Goal: Answer question/provide support: Share knowledge or assist other users

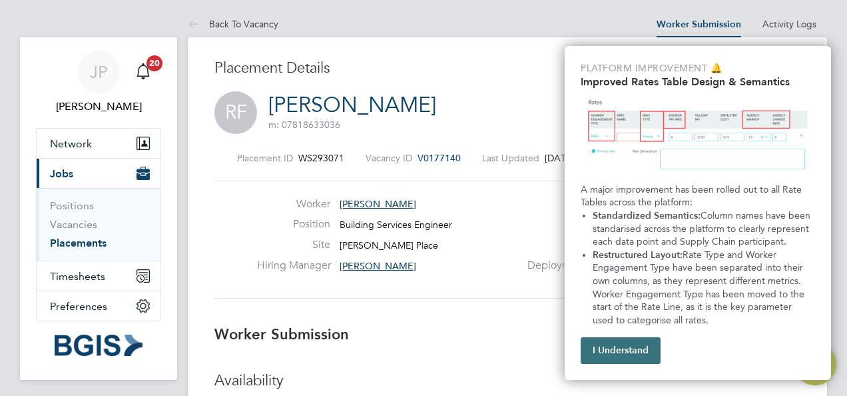
click at [599, 348] on button "I Understand" at bounding box center [621, 350] width 80 height 27
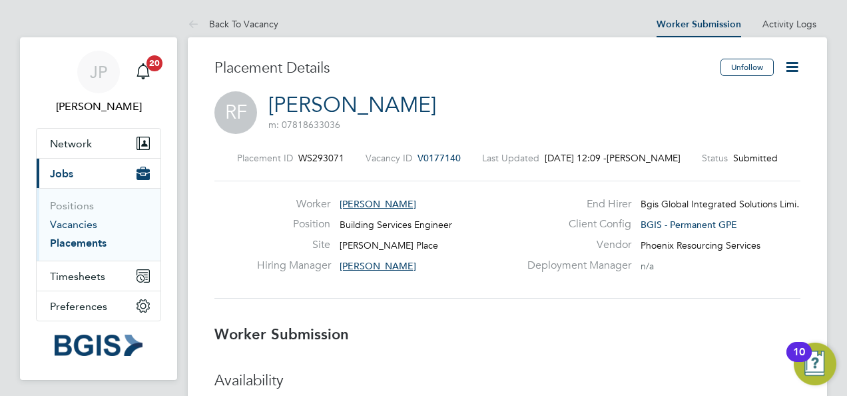
click at [91, 220] on link "Vacancies" at bounding box center [73, 224] width 47 height 13
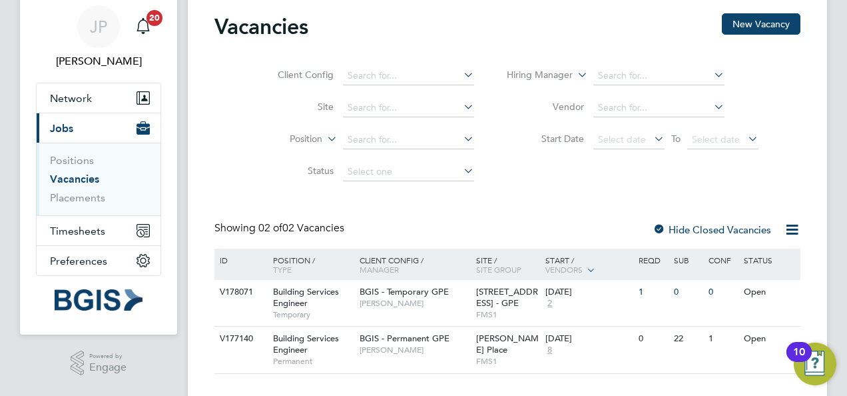
scroll to position [67, 0]
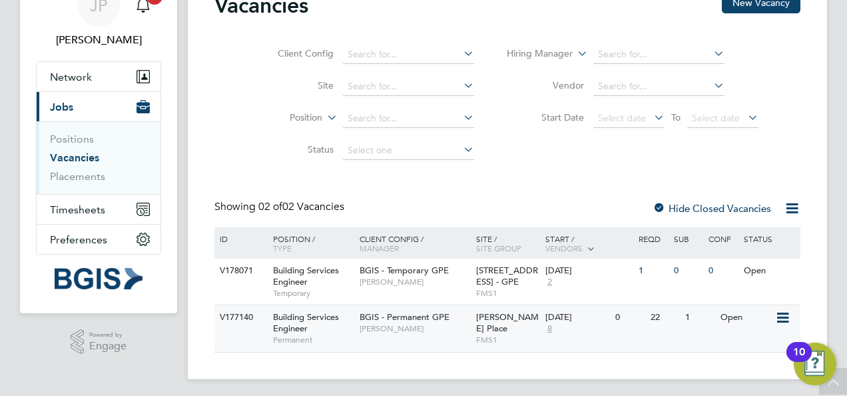
click at [733, 322] on div "Open" at bounding box center [746, 317] width 58 height 25
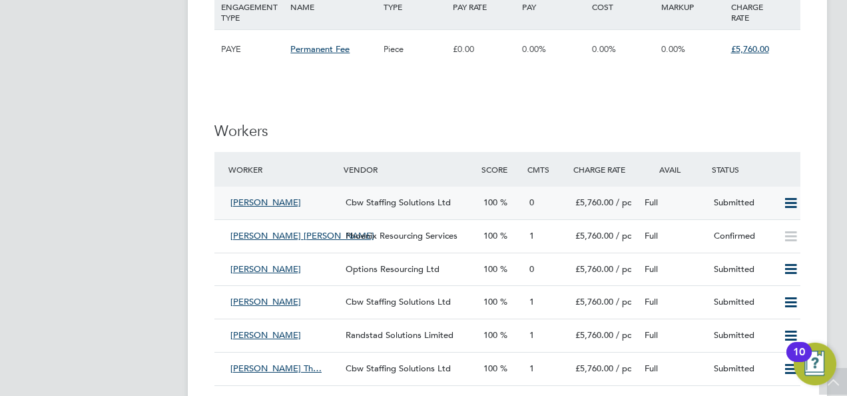
click at [250, 201] on span "[PERSON_NAME]" at bounding box center [265, 202] width 71 height 11
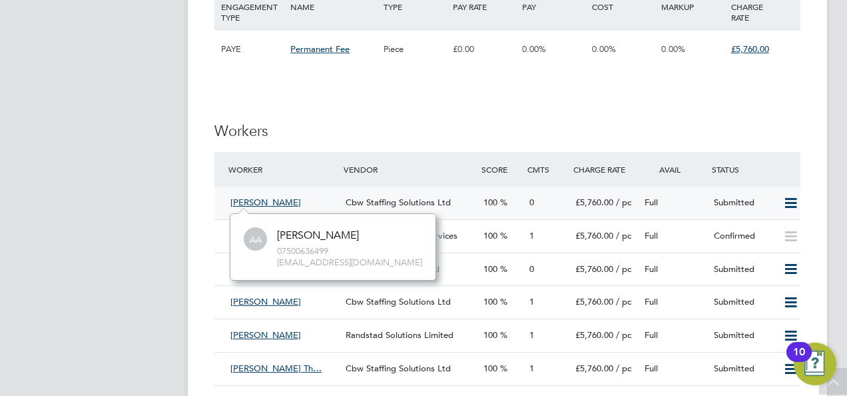
click at [789, 200] on icon at bounding box center [791, 203] width 17 height 11
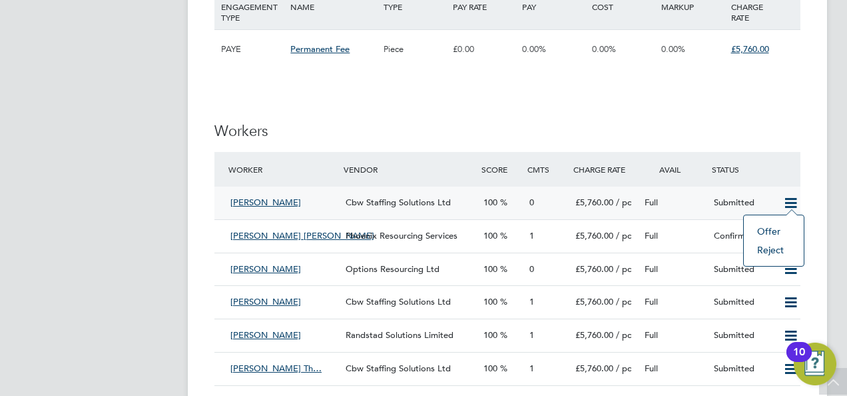
click at [251, 205] on span "[PERSON_NAME]" at bounding box center [265, 202] width 71 height 11
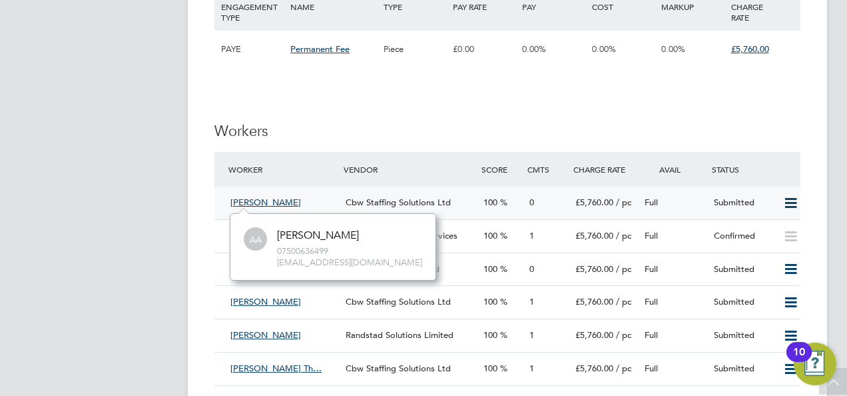
click at [251, 202] on span "[PERSON_NAME]" at bounding box center [265, 202] width 71 height 11
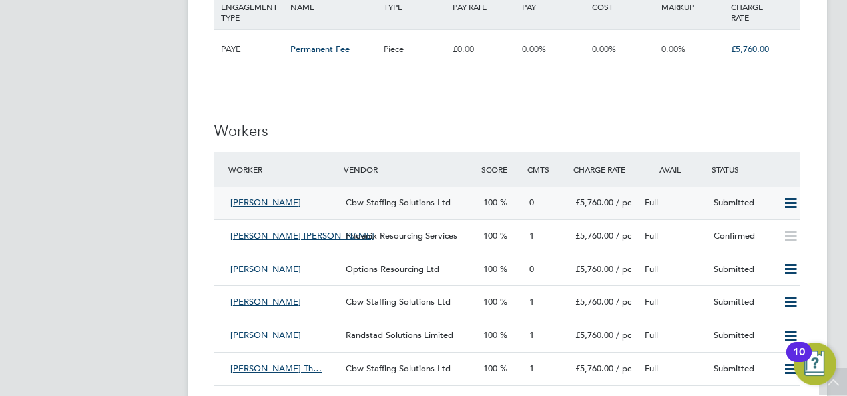
click at [741, 199] on div "Submitted" at bounding box center [743, 203] width 69 height 22
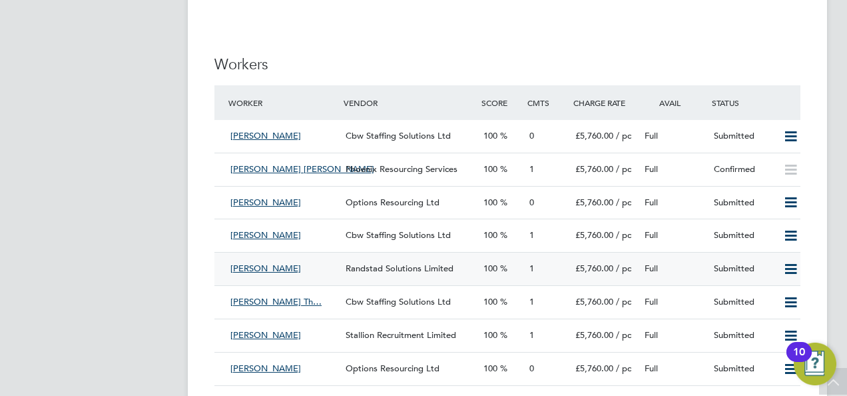
click at [792, 269] on icon at bounding box center [791, 269] width 17 height 11
click at [772, 314] on li "Reject" at bounding box center [774, 317] width 47 height 19
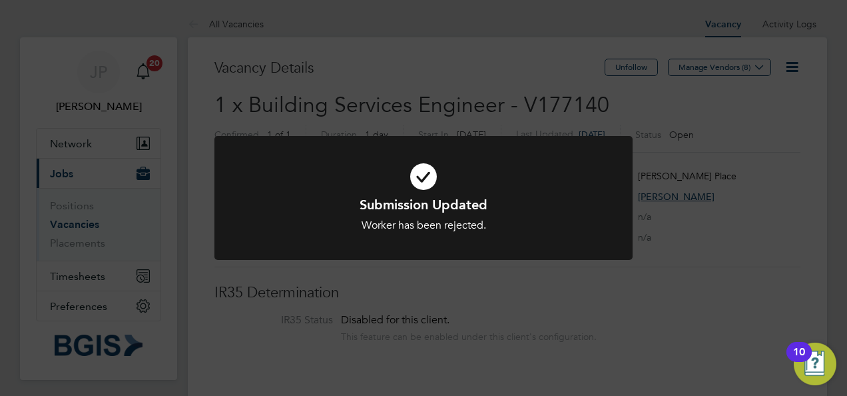
click at [424, 186] on icon at bounding box center [423, 177] width 346 height 52
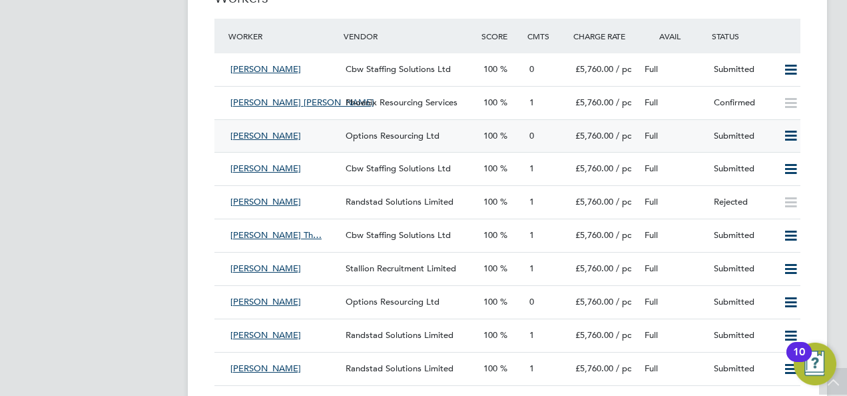
click at [286, 136] on span "[PERSON_NAME]" at bounding box center [265, 135] width 71 height 11
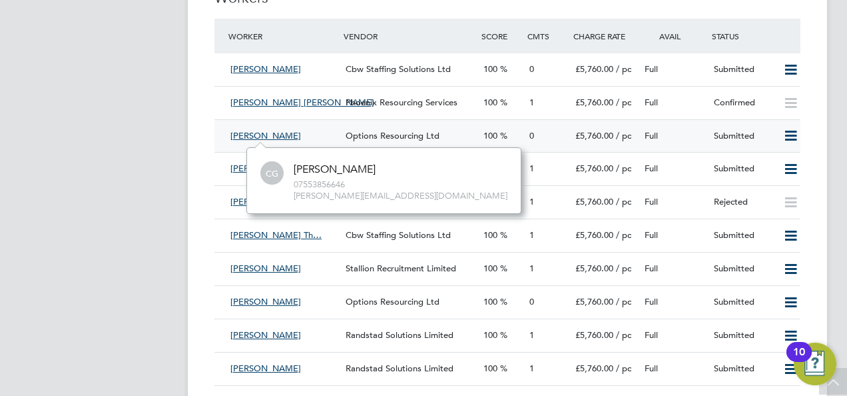
click at [729, 140] on div "Submitted" at bounding box center [743, 136] width 69 height 22
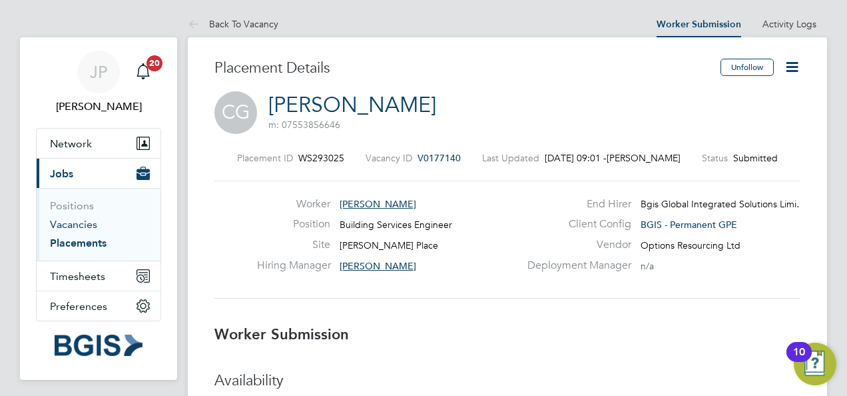
click at [76, 218] on link "Vacancies" at bounding box center [73, 224] width 47 height 13
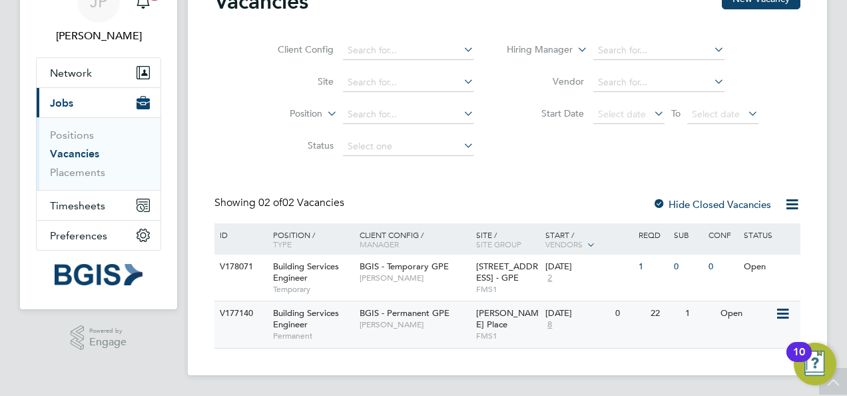
click at [746, 323] on div "Open" at bounding box center [746, 313] width 58 height 25
click at [425, 316] on span "BGIS - Permanent GPE" at bounding box center [405, 312] width 90 height 11
click at [412, 313] on span "BGIS - Permanent GPE" at bounding box center [405, 312] width 90 height 11
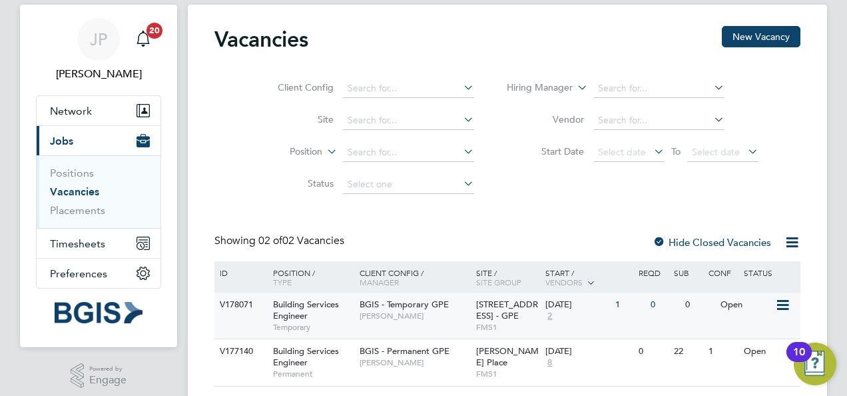
scroll to position [71, 0]
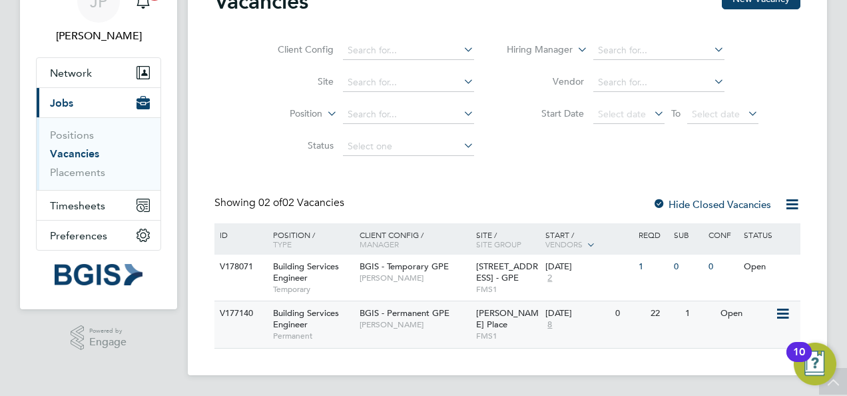
click at [417, 321] on span "[PERSON_NAME]" at bounding box center [415, 324] width 110 height 11
click at [387, 319] on span "[PERSON_NAME]" at bounding box center [415, 324] width 110 height 11
click at [416, 314] on span "BGIS - Permanent GPE" at bounding box center [405, 312] width 90 height 11
click at [402, 322] on span "[PERSON_NAME]" at bounding box center [415, 324] width 110 height 11
click at [425, 321] on span "[PERSON_NAME]" at bounding box center [415, 324] width 110 height 11
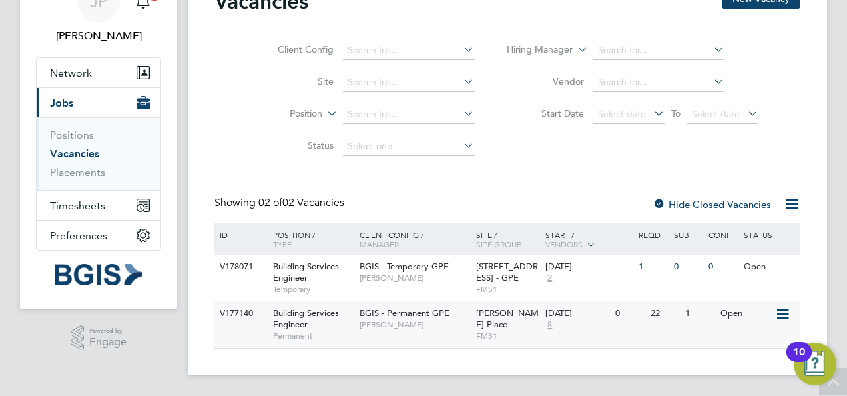
click at [449, 320] on span "[PERSON_NAME]" at bounding box center [415, 324] width 110 height 11
click at [416, 324] on span "[PERSON_NAME]" at bounding box center [415, 324] width 110 height 11
click at [403, 318] on span "BGIS - Permanent GPE" at bounding box center [405, 312] width 90 height 11
click at [436, 312] on span "BGIS - Permanent GPE" at bounding box center [405, 312] width 90 height 11
click at [429, 321] on span "[PERSON_NAME]" at bounding box center [415, 324] width 110 height 11
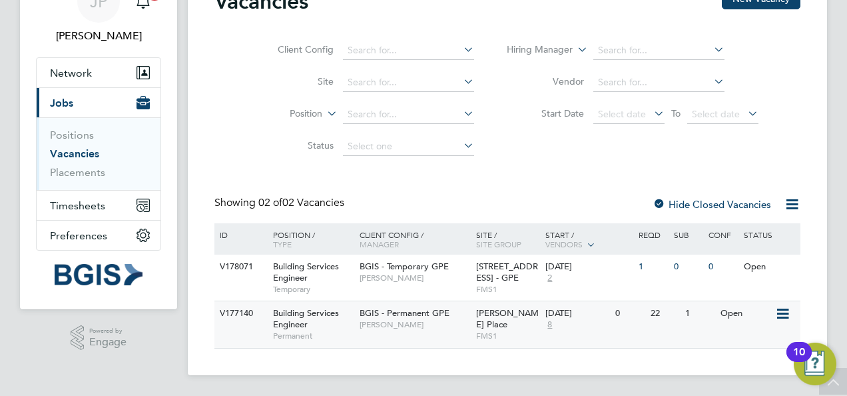
click at [422, 317] on span "BGIS - Permanent GPE" at bounding box center [405, 312] width 90 height 11
click at [420, 324] on span "[PERSON_NAME]" at bounding box center [415, 324] width 110 height 11
click at [374, 320] on span "[PERSON_NAME]" at bounding box center [415, 324] width 110 height 11
click at [427, 320] on span "[PERSON_NAME]" at bounding box center [415, 324] width 110 height 11
click at [423, 316] on span "BGIS - Permanent GPE" at bounding box center [405, 312] width 90 height 11
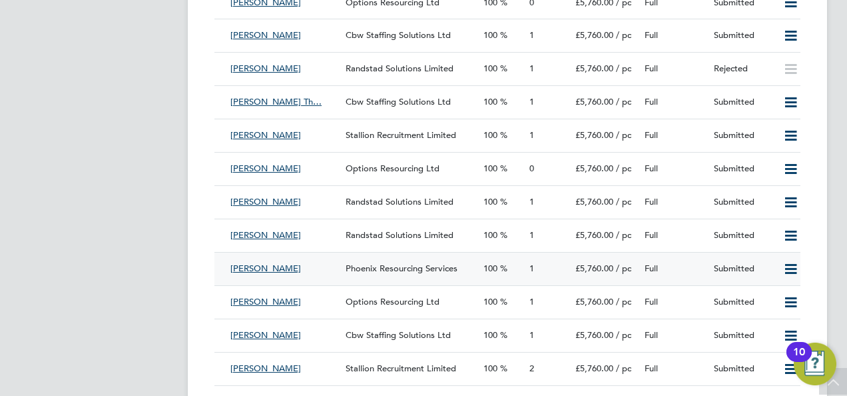
click at [739, 270] on div "Submitted" at bounding box center [743, 269] width 69 height 22
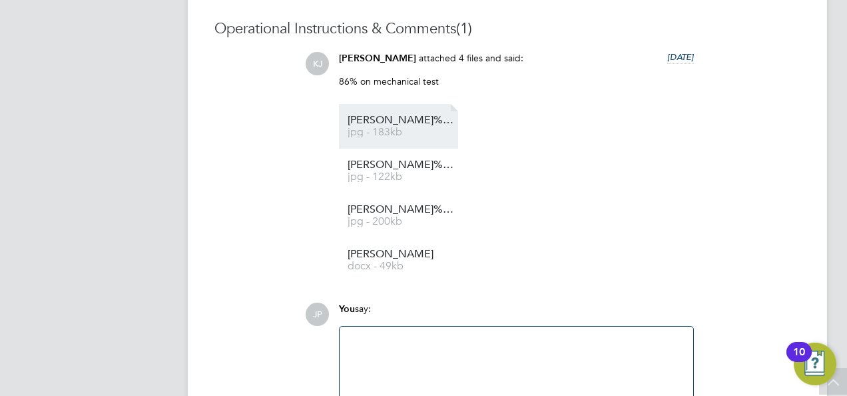
click at [406, 131] on span "jpg - 183kb" at bounding box center [401, 132] width 107 height 10
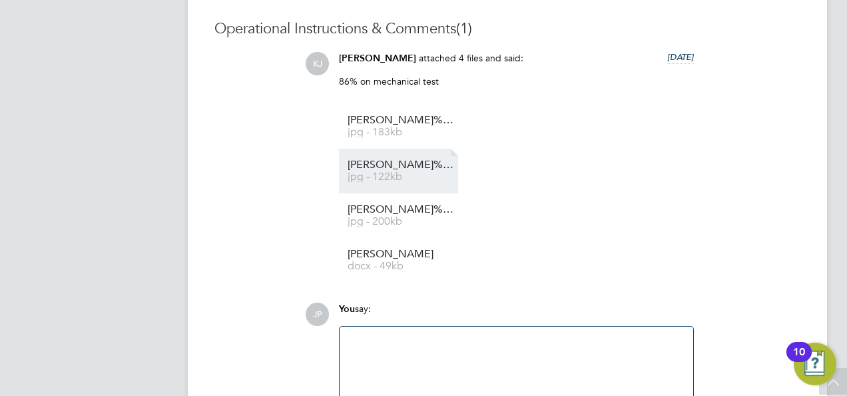
click at [421, 157] on li "Kyle%20Morgan%2018th%20Cert jpg - 122kb" at bounding box center [398, 171] width 119 height 45
click at [392, 157] on li "Kyle%20Morgan%2018th%20Cert jpg - 122kb" at bounding box center [398, 171] width 119 height 45
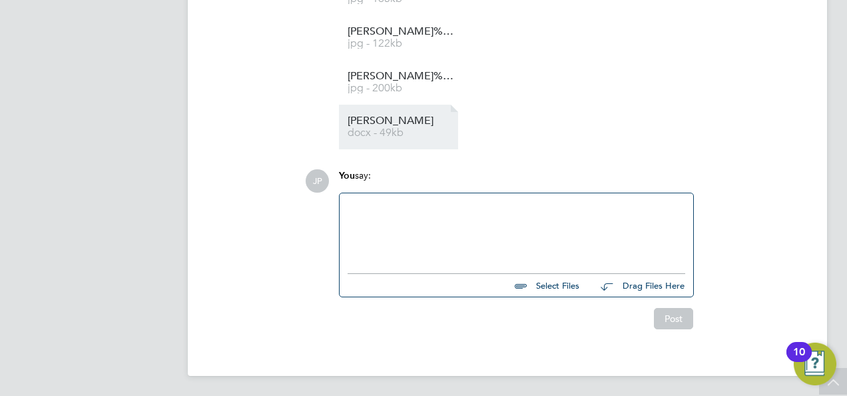
click at [419, 131] on span "docx - 49kb" at bounding box center [401, 133] width 107 height 10
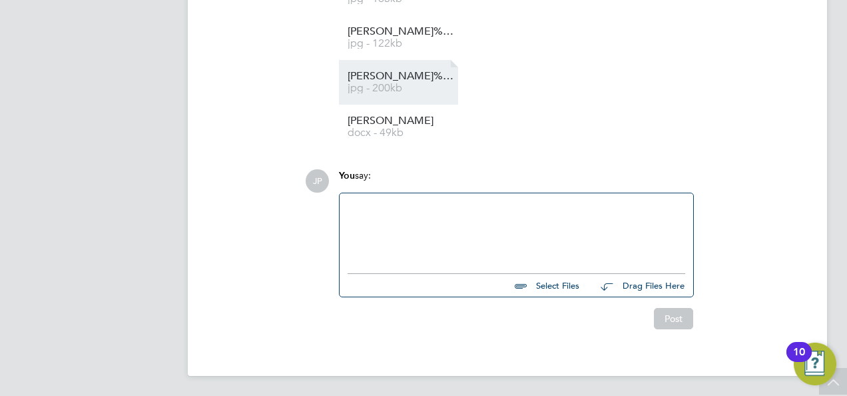
scroll to position [1331, 0]
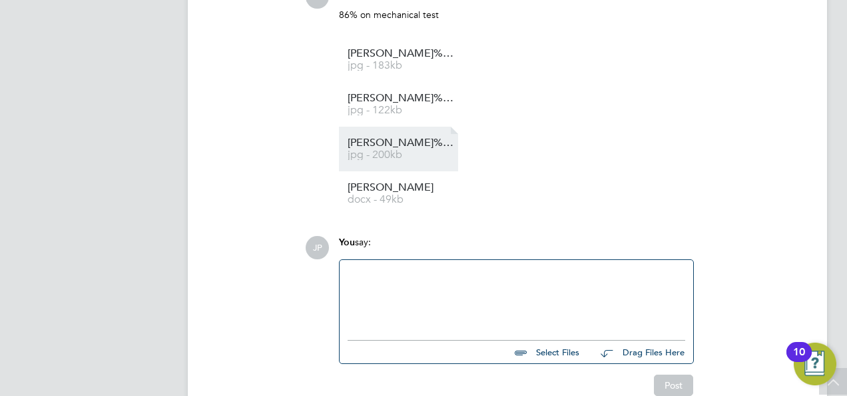
click at [441, 144] on span "Kyle%20Morgan%20Elect%20Cert%202" at bounding box center [401, 143] width 107 height 10
click at [445, 141] on span "Kyle%20Morgan%20Elect%20Cert%202" at bounding box center [401, 143] width 107 height 10
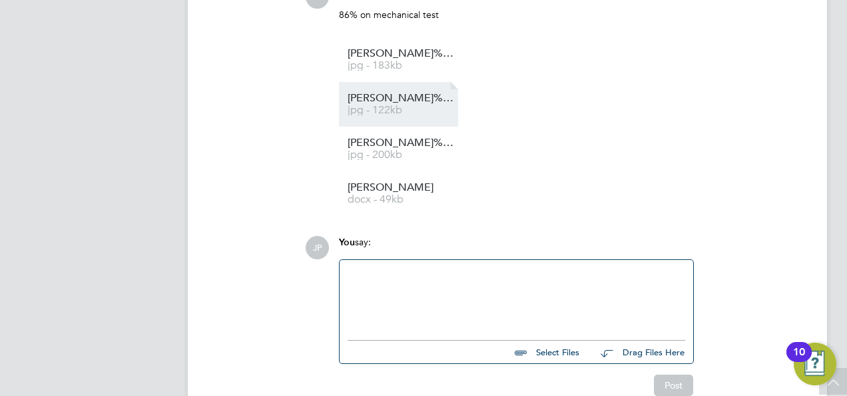
click at [446, 97] on span "Kyle%20Morgan%2018th%20Cert" at bounding box center [401, 98] width 107 height 10
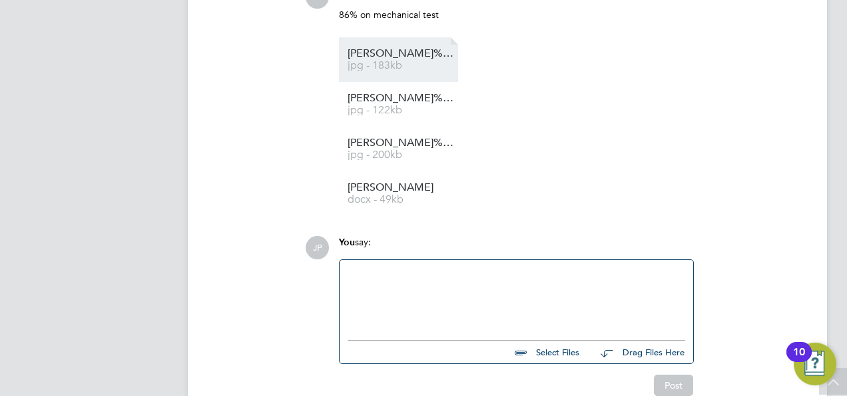
click at [448, 54] on span "Kyle%20Morgan%20AC%20Cert" at bounding box center [401, 54] width 107 height 10
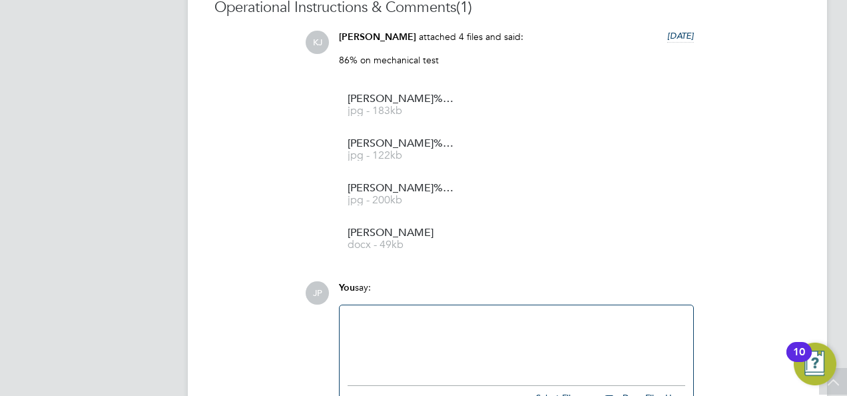
scroll to position [1264, 0]
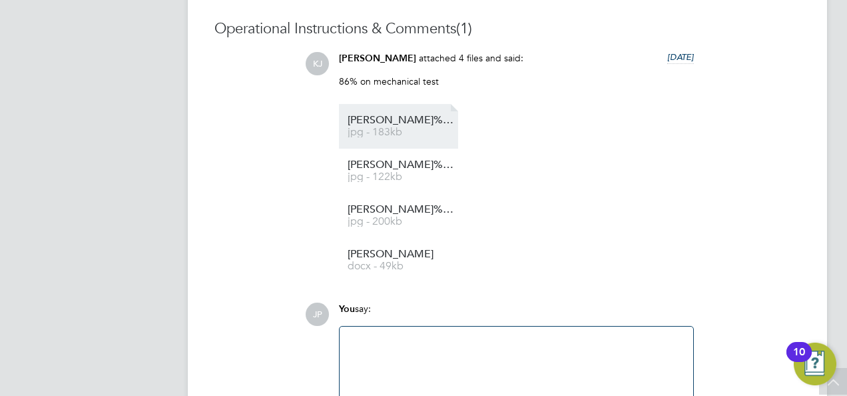
click at [440, 117] on span "Kyle%20Morgan%20AC%20Cert" at bounding box center [401, 120] width 107 height 10
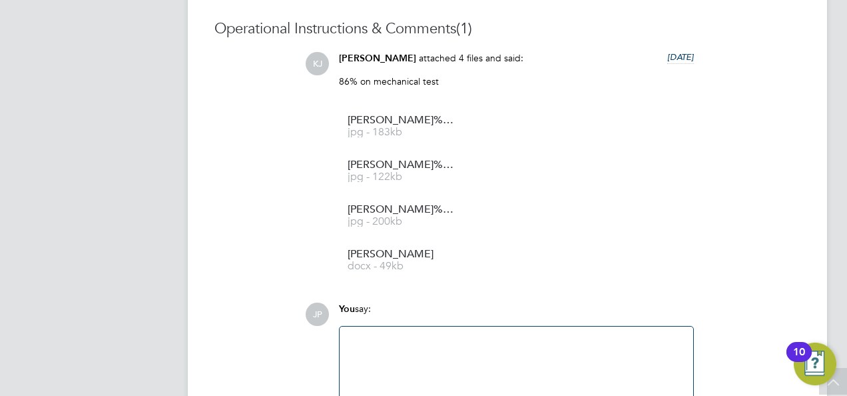
click at [432, 81] on p "86% on mechanical test" at bounding box center [516, 81] width 355 height 12
click at [441, 350] on div at bounding box center [517, 362] width 338 height 57
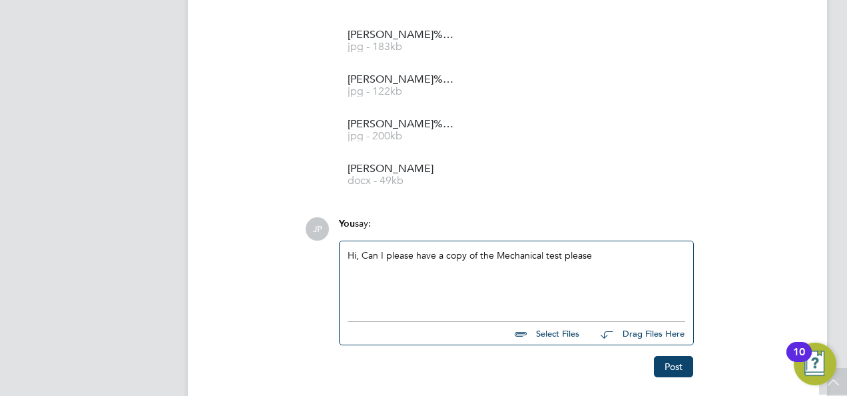
scroll to position [1398, 0]
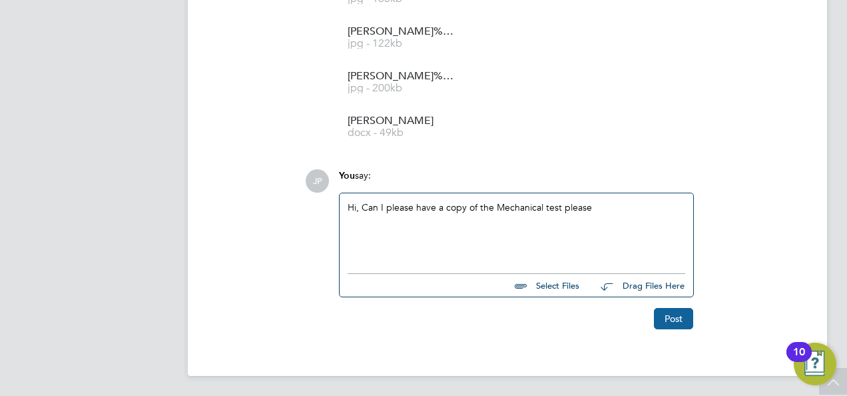
click at [683, 318] on button "Post" at bounding box center [673, 318] width 39 height 21
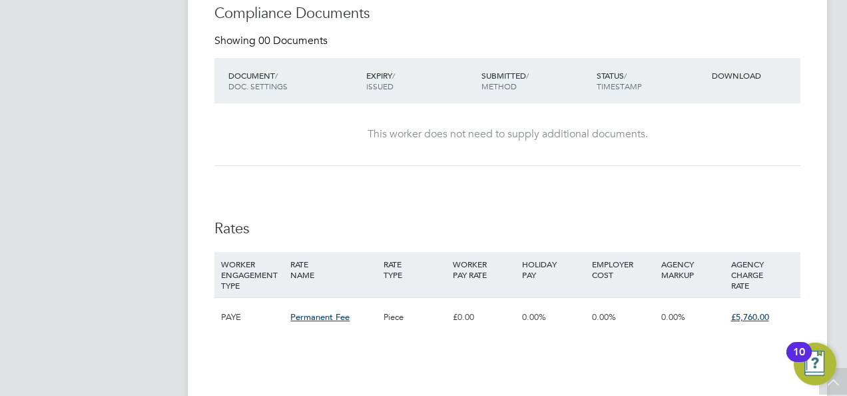
scroll to position [598, 0]
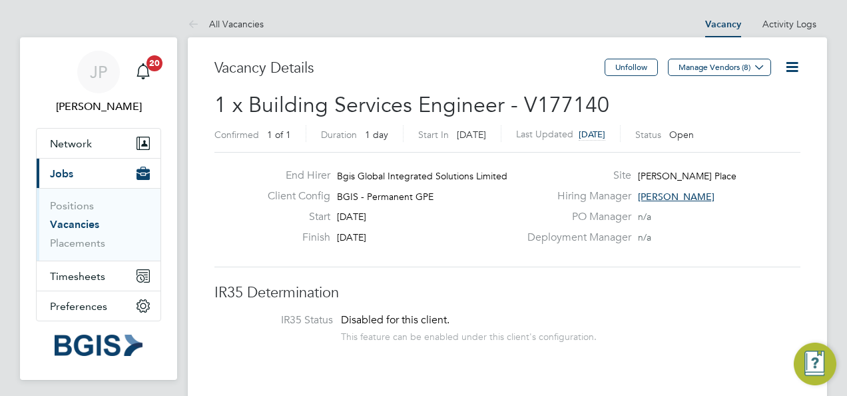
scroll to position [7, 7]
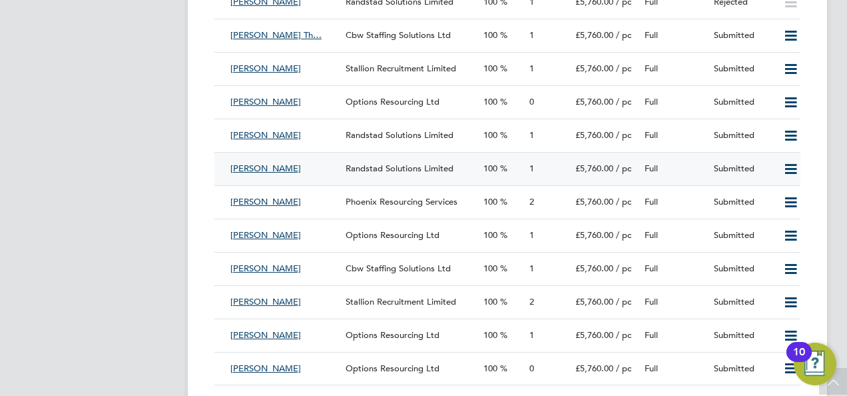
click at [738, 169] on div "Submitted" at bounding box center [743, 169] width 69 height 22
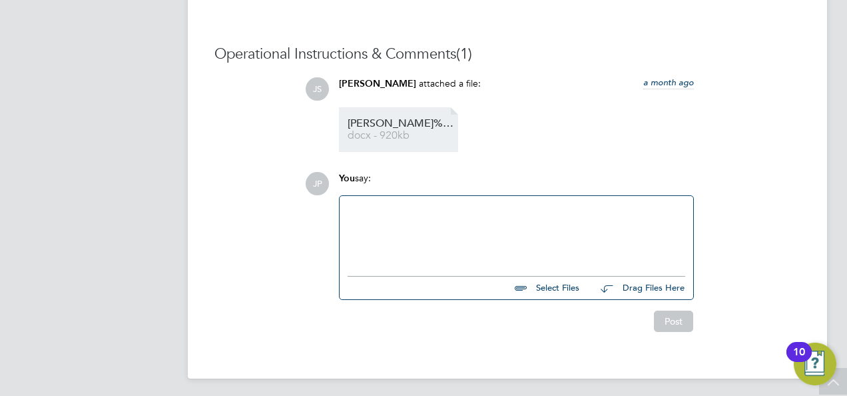
click at [426, 127] on span "Jennifer%20Sheila%20-%20Formatted%20Resume%20(1)" at bounding box center [401, 124] width 107 height 10
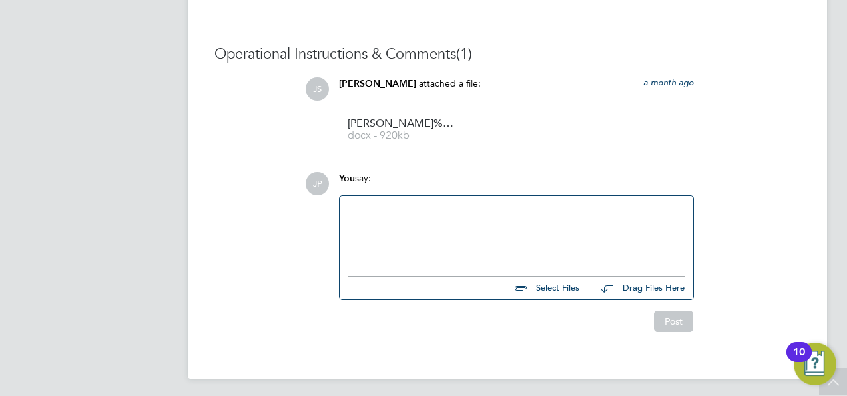
click at [426, 223] on div at bounding box center [517, 232] width 338 height 57
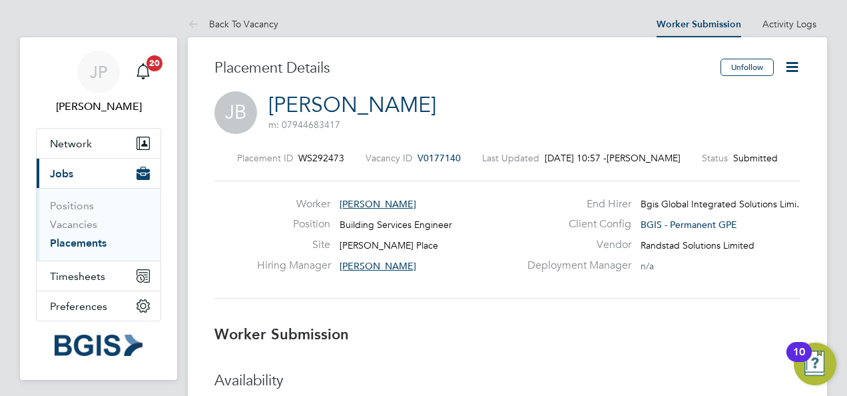
click at [799, 63] on icon at bounding box center [792, 67] width 17 height 17
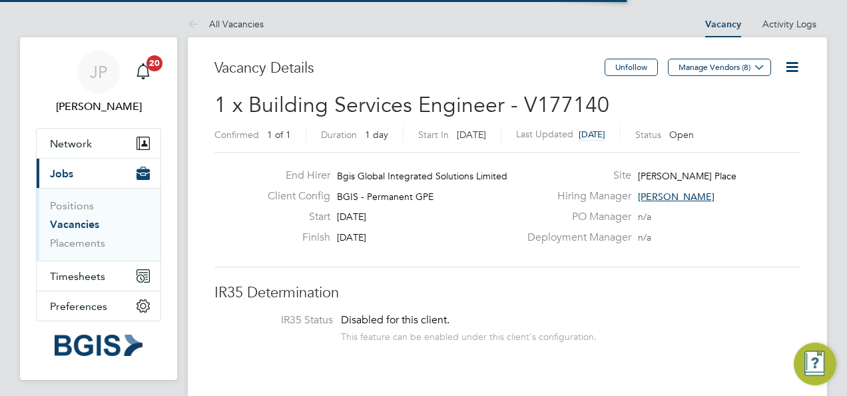
scroll to position [23, 115]
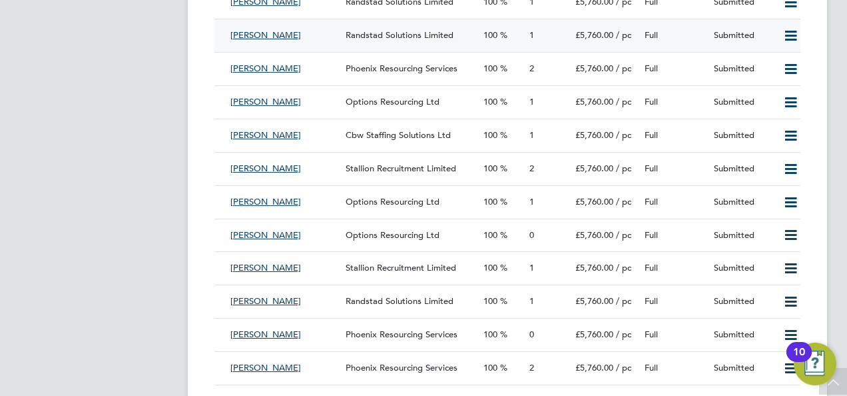
click at [794, 39] on icon at bounding box center [791, 36] width 17 height 11
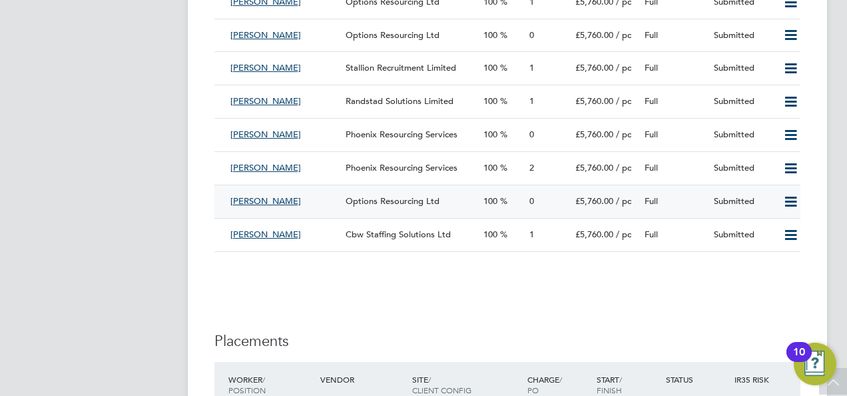
click at [711, 205] on div "Submitted" at bounding box center [743, 202] width 69 height 22
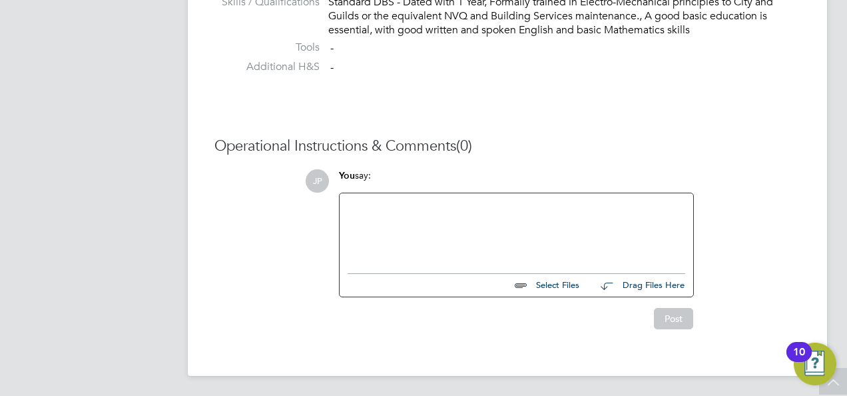
click at [529, 216] on div at bounding box center [517, 229] width 338 height 57
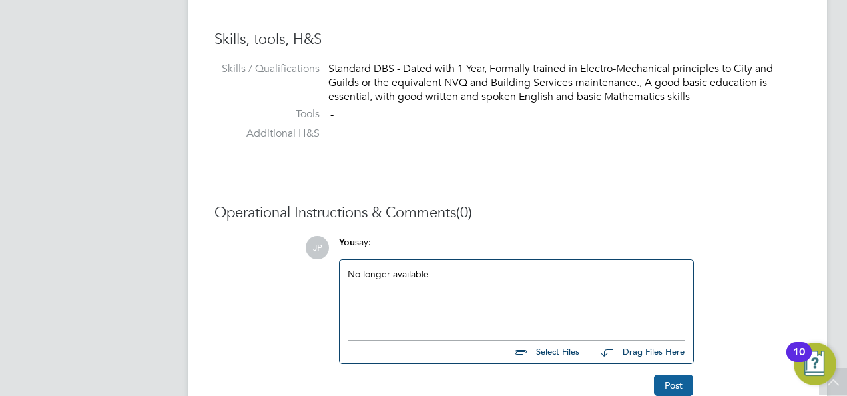
click at [667, 392] on button "Post" at bounding box center [673, 384] width 39 height 21
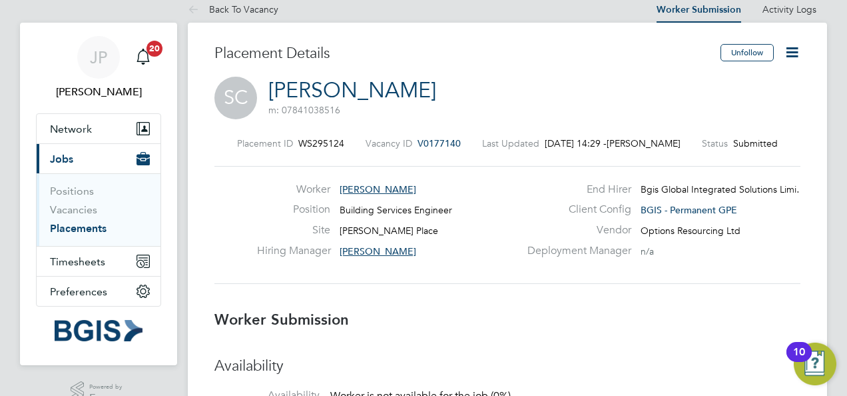
click at [786, 49] on icon at bounding box center [792, 52] width 17 height 17
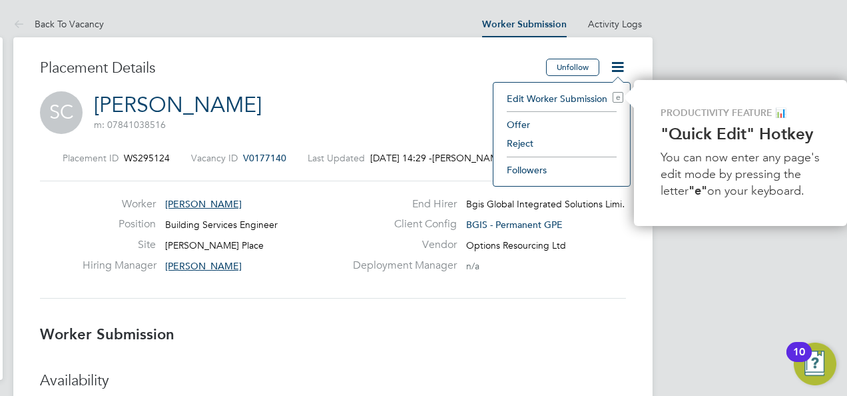
click at [611, 64] on icon at bounding box center [617, 67] width 17 height 17
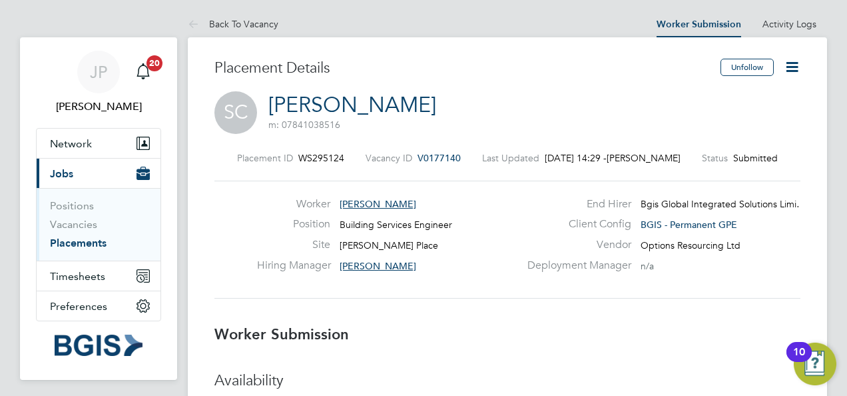
click at [611, 64] on h3 "Placement Details" at bounding box center [462, 68] width 496 height 19
click at [793, 68] on icon at bounding box center [792, 67] width 17 height 17
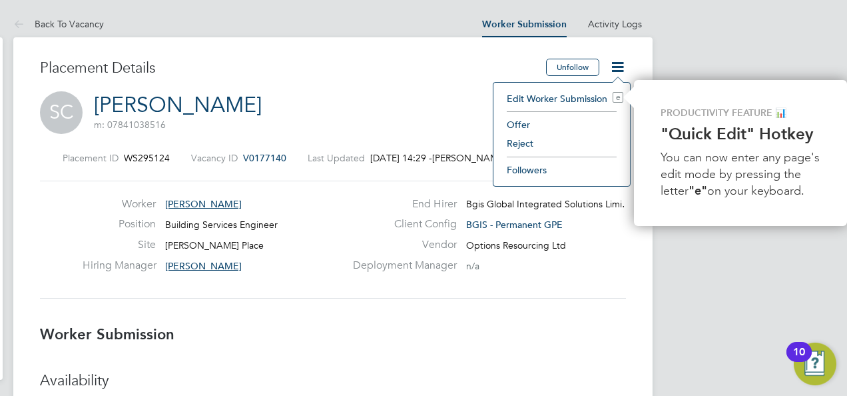
click at [528, 145] on li "Reject" at bounding box center [561, 143] width 123 height 19
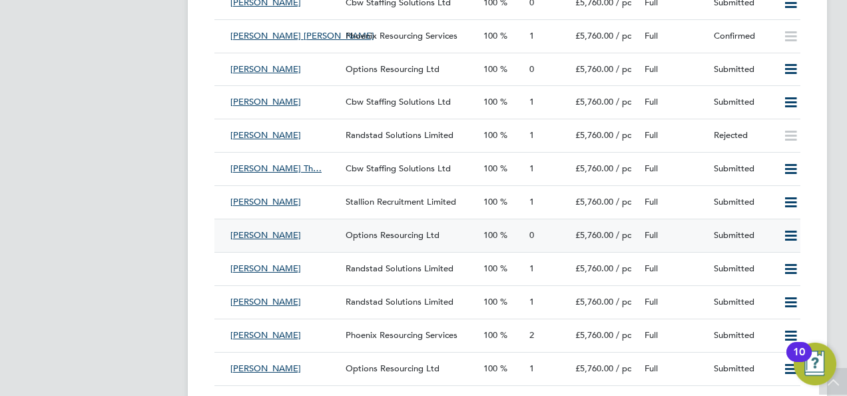
click at [393, 232] on span "Options Resourcing Ltd" at bounding box center [393, 234] width 94 height 11
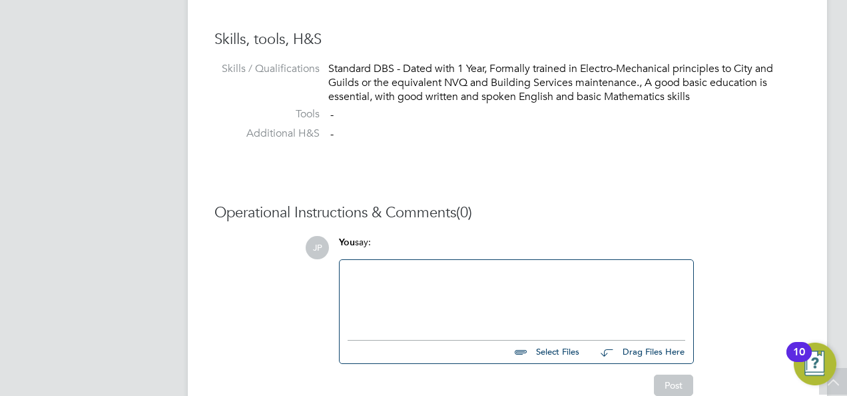
click at [567, 284] on div at bounding box center [517, 296] width 338 height 57
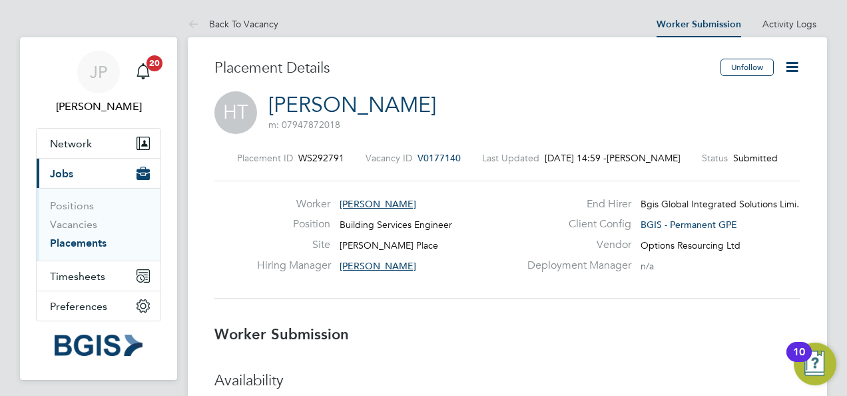
click at [794, 61] on icon at bounding box center [792, 67] width 17 height 17
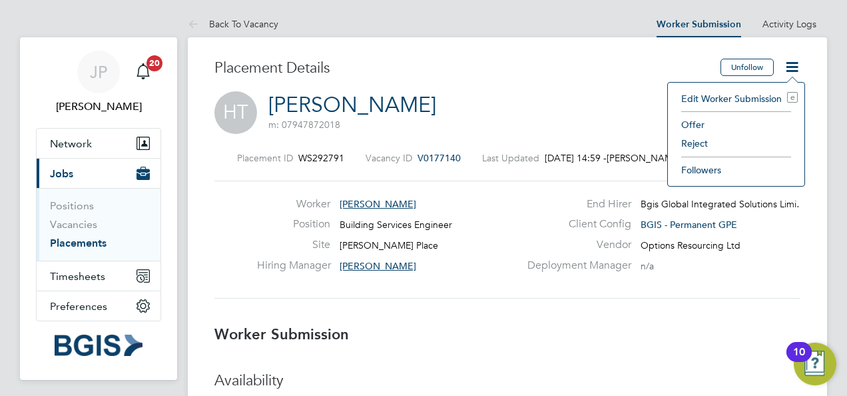
click at [753, 94] on li "Edit Worker Submission e" at bounding box center [736, 98] width 123 height 19
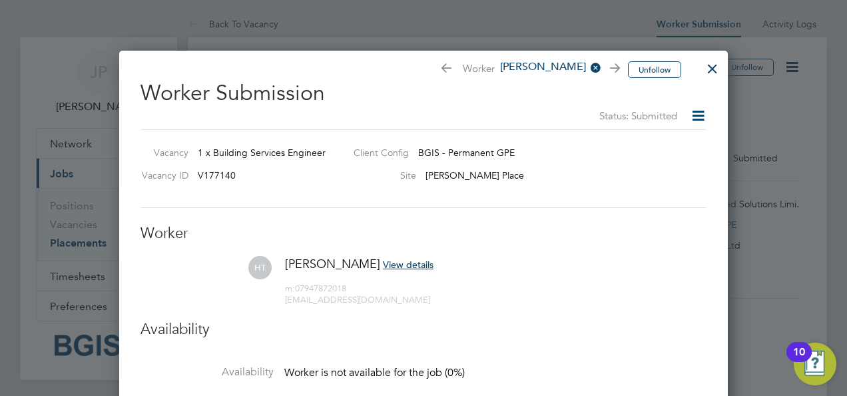
click at [713, 67] on div at bounding box center [713, 65] width 24 height 24
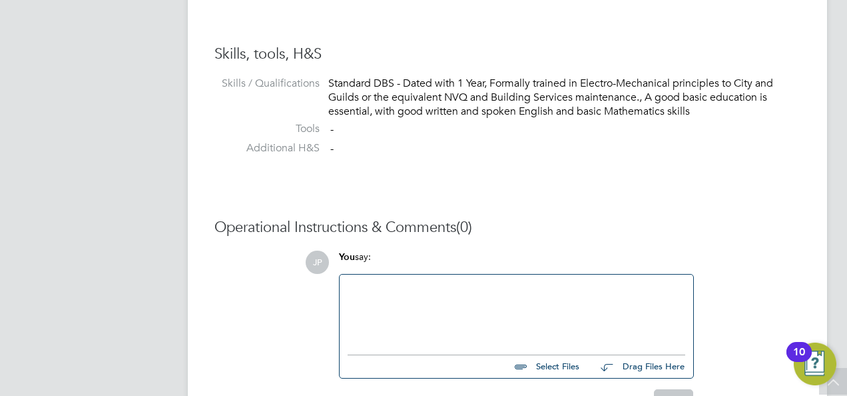
click at [410, 337] on div at bounding box center [517, 310] width 338 height 57
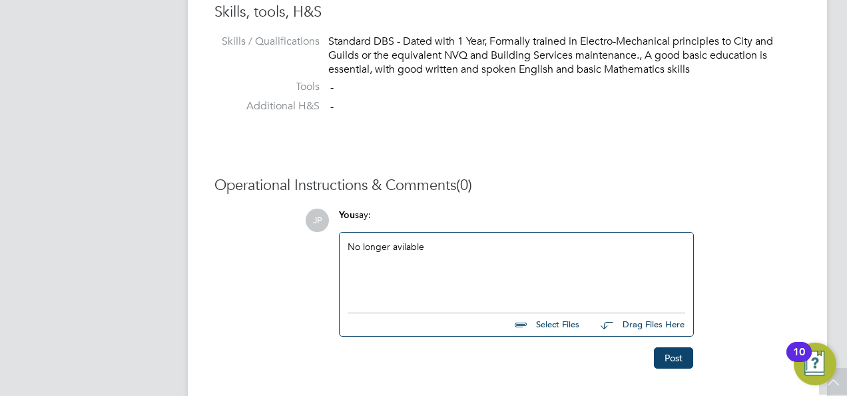
scroll to position [1147, 0]
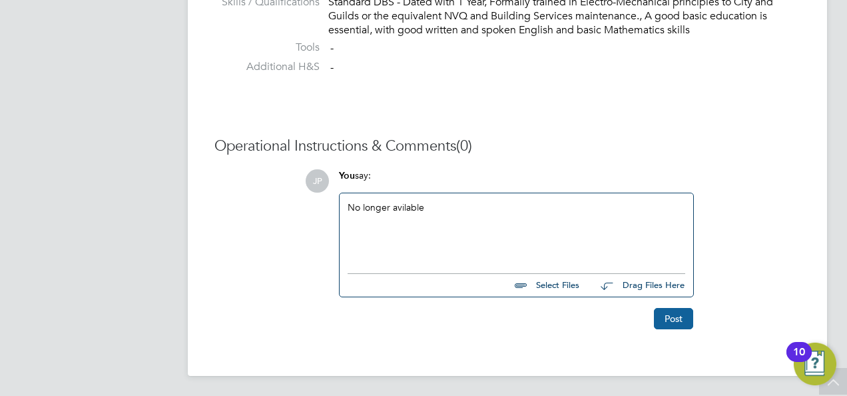
click at [679, 322] on button "Post" at bounding box center [673, 318] width 39 height 21
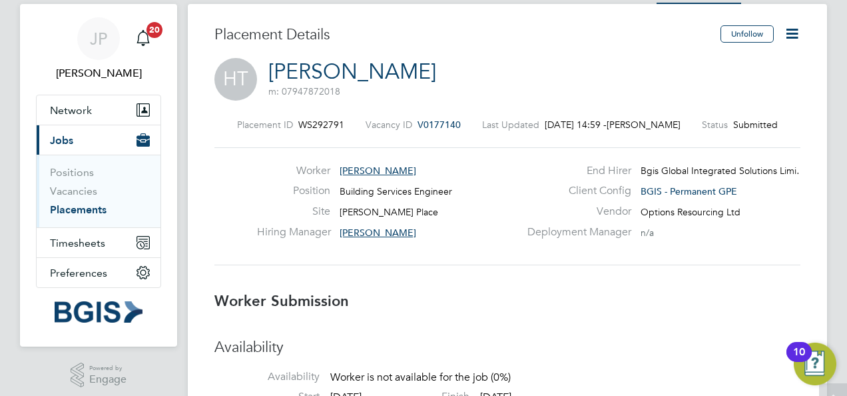
scroll to position [0, 0]
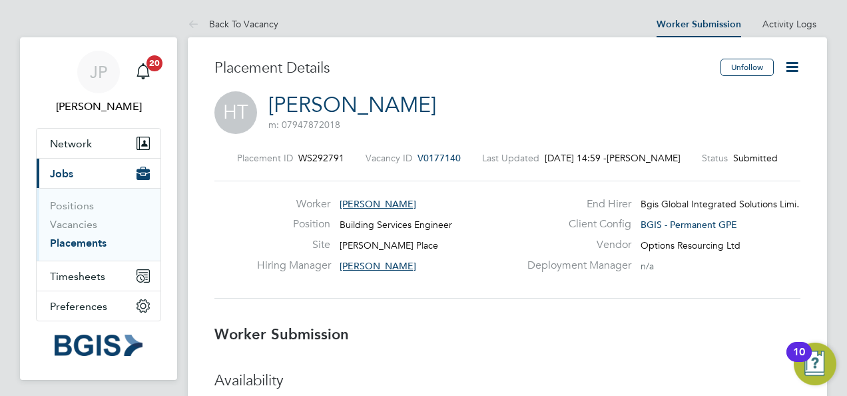
click at [790, 65] on icon at bounding box center [792, 67] width 17 height 17
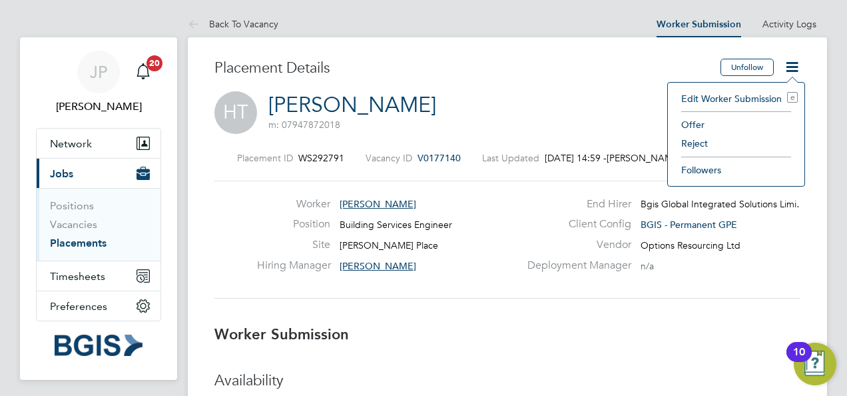
click at [697, 141] on li "Reject" at bounding box center [736, 143] width 123 height 19
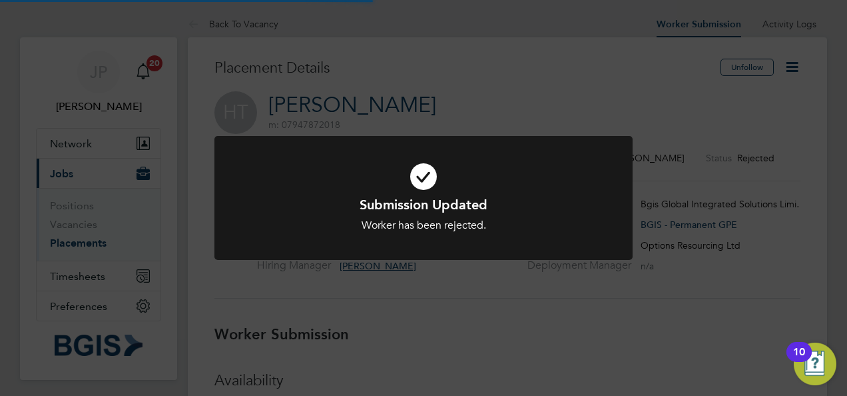
scroll to position [13, 68]
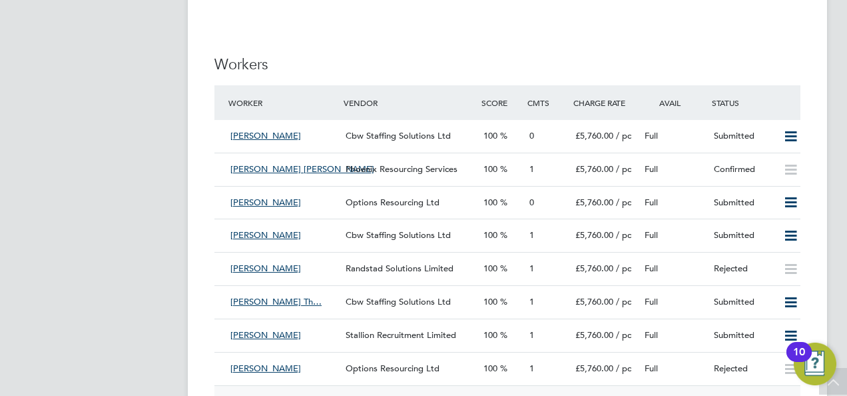
click at [694, 205] on div "Full" at bounding box center [673, 203] width 69 height 22
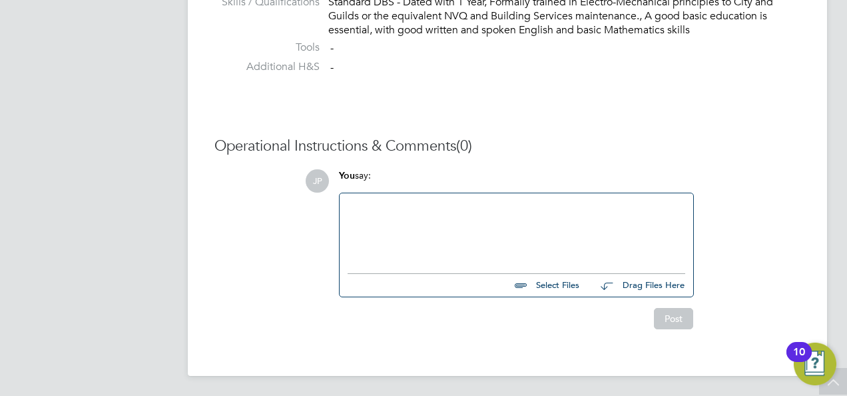
click at [494, 240] on div at bounding box center [517, 229] width 338 height 57
click at [682, 322] on button "Post" at bounding box center [673, 318] width 39 height 21
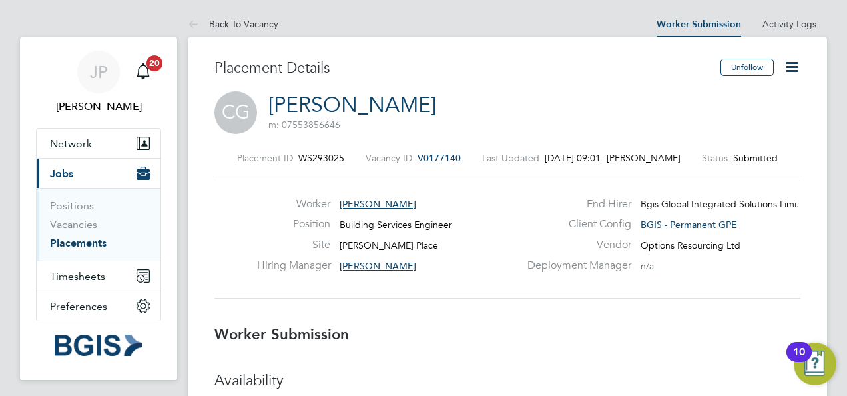
click at [793, 68] on icon at bounding box center [792, 67] width 17 height 17
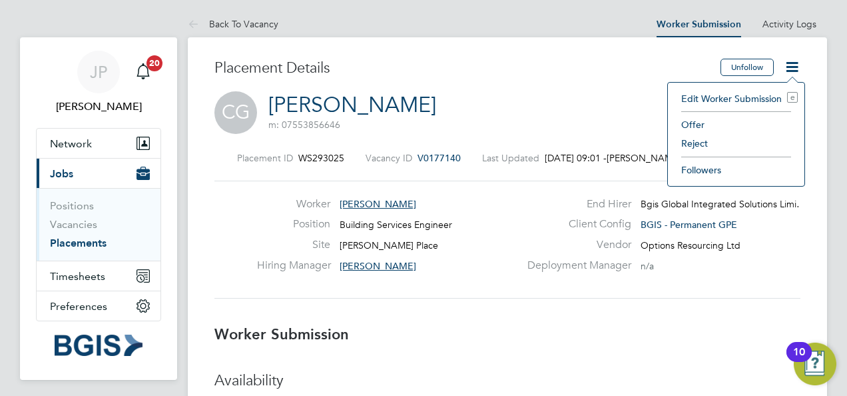
click at [693, 144] on li "Reject" at bounding box center [736, 143] width 123 height 19
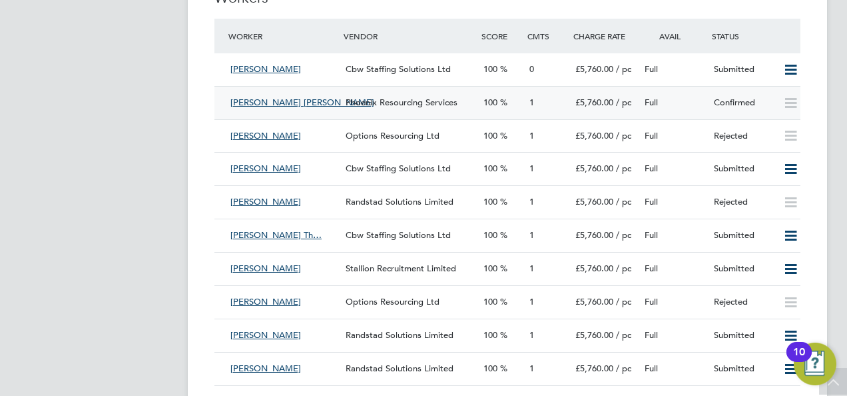
click at [690, 108] on div "Full" at bounding box center [673, 103] width 69 height 22
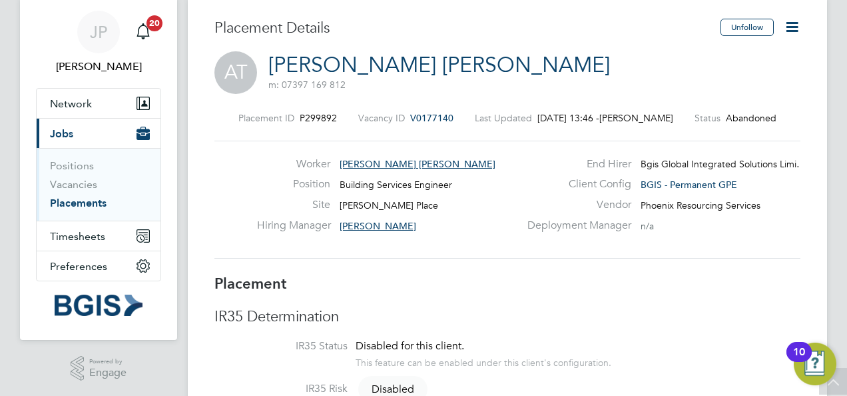
click at [796, 28] on icon at bounding box center [792, 27] width 17 height 17
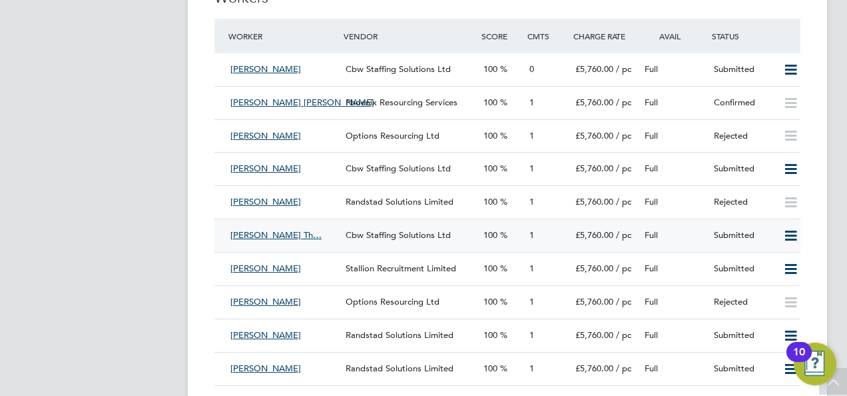
click at [691, 236] on div "Full" at bounding box center [673, 235] width 69 height 22
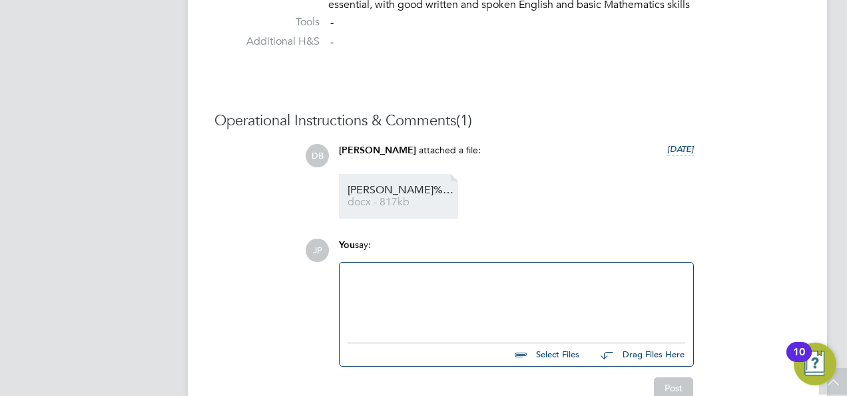
click at [403, 193] on span "Gaurang%20B.%20Thathagar%20-%20CBW%20Staffing%20Solutions%20CV%20(1)" at bounding box center [401, 190] width 107 height 10
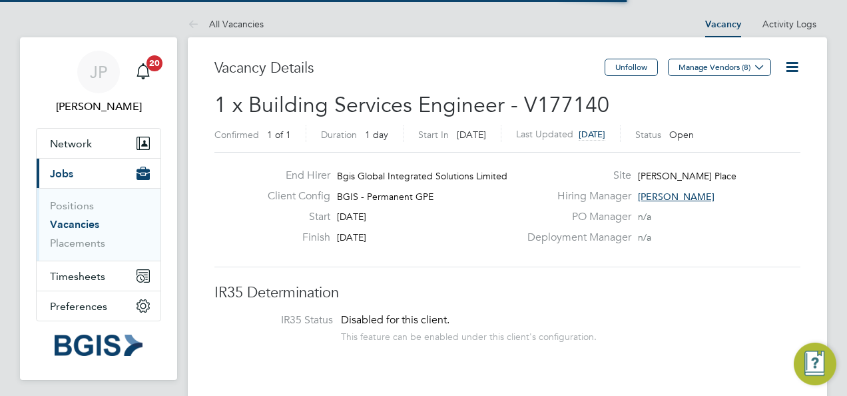
scroll to position [7, 7]
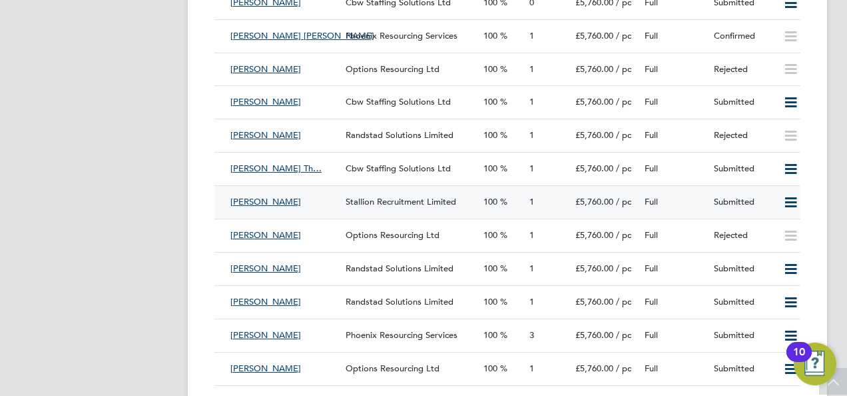
click at [689, 200] on div "Full" at bounding box center [673, 202] width 69 height 22
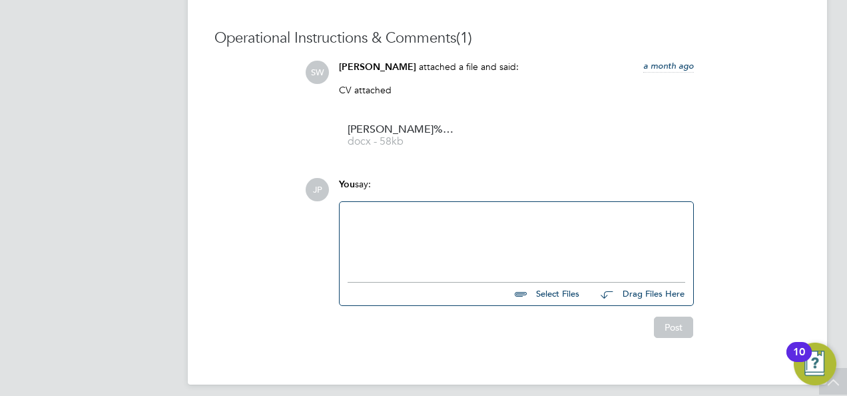
click at [538, 248] on div at bounding box center [517, 238] width 338 height 57
click at [672, 322] on button "Post" at bounding box center [673, 326] width 39 height 21
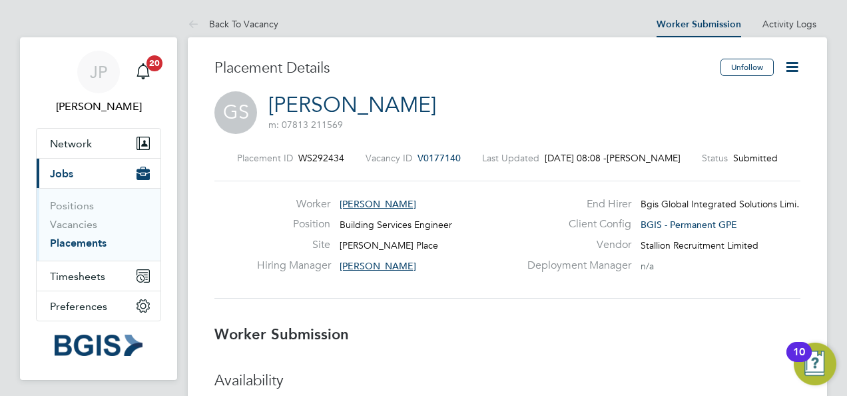
click at [790, 69] on icon at bounding box center [792, 67] width 17 height 17
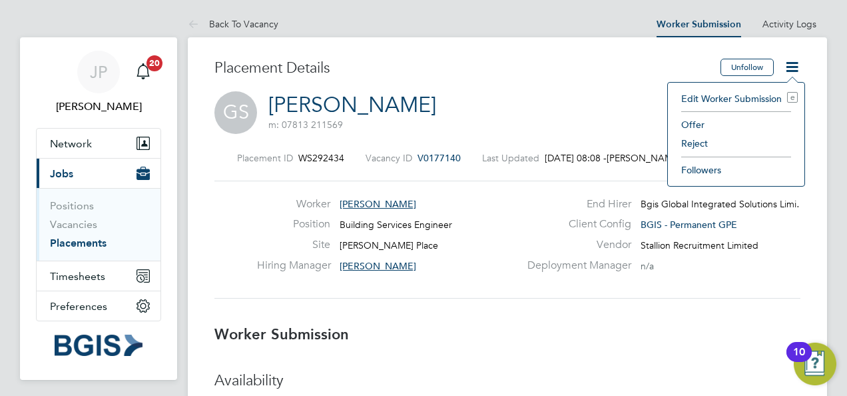
click at [691, 138] on li "Reject" at bounding box center [736, 143] width 123 height 19
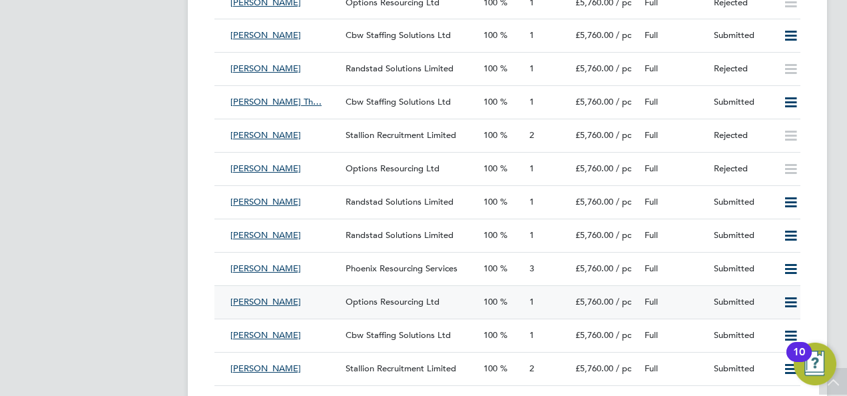
click at [684, 302] on div "Full" at bounding box center [673, 302] width 69 height 22
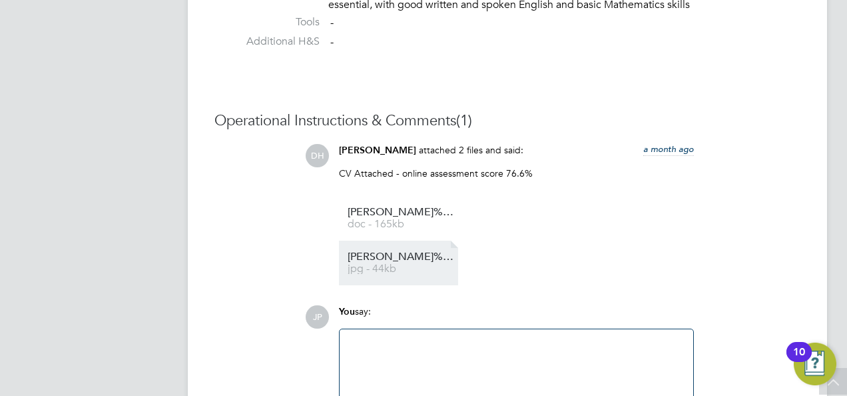
click at [386, 261] on span "Marcus%20Giddeon%20-%20Online%20Assessment" at bounding box center [401, 257] width 107 height 10
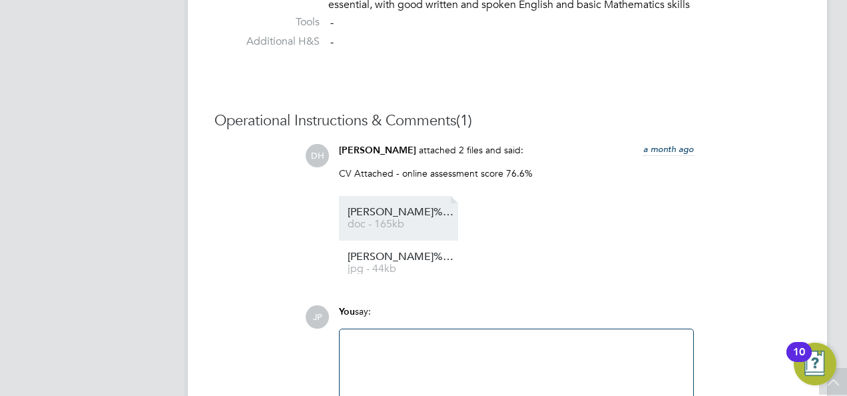
click at [394, 209] on span "Marcus%20Giddeon%20-%20Options%20(CV)%20NEW" at bounding box center [401, 212] width 107 height 10
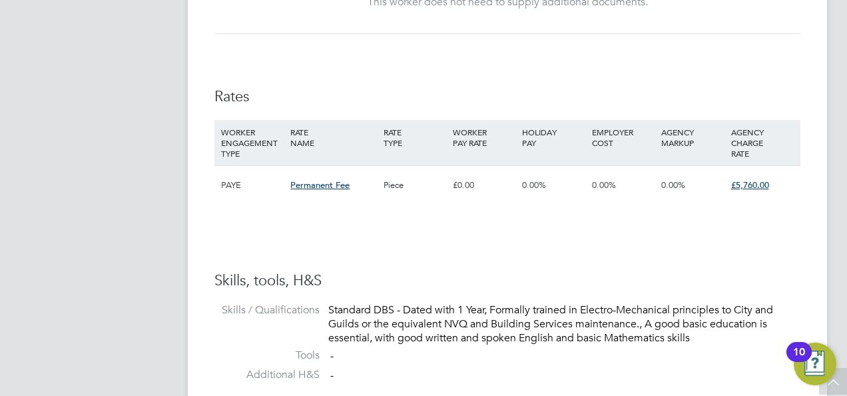
scroll to position [1306, 0]
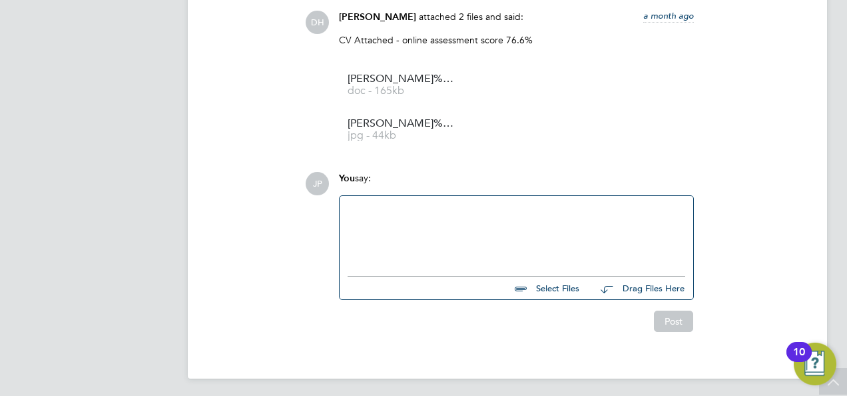
click at [460, 247] on div at bounding box center [517, 232] width 338 height 57
click at [684, 322] on button "Post" at bounding box center [673, 320] width 39 height 21
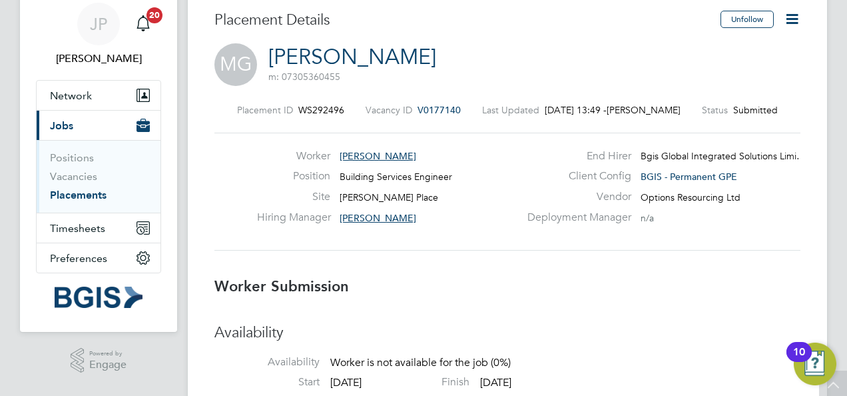
scroll to position [0, 0]
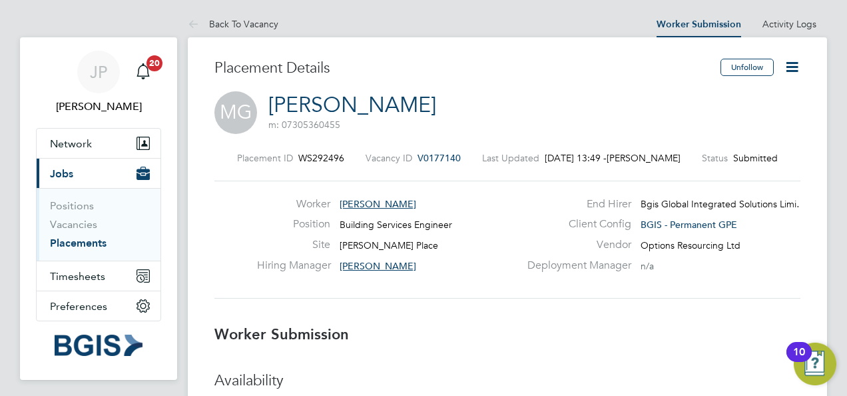
click at [794, 65] on icon at bounding box center [792, 67] width 17 height 17
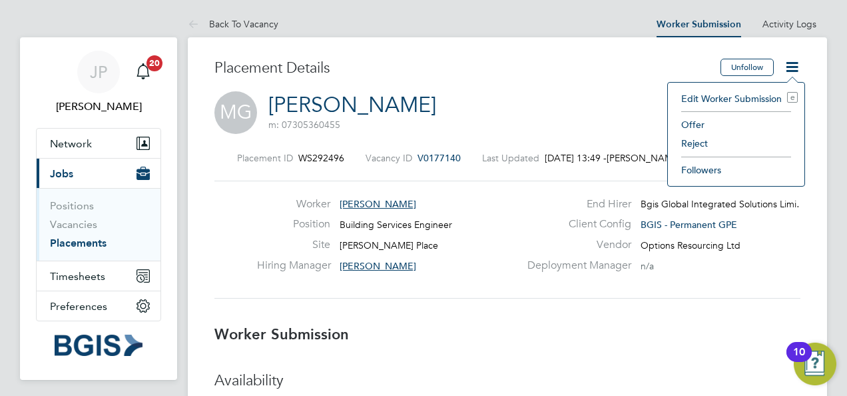
click at [684, 143] on li "Reject" at bounding box center [736, 143] width 123 height 19
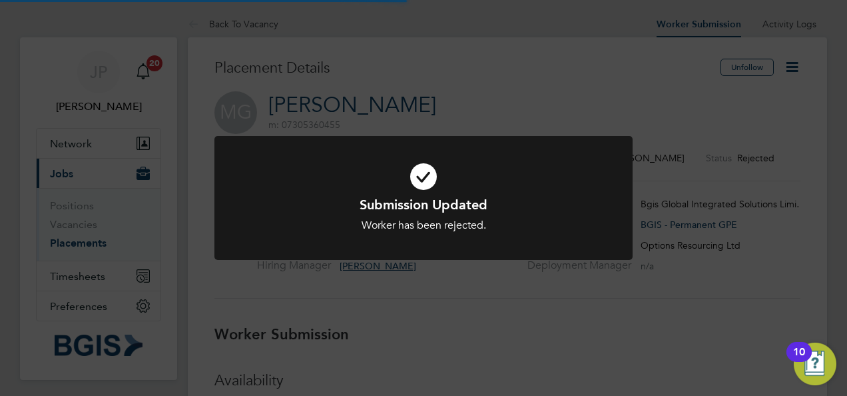
scroll to position [39, 93]
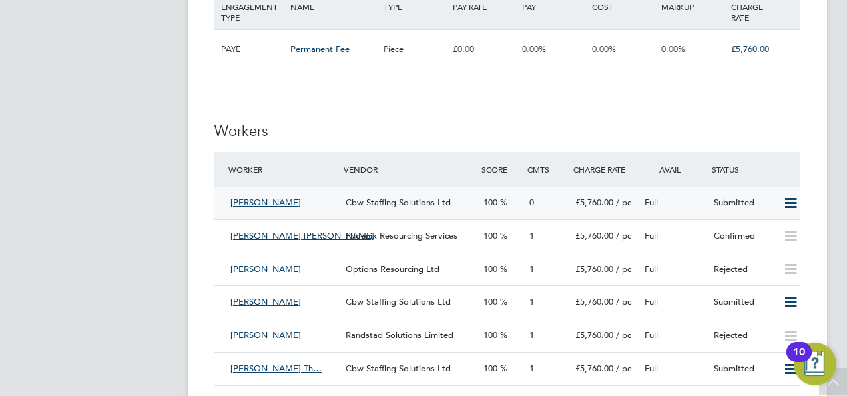
click at [679, 201] on div "Full" at bounding box center [673, 203] width 69 height 22
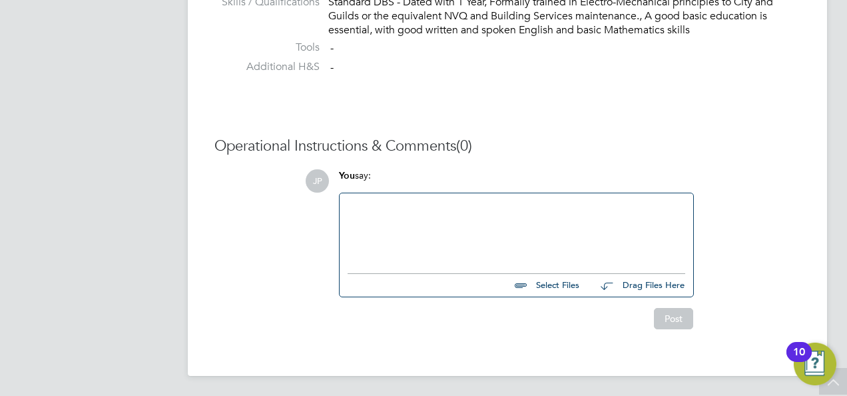
click at [484, 234] on div at bounding box center [517, 229] width 338 height 57
click at [682, 318] on button "Post" at bounding box center [673, 318] width 39 height 21
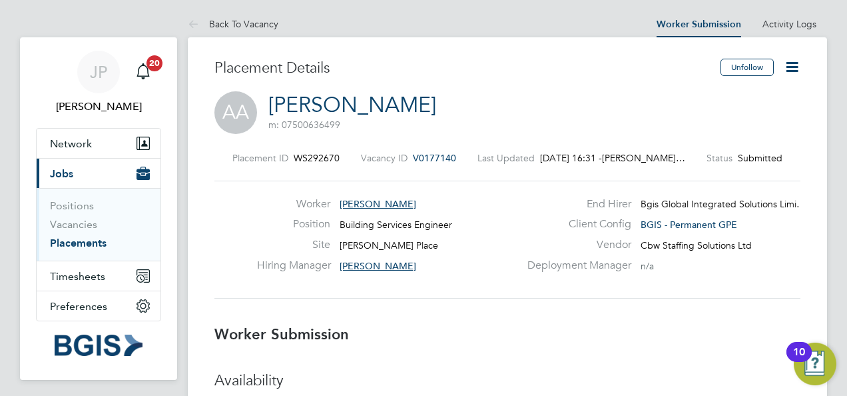
click at [793, 67] on icon at bounding box center [792, 67] width 17 height 17
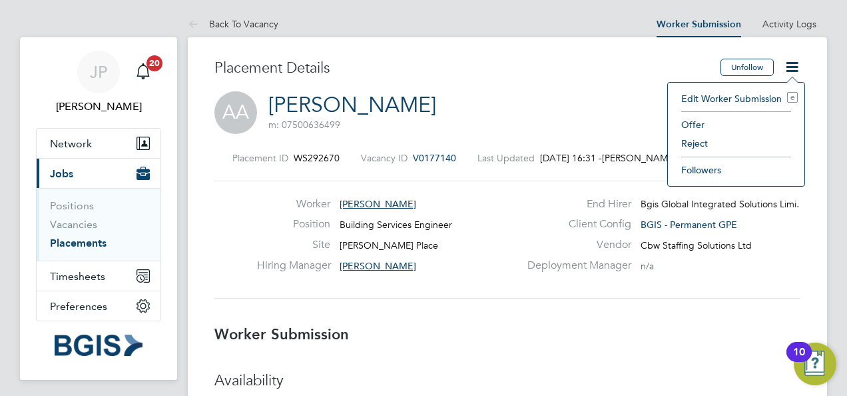
click at [699, 143] on li "Reject" at bounding box center [736, 143] width 123 height 19
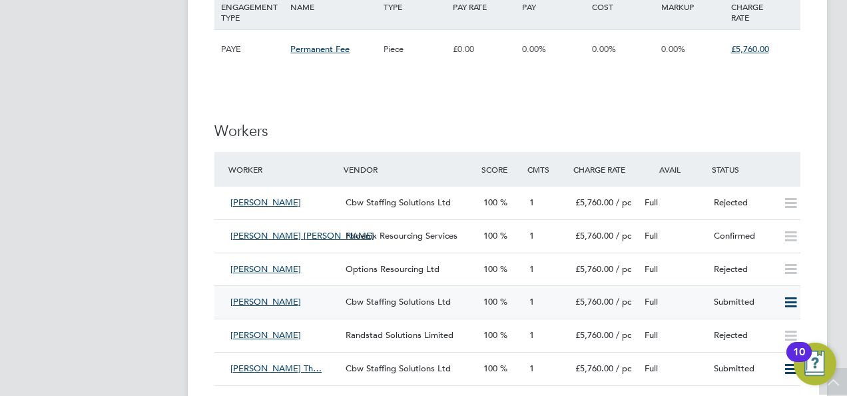
click at [673, 302] on div "Full" at bounding box center [673, 302] width 69 height 22
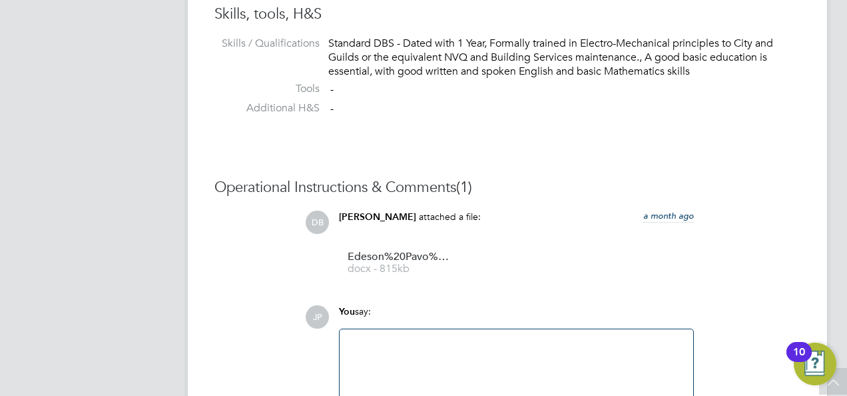
click at [440, 358] on div at bounding box center [517, 365] width 338 height 57
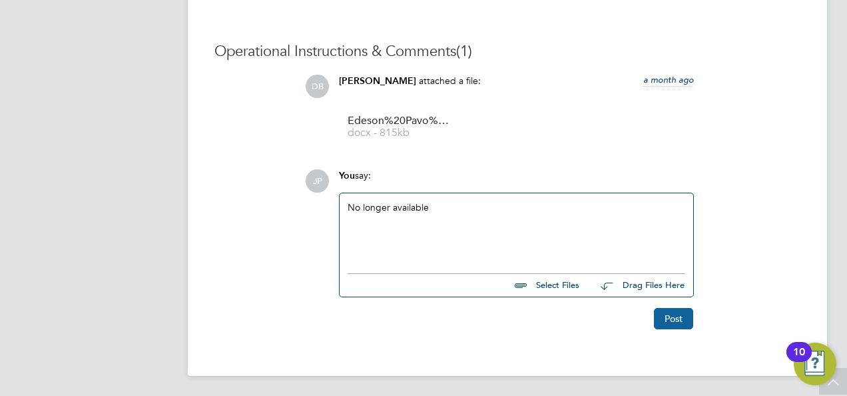
click at [677, 317] on button "Post" at bounding box center [673, 318] width 39 height 21
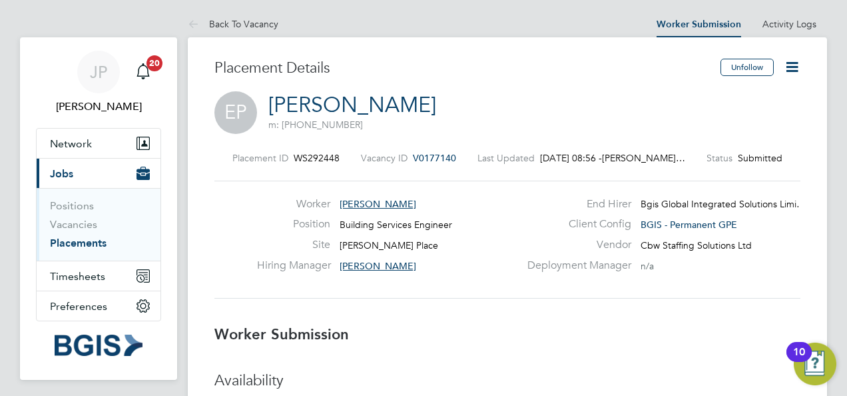
click at [789, 73] on icon at bounding box center [792, 67] width 17 height 17
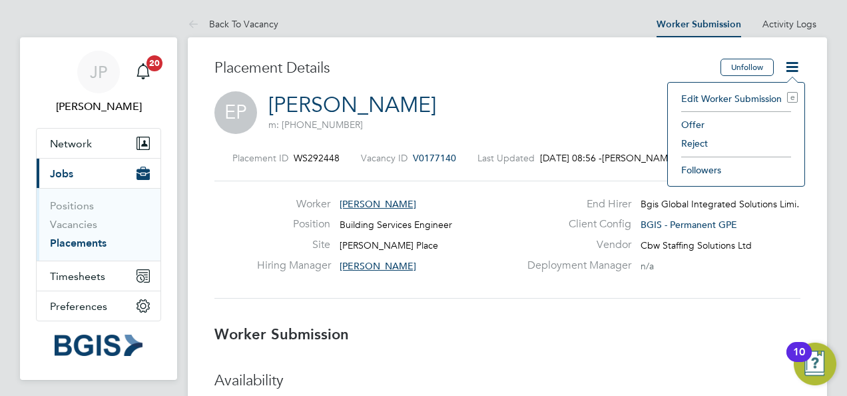
click at [710, 141] on li "Reject" at bounding box center [736, 143] width 123 height 19
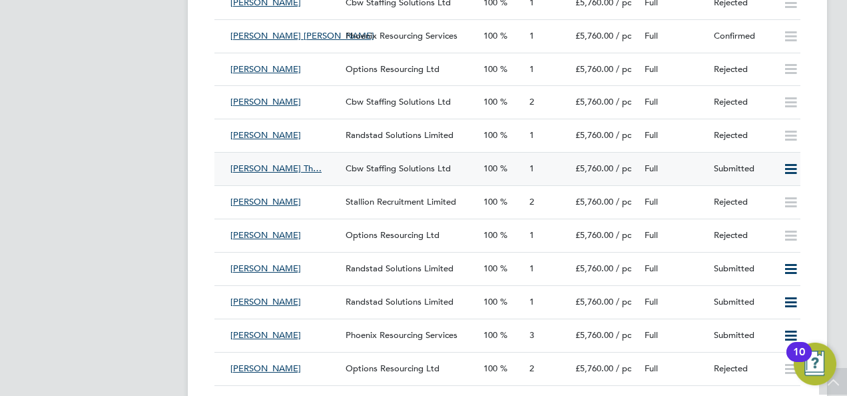
click at [682, 169] on div "Full" at bounding box center [673, 169] width 69 height 22
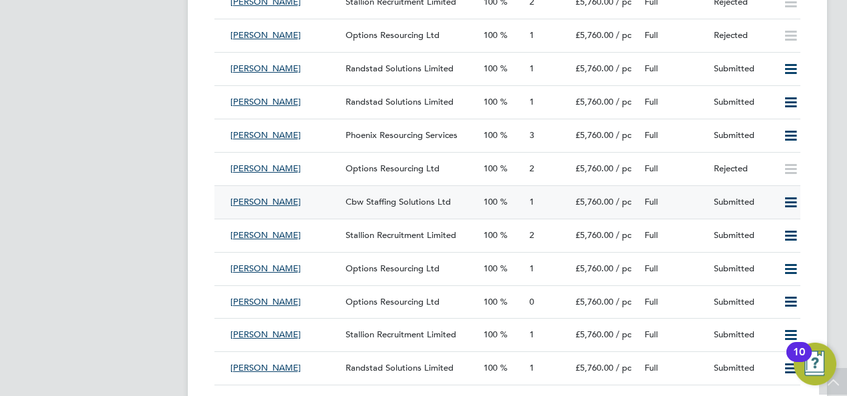
click at [678, 202] on div "Full" at bounding box center [673, 202] width 69 height 22
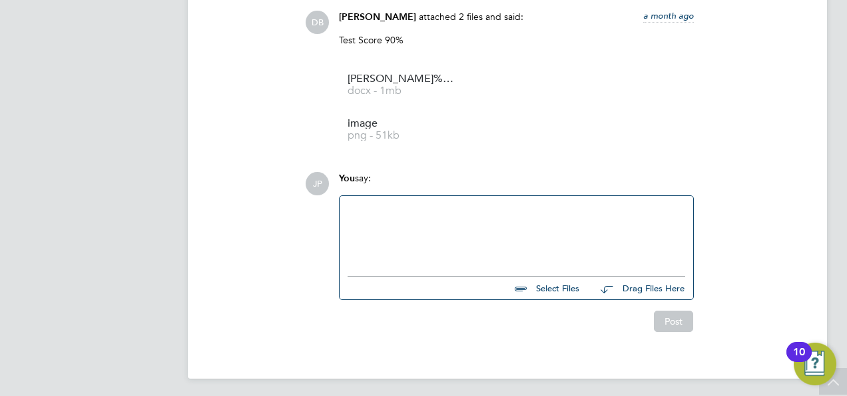
click at [519, 239] on div at bounding box center [517, 232] width 338 height 57
click at [678, 314] on button "Post" at bounding box center [673, 320] width 39 height 21
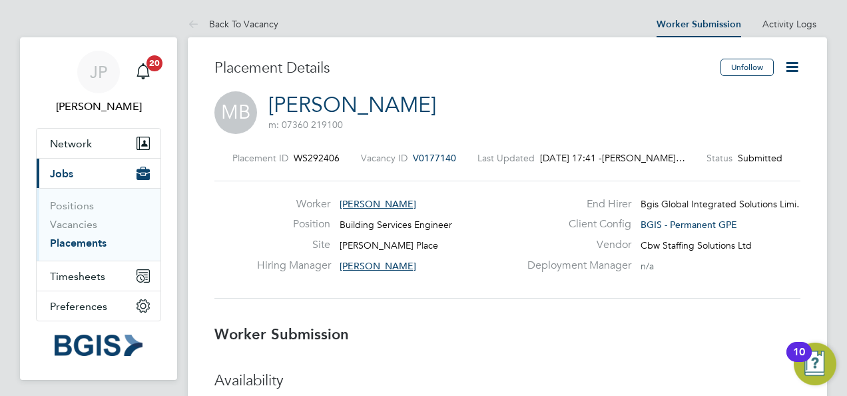
click at [793, 63] on icon at bounding box center [792, 67] width 17 height 17
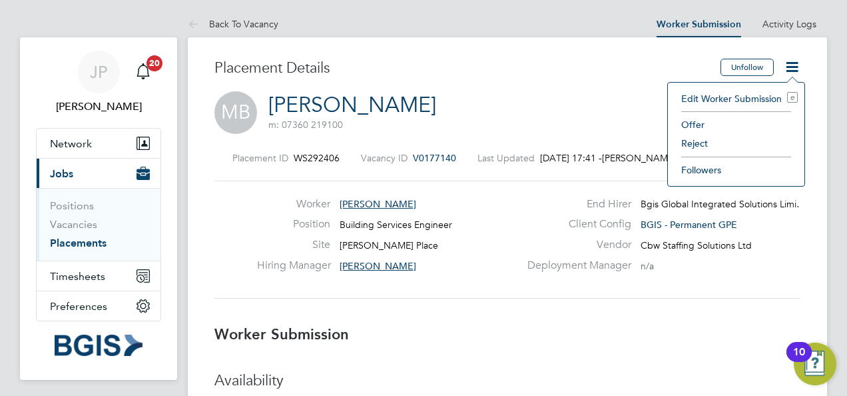
click at [703, 141] on li "Reject" at bounding box center [736, 143] width 123 height 19
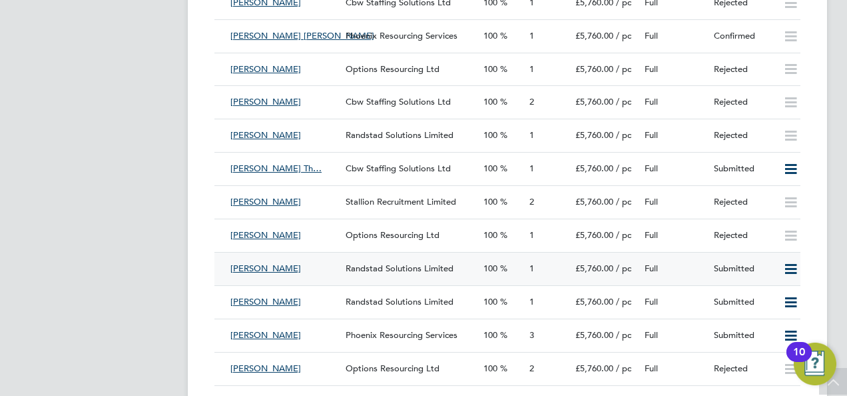
click at [750, 270] on div "Submitted" at bounding box center [743, 269] width 69 height 22
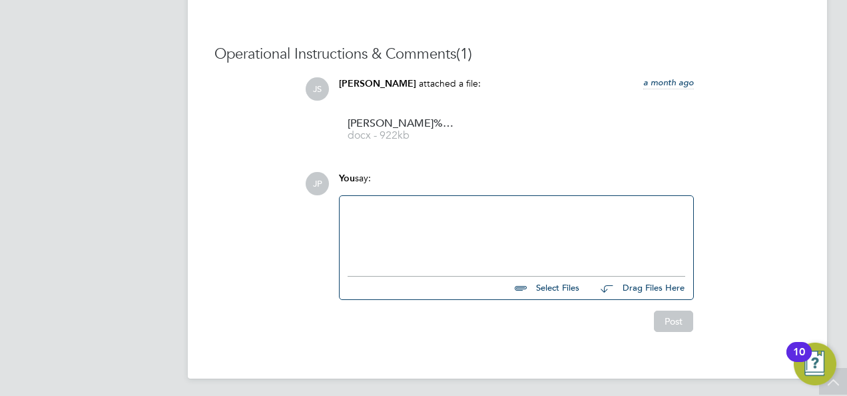
click at [458, 261] on div at bounding box center [517, 232] width 354 height 73
click at [410, 244] on div at bounding box center [517, 232] width 338 height 57
click at [687, 328] on button "Post" at bounding box center [673, 320] width 39 height 21
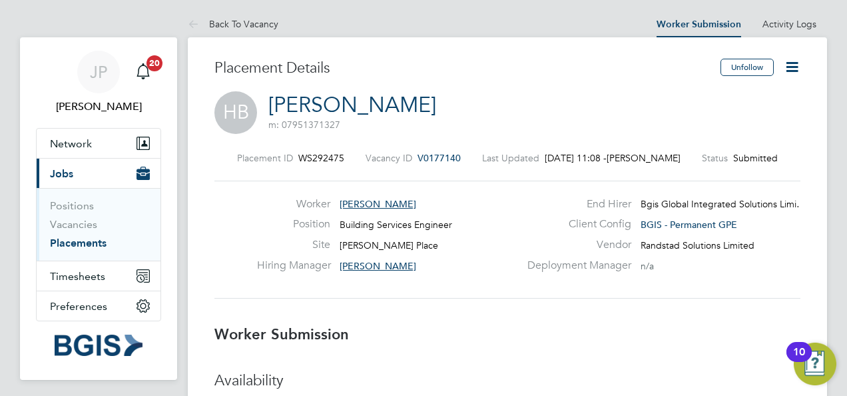
click at [789, 62] on icon at bounding box center [792, 67] width 17 height 17
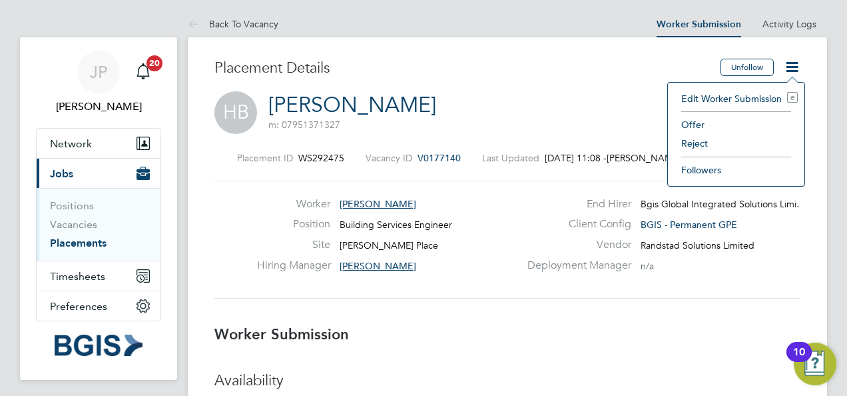
click at [702, 141] on li "Reject" at bounding box center [736, 143] width 123 height 19
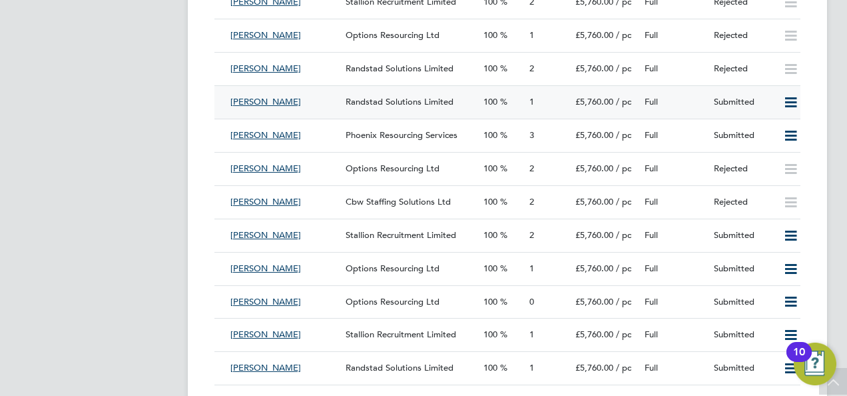
click at [694, 100] on div "Full" at bounding box center [673, 102] width 69 height 22
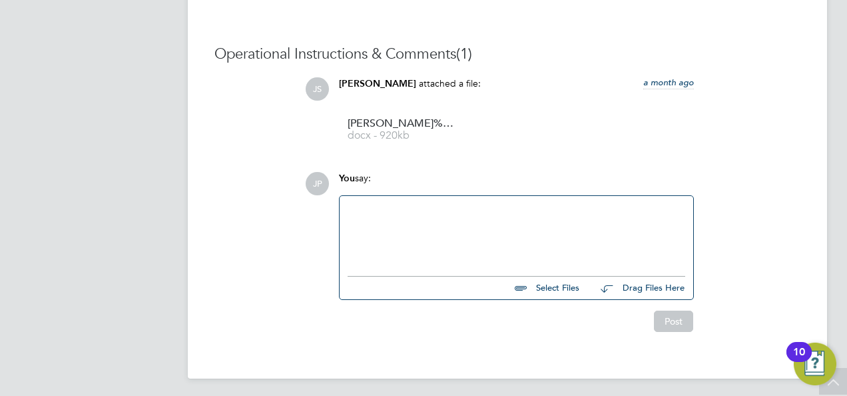
click at [478, 229] on div at bounding box center [517, 232] width 338 height 57
click at [673, 318] on button "Post" at bounding box center [673, 320] width 39 height 21
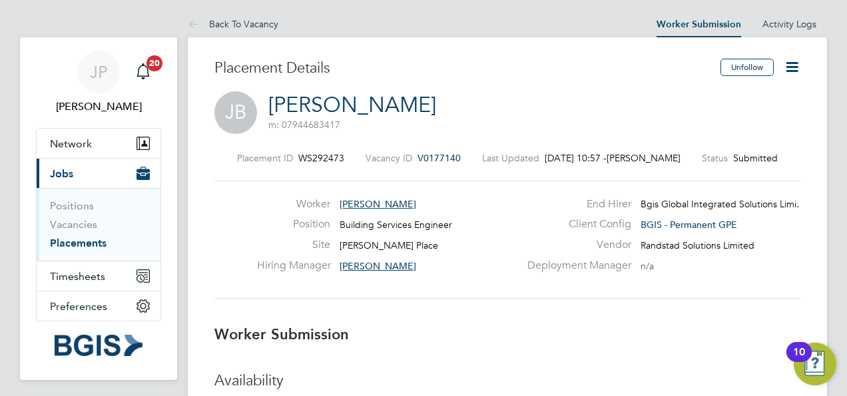
click at [793, 65] on icon at bounding box center [792, 67] width 17 height 17
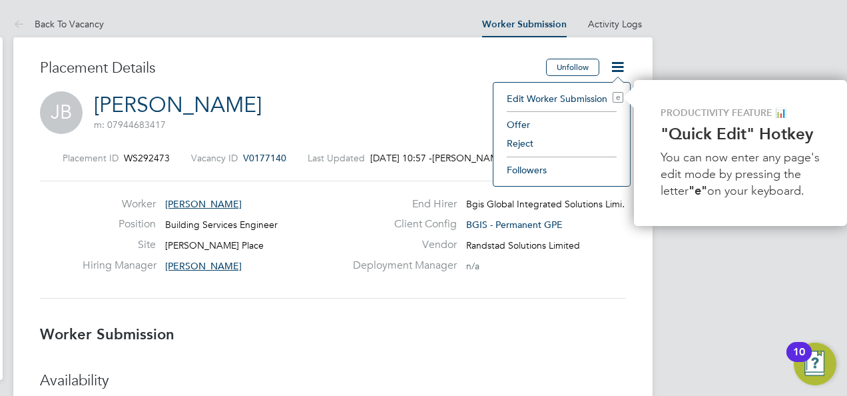
click at [510, 145] on li "Reject" at bounding box center [561, 143] width 123 height 19
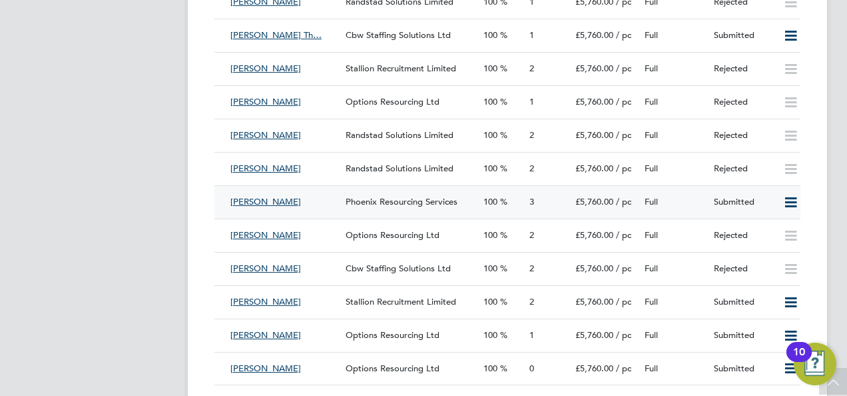
click at [693, 201] on div "Full" at bounding box center [673, 202] width 69 height 22
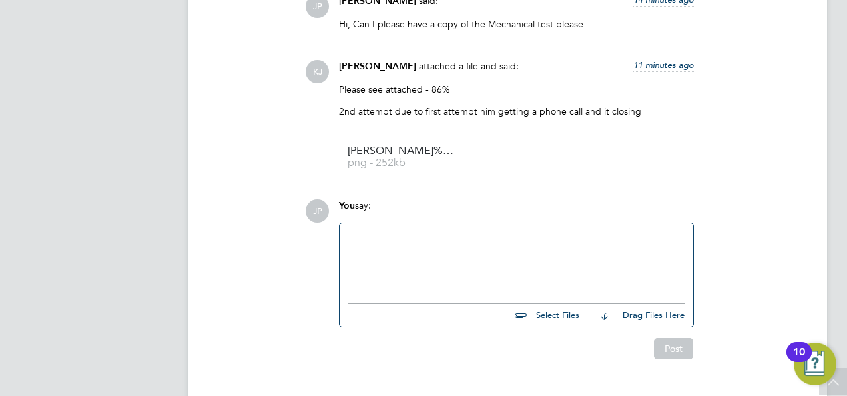
click at [484, 276] on div at bounding box center [517, 259] width 338 height 57
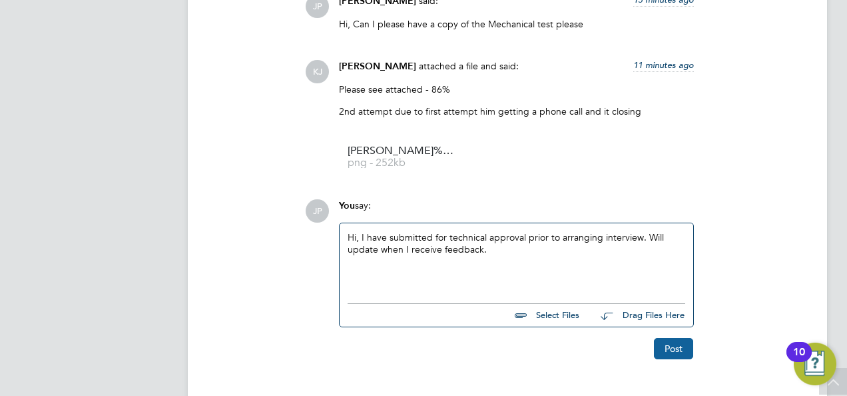
click at [673, 344] on button "Post" at bounding box center [673, 348] width 39 height 21
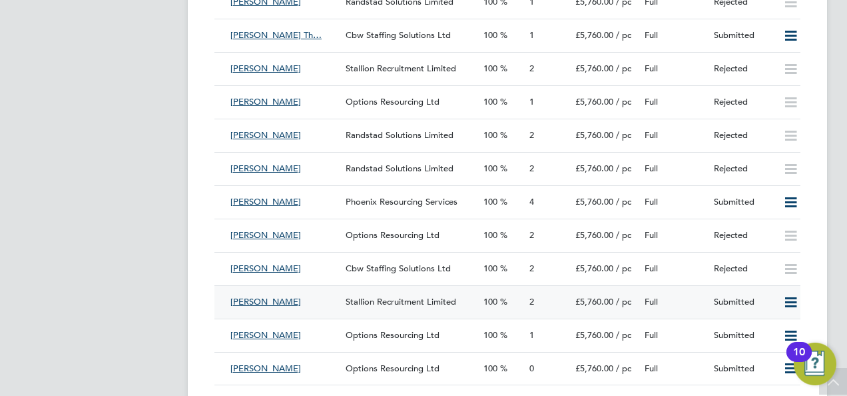
click at [685, 300] on div "Full" at bounding box center [673, 302] width 69 height 22
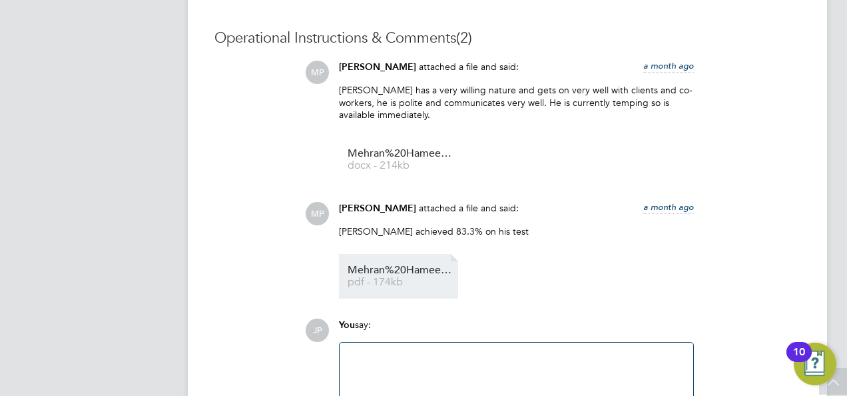
click at [429, 282] on span "pdf - 174kb" at bounding box center [401, 282] width 107 height 10
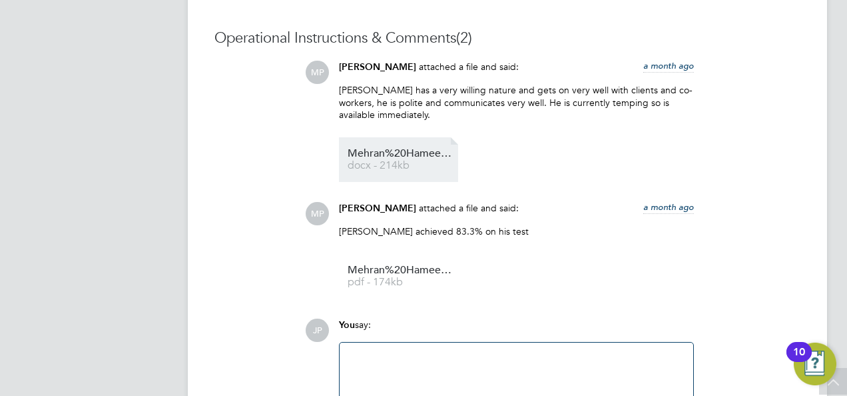
click at [412, 149] on span "Mehran%20Hameed%20CV%20(1)" at bounding box center [401, 154] width 107 height 10
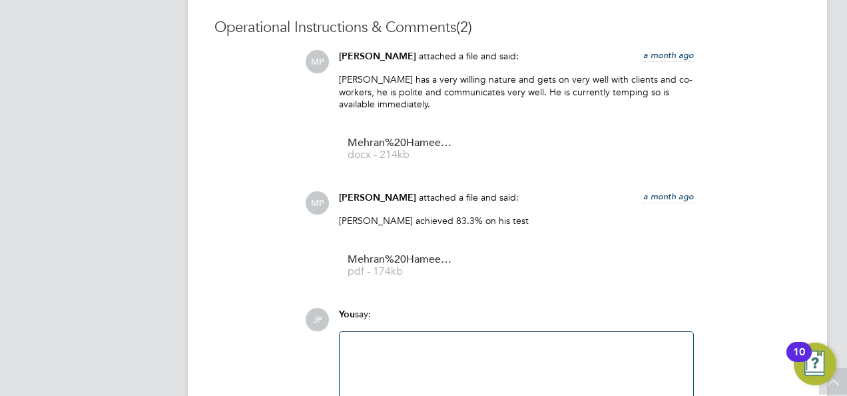
scroll to position [1389, 0]
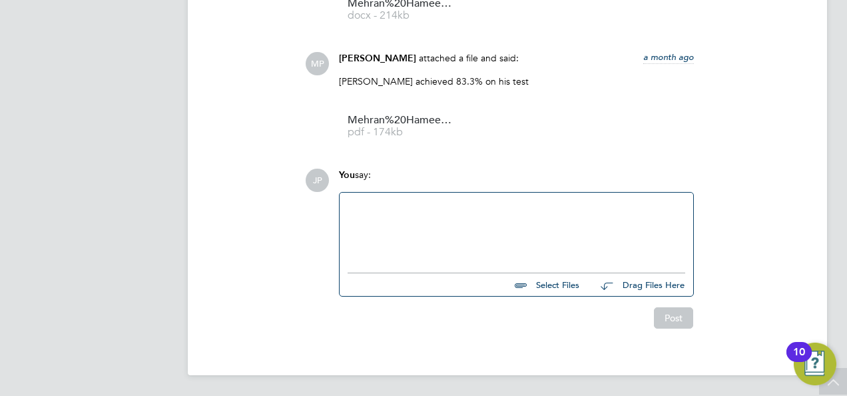
click at [454, 228] on div at bounding box center [517, 228] width 338 height 57
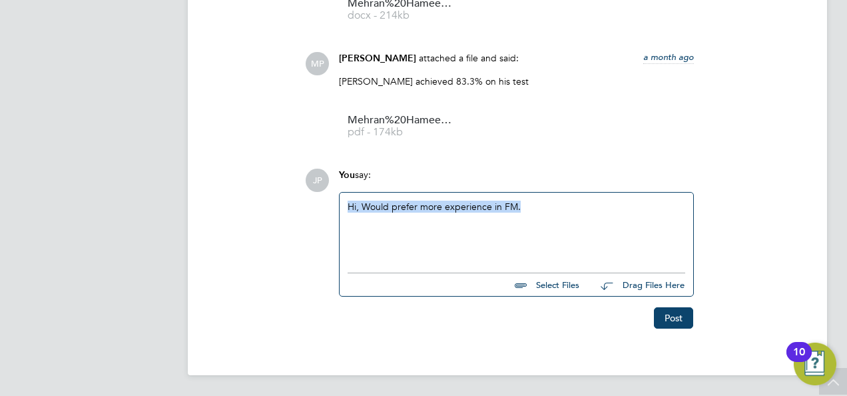
drag, startPoint x: 525, startPoint y: 209, endPoint x: 225, endPoint y: 216, distance: 299.8
click at [226, 216] on div "Operational Instructions & Comments (2) MP Martin Paxman attached a file and sa…" at bounding box center [507, 104] width 586 height 450
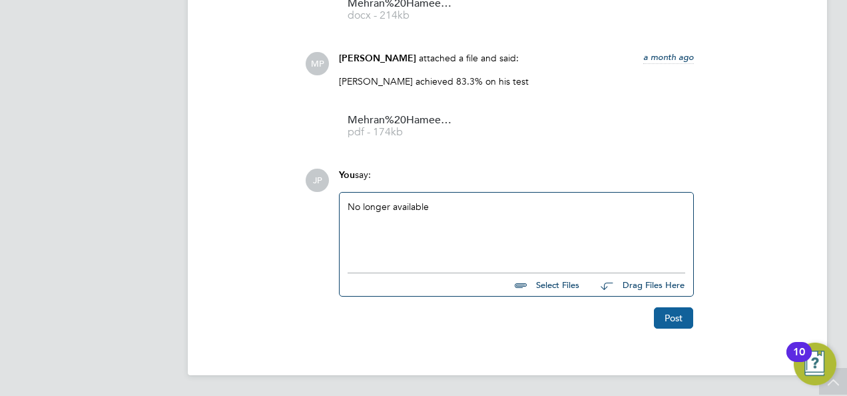
click at [681, 312] on button "Post" at bounding box center [673, 317] width 39 height 21
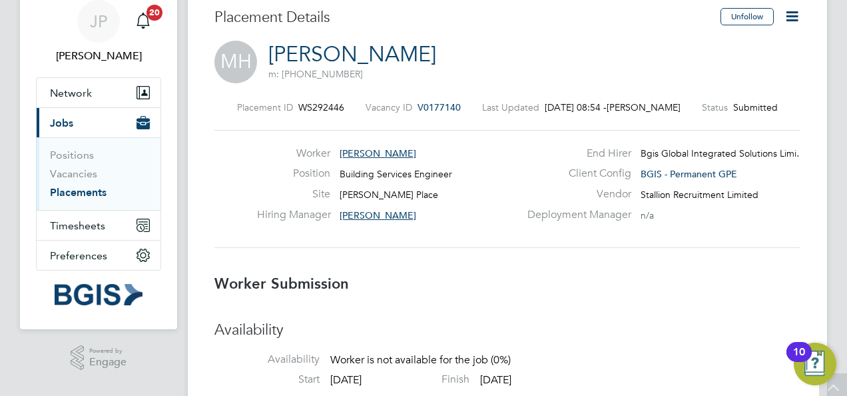
scroll to position [0, 0]
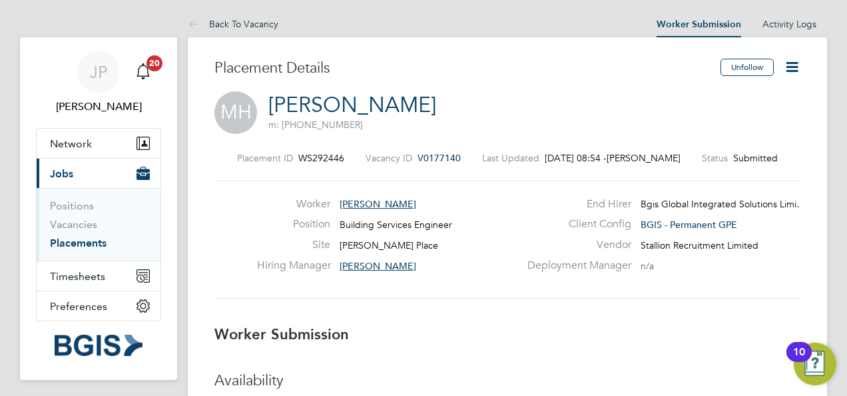
click at [791, 71] on icon at bounding box center [792, 67] width 17 height 17
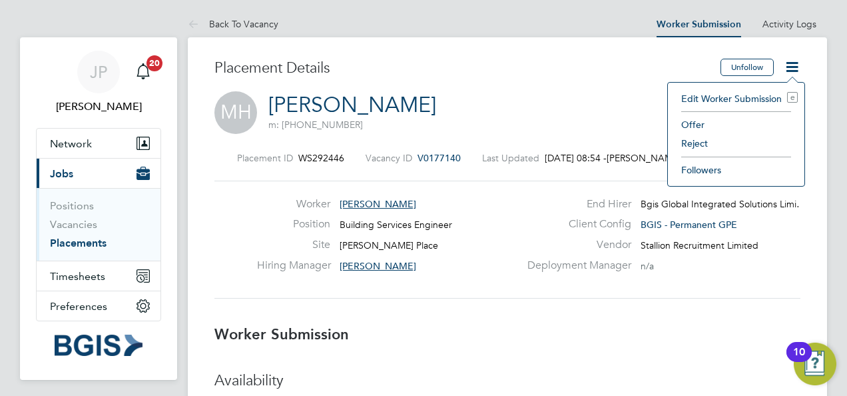
click at [710, 145] on li "Reject" at bounding box center [736, 143] width 123 height 19
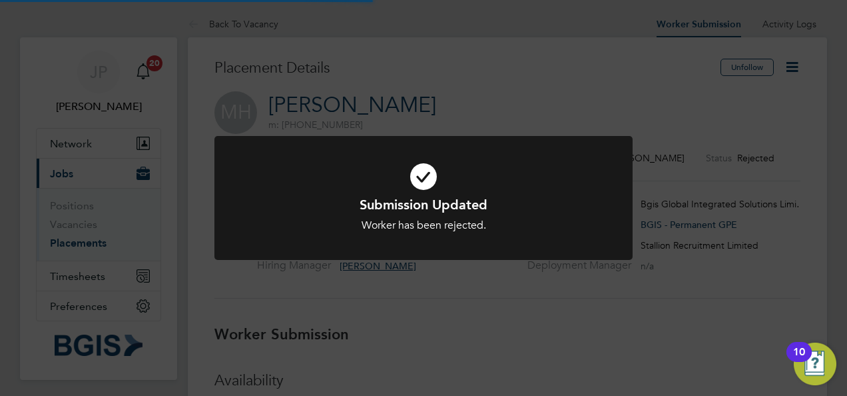
scroll to position [39, 93]
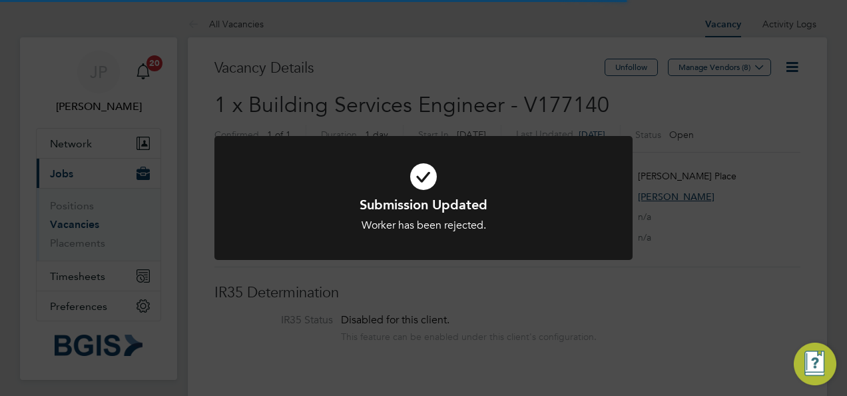
scroll to position [23, 115]
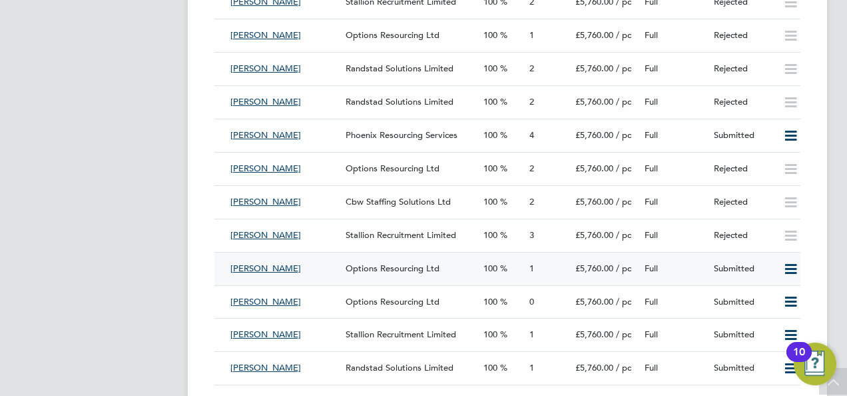
click at [679, 272] on div "Full" at bounding box center [673, 269] width 69 height 22
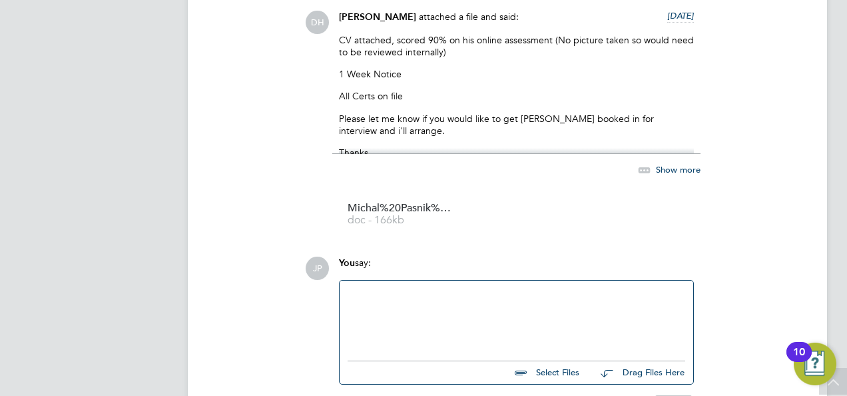
click at [653, 170] on icon at bounding box center [644, 170] width 17 height 17
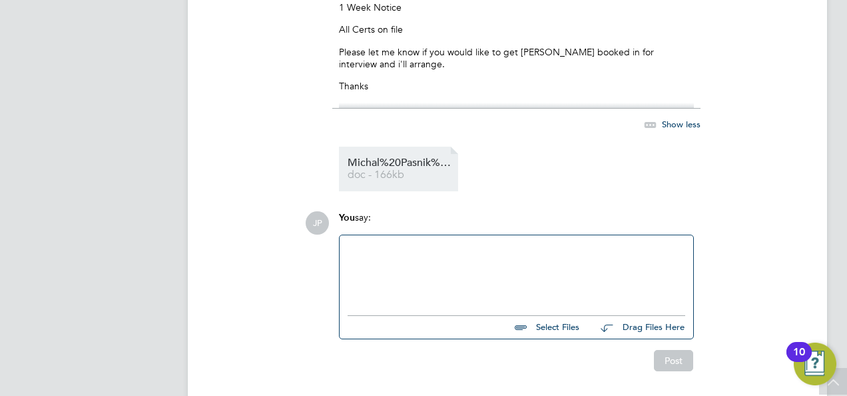
click at [405, 169] on link "Michal%20Pasnik%20-%20Options%20CV%20BS doc - 166kb" at bounding box center [401, 169] width 107 height 22
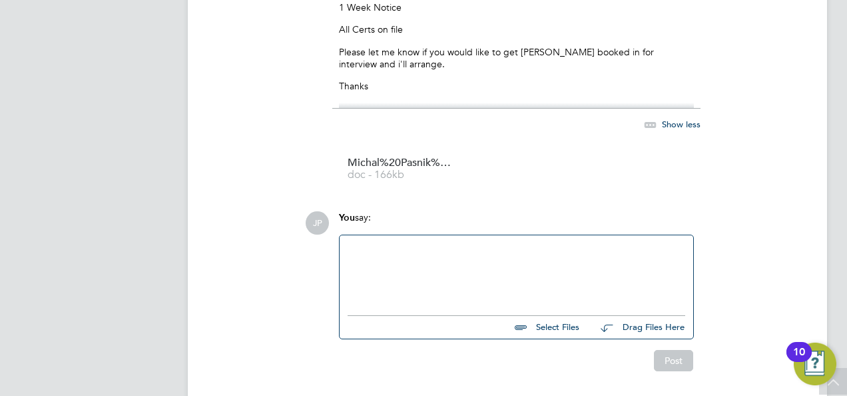
click at [421, 250] on div at bounding box center [517, 271] width 338 height 57
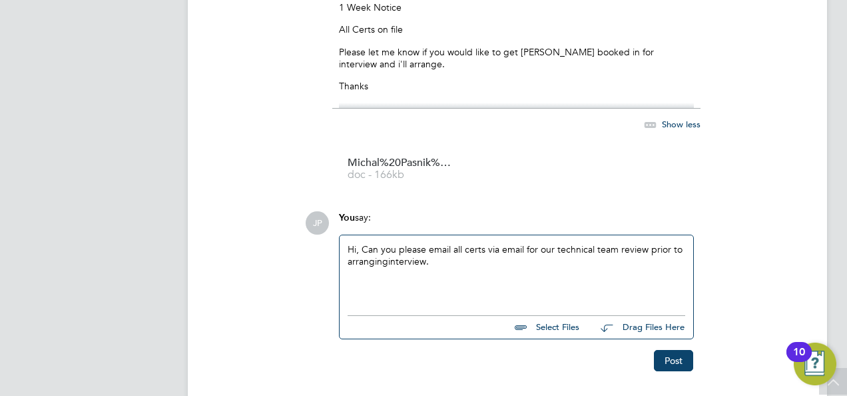
click at [386, 260] on div "Hi, Can you please email all certs via email for our technical team review prio…" at bounding box center [517, 271] width 338 height 57
click at [468, 264] on div "Hi, Can you please email all certs via email for our technical team review prio…" at bounding box center [517, 271] width 338 height 57
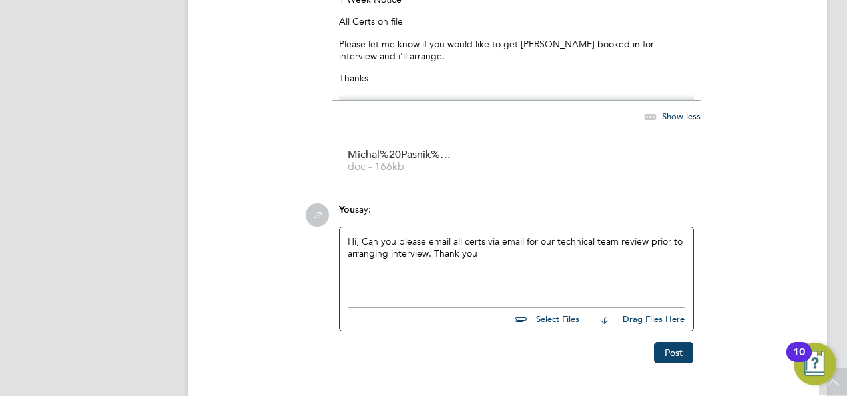
scroll to position [1414, 0]
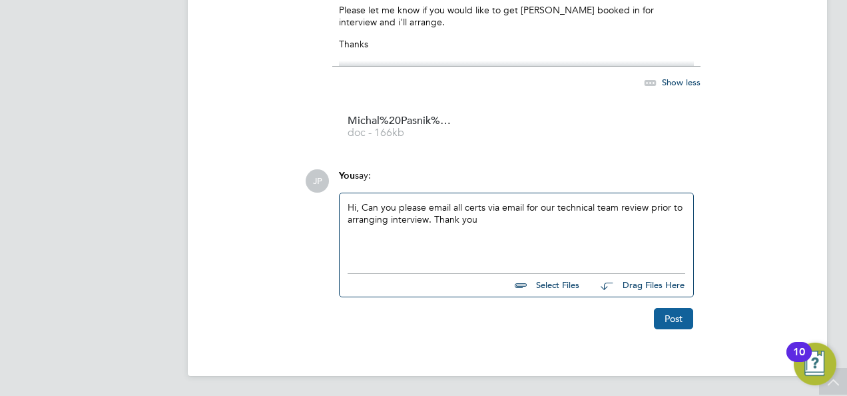
click at [675, 318] on button "Post" at bounding box center [673, 318] width 39 height 21
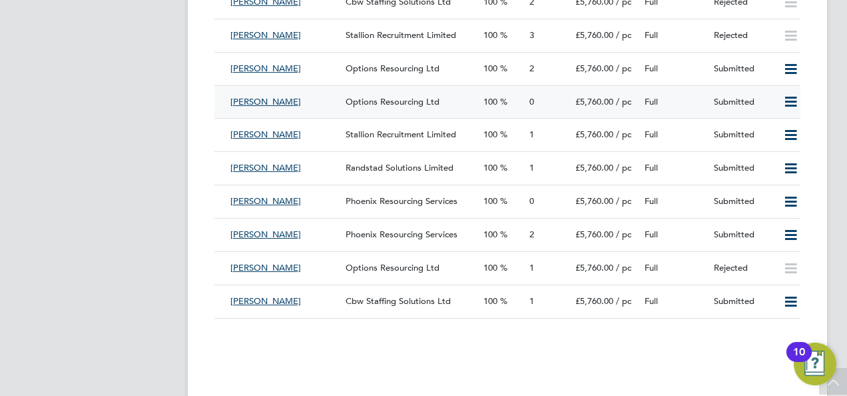
click at [685, 101] on div "Full" at bounding box center [673, 102] width 69 height 22
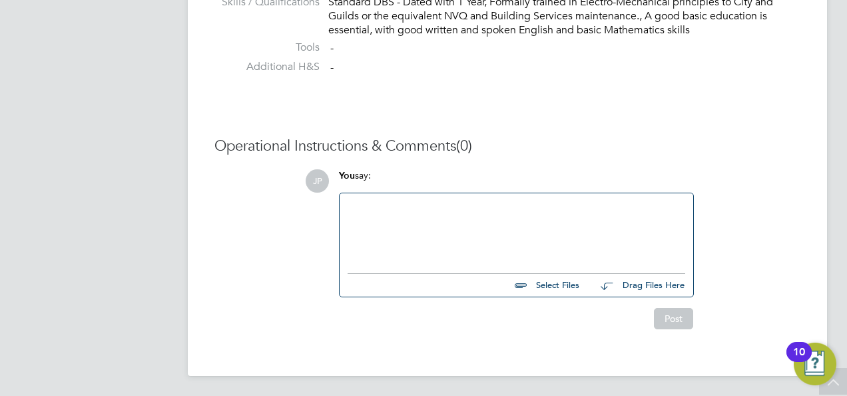
click at [455, 228] on div at bounding box center [517, 229] width 338 height 57
click at [682, 318] on button "Post" at bounding box center [673, 318] width 39 height 21
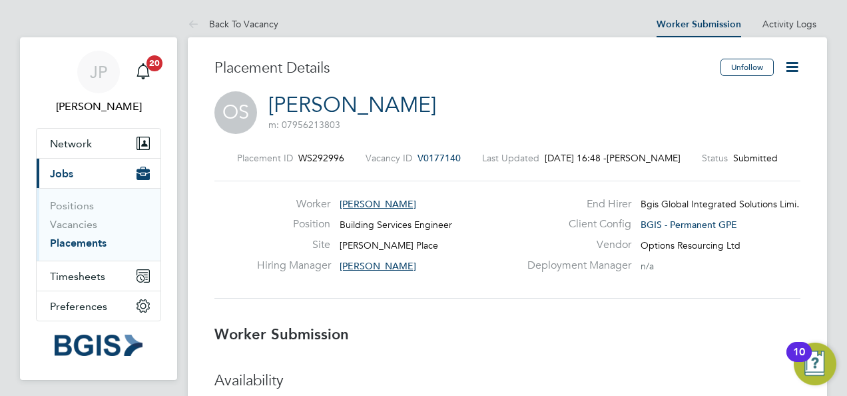
click at [785, 66] on icon at bounding box center [792, 67] width 17 height 17
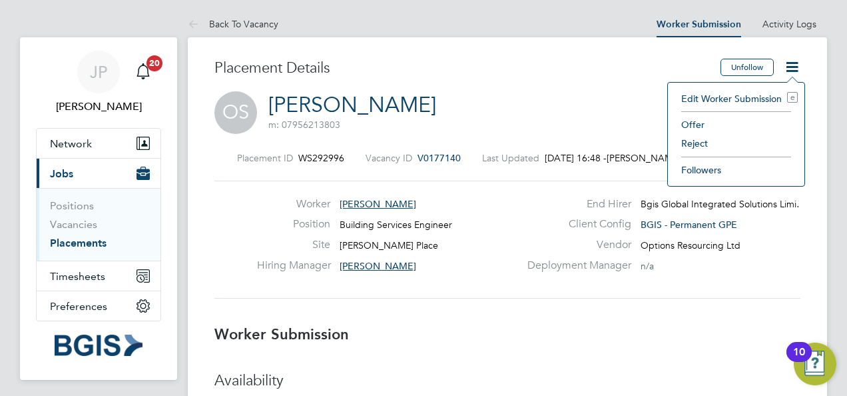
click at [697, 141] on li "Reject" at bounding box center [736, 143] width 123 height 19
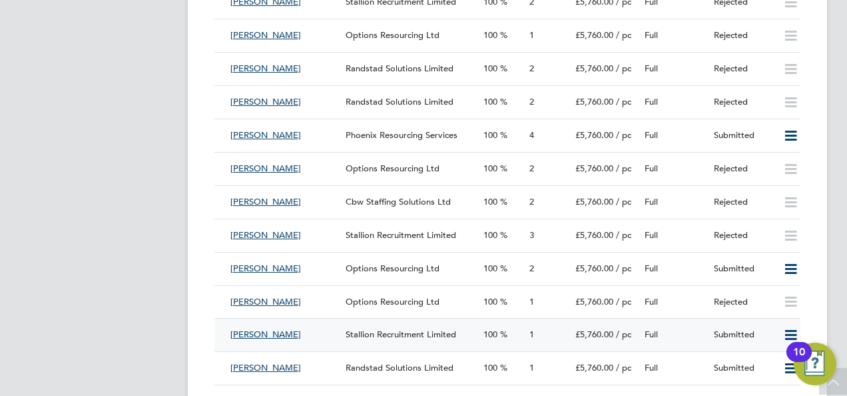
click at [671, 340] on div "Full" at bounding box center [673, 335] width 69 height 22
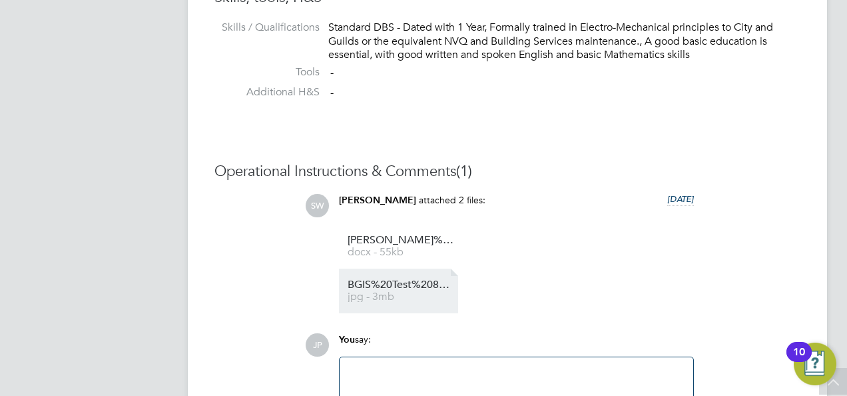
click at [408, 293] on span "jpg - 3mb" at bounding box center [401, 297] width 107 height 10
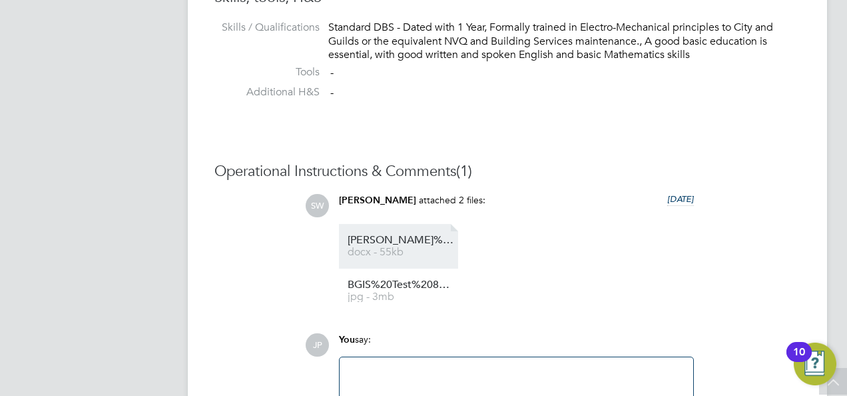
click at [416, 246] on link "Paul%20Baker%20CV docx - 55kb" at bounding box center [401, 246] width 107 height 22
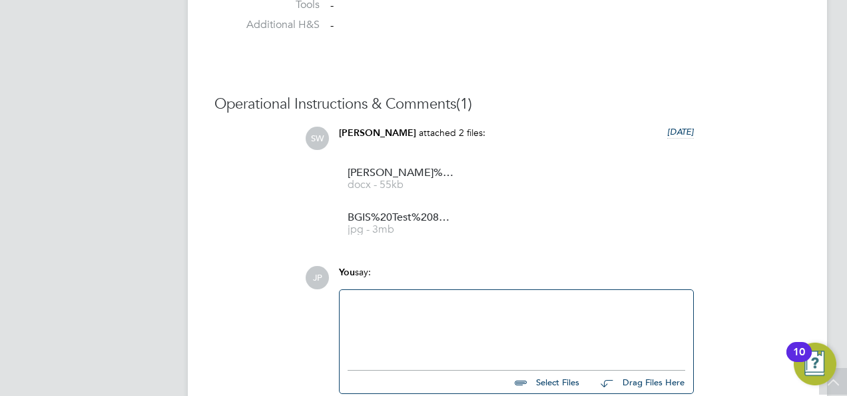
scroll to position [1239, 0]
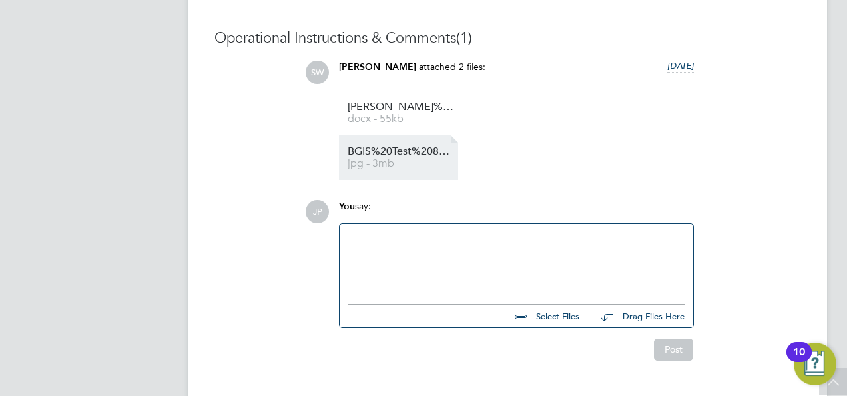
click at [403, 151] on span "BGIS%20Test%2083.3%25" at bounding box center [401, 152] width 107 height 10
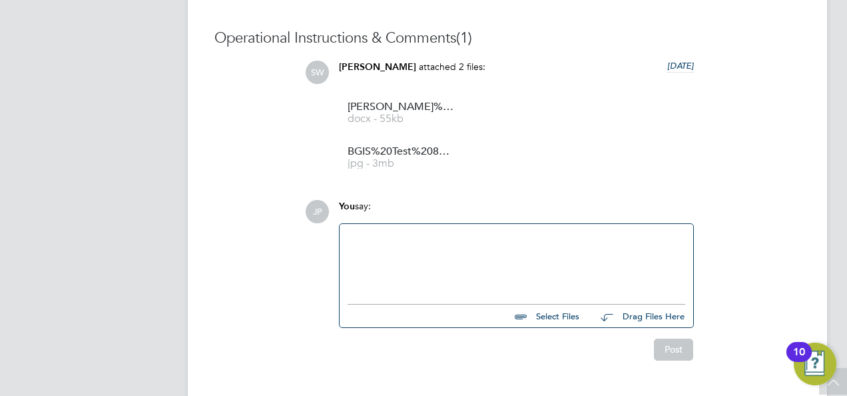
click at [440, 264] on div at bounding box center [517, 260] width 338 height 57
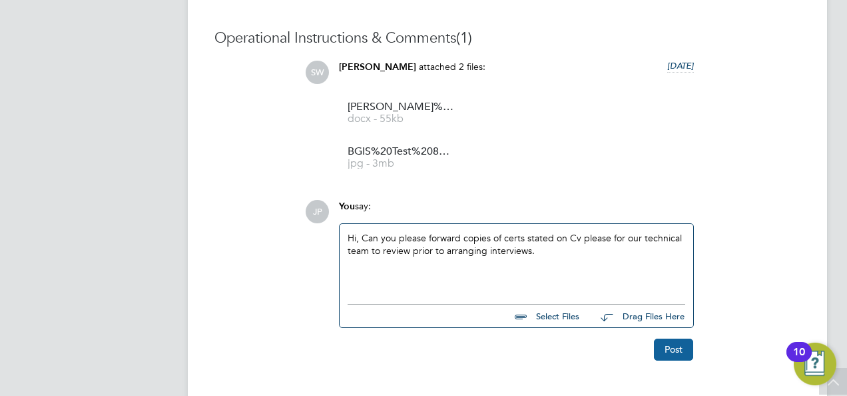
click at [667, 344] on button "Post" at bounding box center [673, 348] width 39 height 21
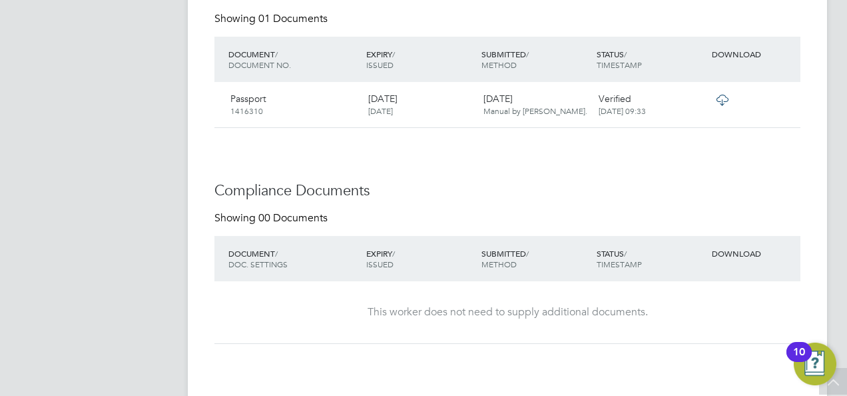
scroll to position [506, 0]
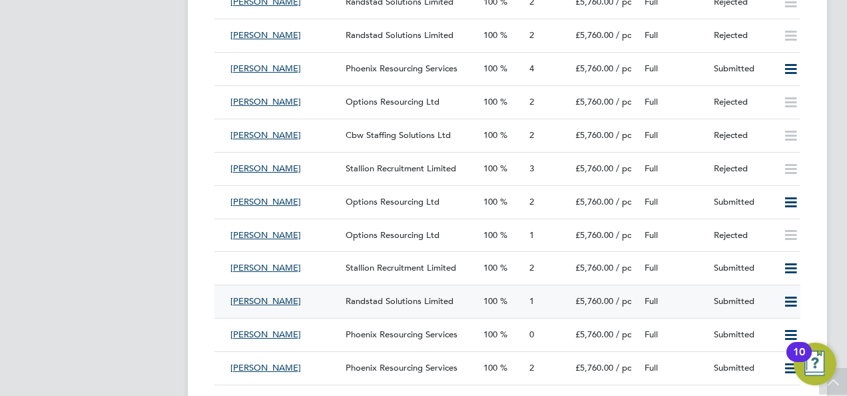
click at [677, 300] on div "Full" at bounding box center [673, 301] width 69 height 22
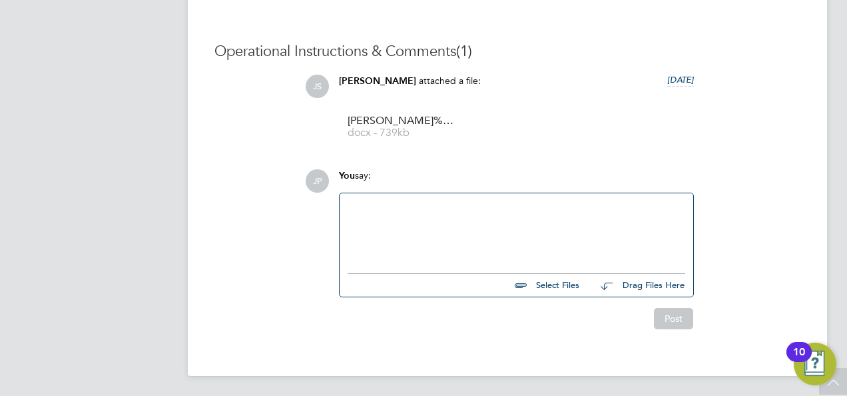
click at [511, 226] on div at bounding box center [517, 229] width 338 height 57
click at [680, 318] on button "Post" at bounding box center [673, 318] width 39 height 21
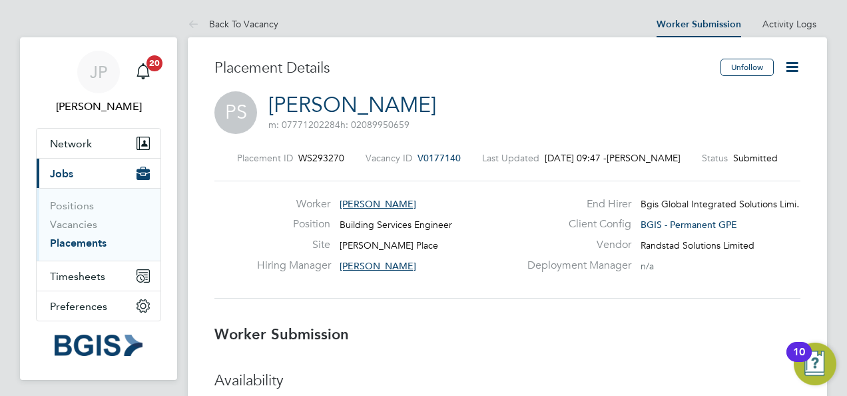
click at [790, 67] on icon at bounding box center [792, 67] width 17 height 17
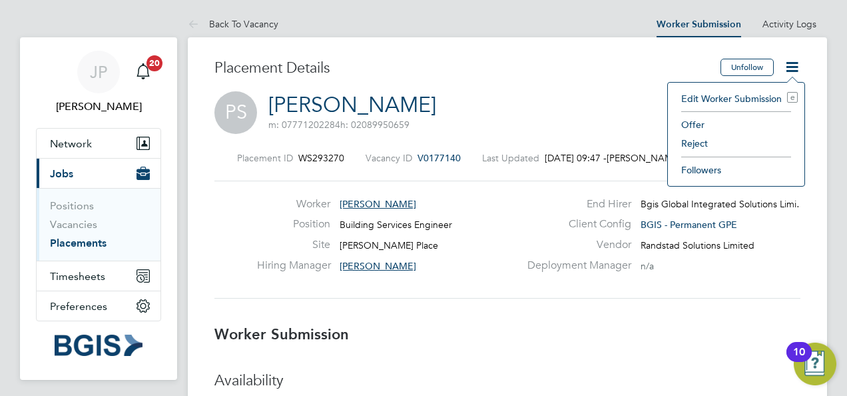
click at [693, 144] on li "Reject" at bounding box center [736, 143] width 123 height 19
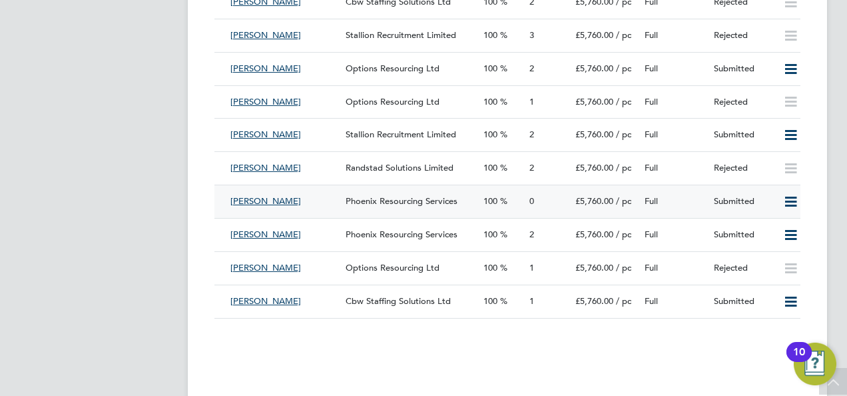
click at [783, 203] on icon at bounding box center [791, 202] width 17 height 11
click at [627, 206] on span "/ pc" at bounding box center [623, 200] width 15 height 11
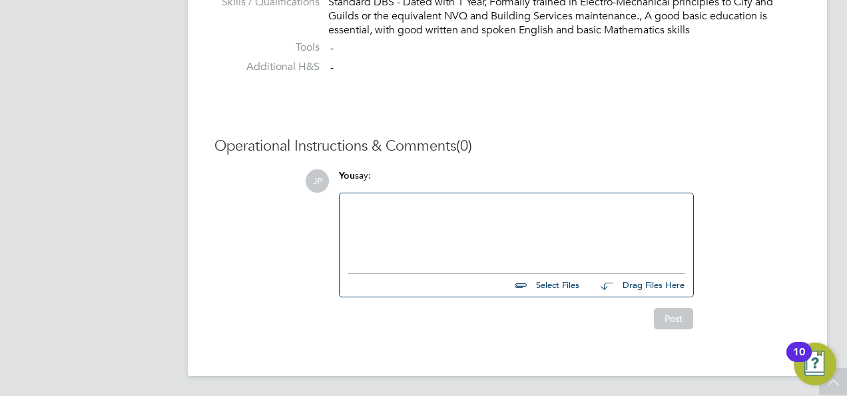
click at [468, 243] on div at bounding box center [517, 229] width 338 height 57
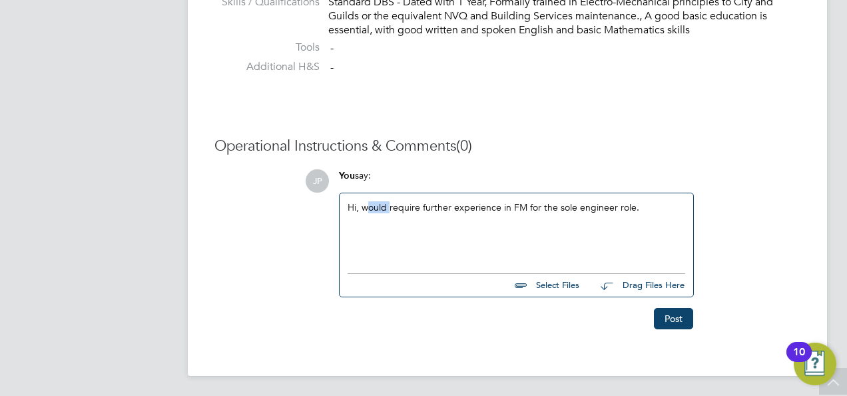
drag, startPoint x: 389, startPoint y: 208, endPoint x: 366, endPoint y: 208, distance: 23.3
click at [366, 208] on div "Hi, would require further experience in FM for the sole engineer role." at bounding box center [517, 229] width 338 height 57
click at [627, 201] on div "Hi, requires further experience in FM for the sole engineer role." at bounding box center [517, 229] width 338 height 57
click at [674, 317] on button "Post" at bounding box center [673, 318] width 39 height 21
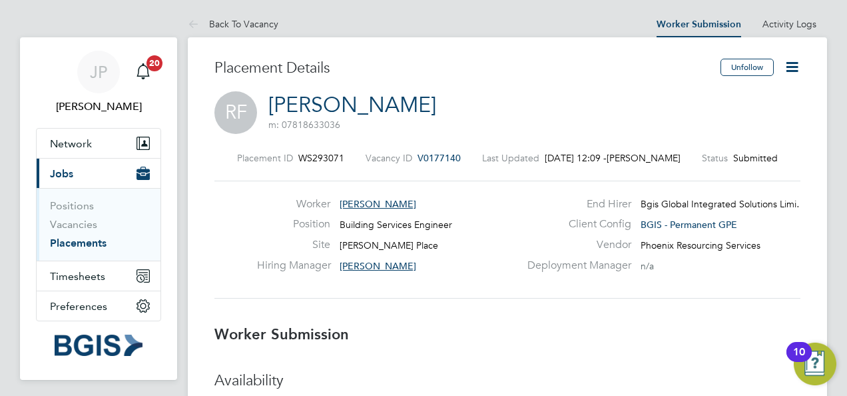
click at [789, 67] on icon at bounding box center [792, 67] width 17 height 17
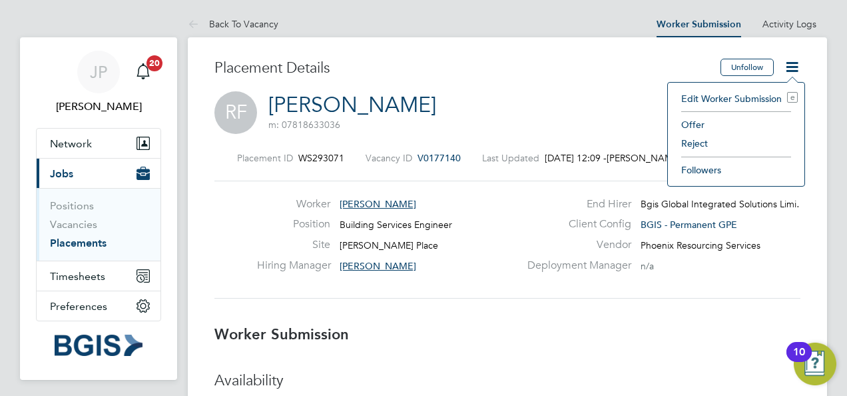
click at [686, 147] on li "Reject" at bounding box center [736, 143] width 123 height 19
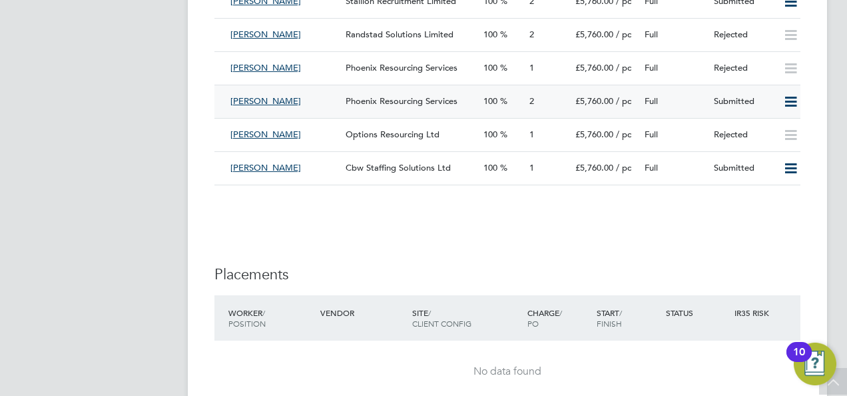
click at [691, 104] on div "Full" at bounding box center [673, 102] width 69 height 22
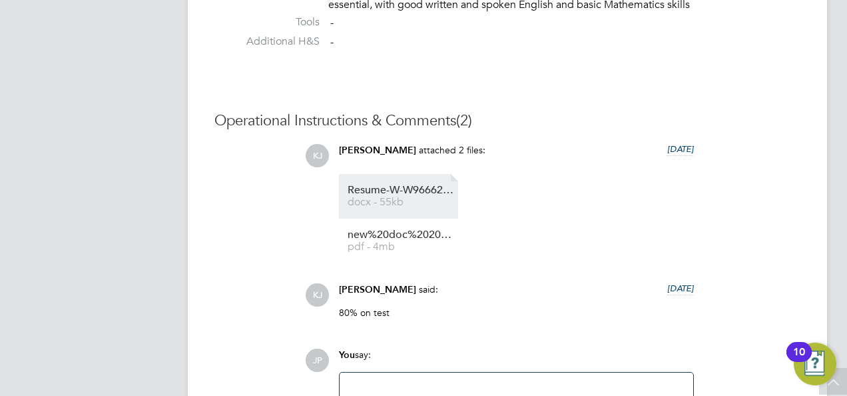
click at [436, 199] on span "docx - 55kb" at bounding box center [401, 202] width 107 height 10
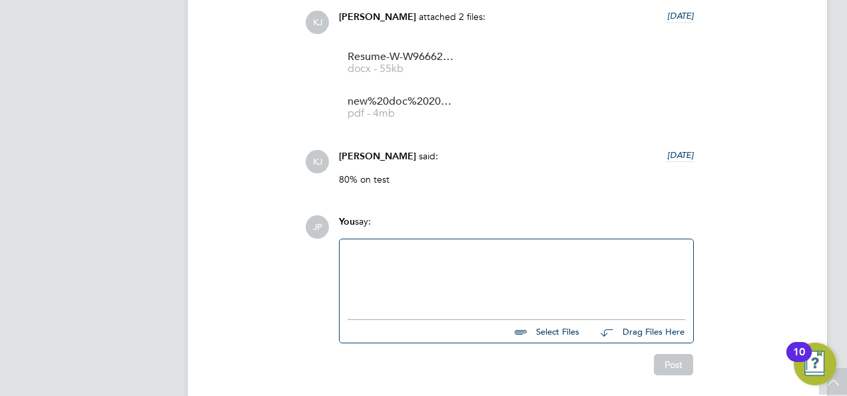
click at [390, 263] on div at bounding box center [517, 275] width 338 height 57
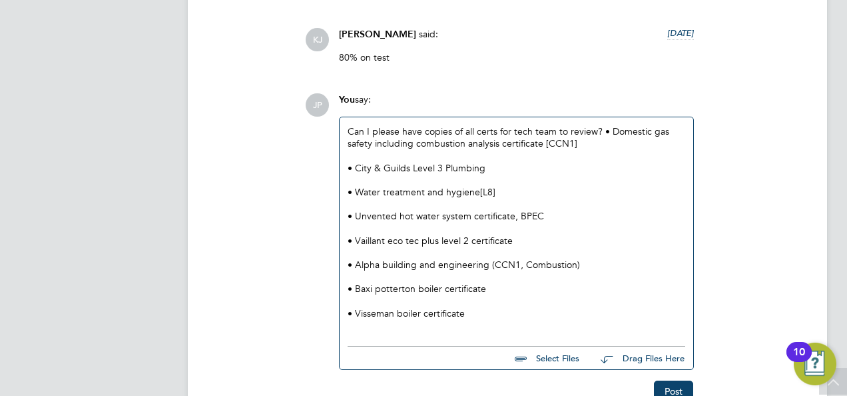
scroll to position [1501, 0]
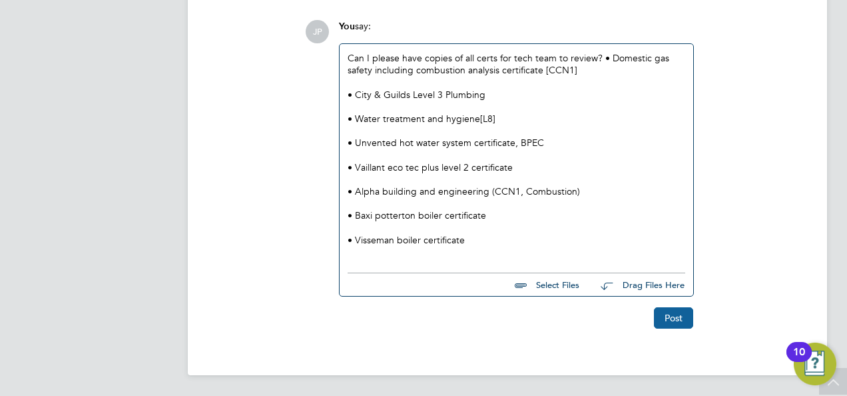
click at [675, 321] on button "Post" at bounding box center [673, 317] width 39 height 21
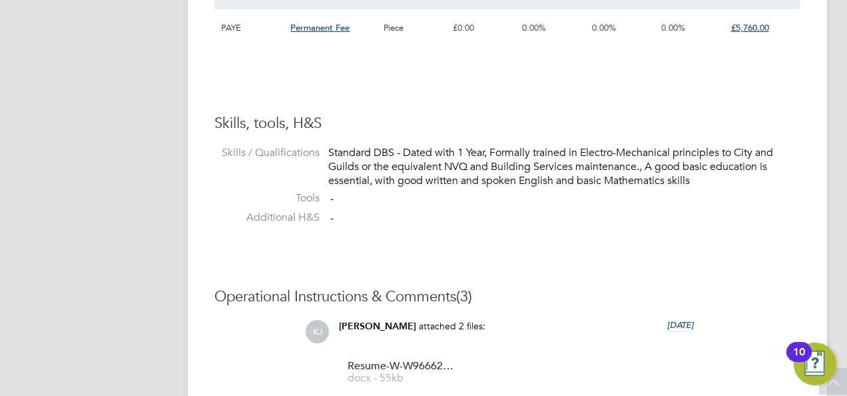
scroll to position [835, 0]
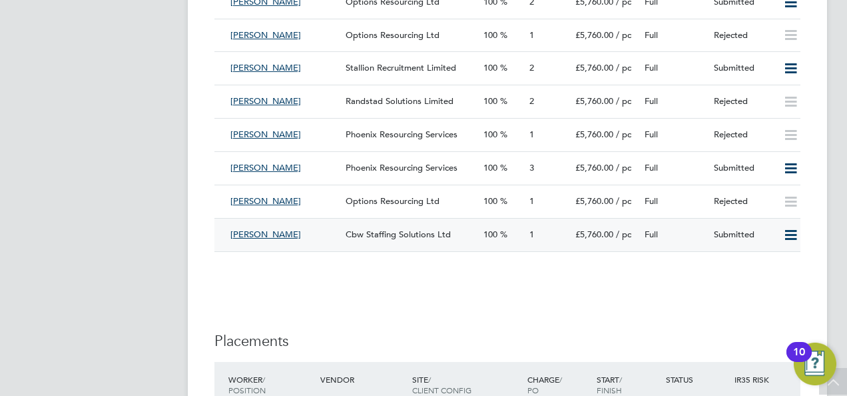
click at [693, 237] on div "Full" at bounding box center [673, 235] width 69 height 22
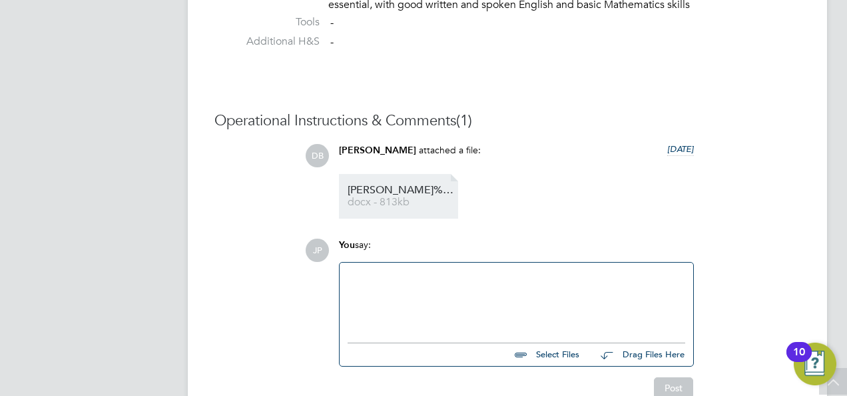
click at [405, 195] on link "Wojciech%20Wojciechowski%20-%20CBW%20Staffing%20Solutions%20CV docx - 813kb" at bounding box center [401, 196] width 107 height 22
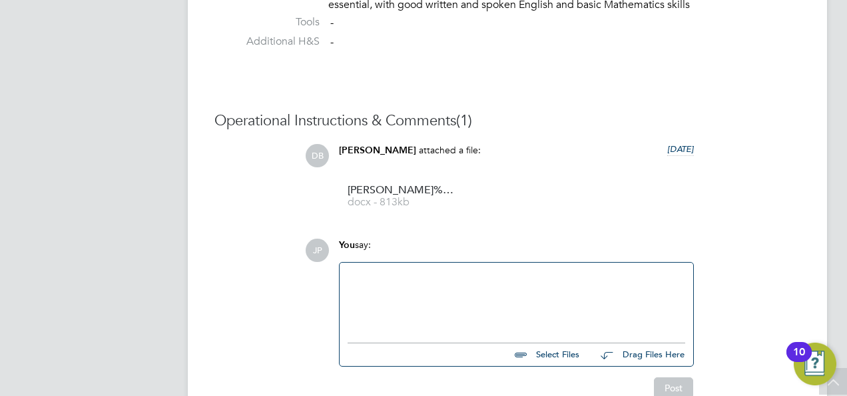
click at [444, 289] on div at bounding box center [517, 298] width 338 height 57
click at [681, 382] on button "Post" at bounding box center [673, 387] width 39 height 21
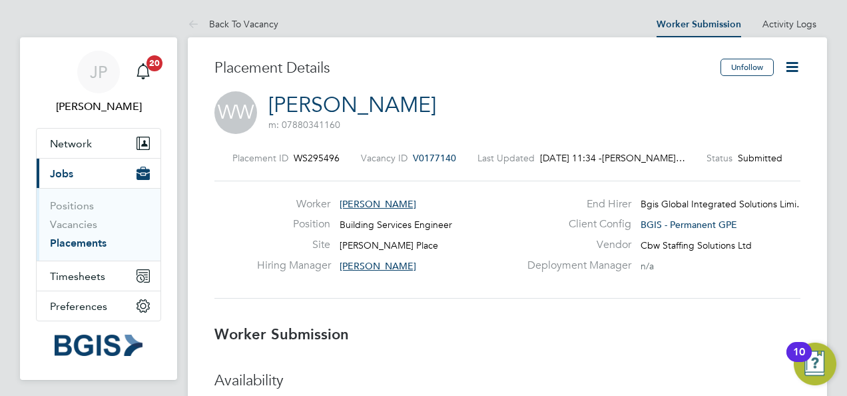
click at [791, 67] on icon at bounding box center [792, 67] width 17 height 17
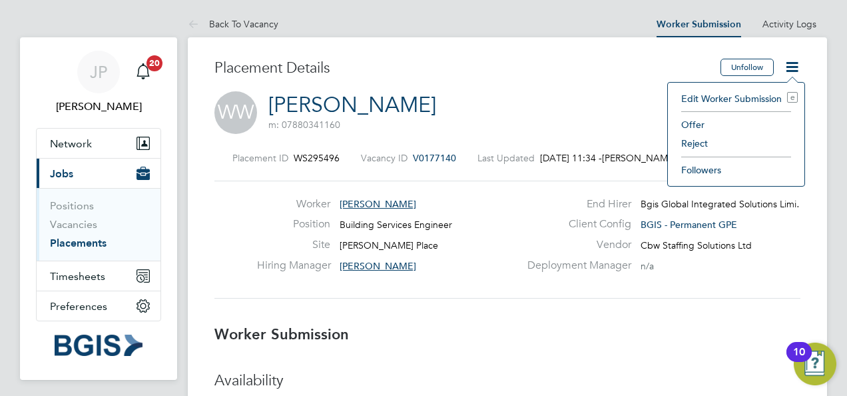
click at [711, 145] on li "Reject" at bounding box center [736, 143] width 123 height 19
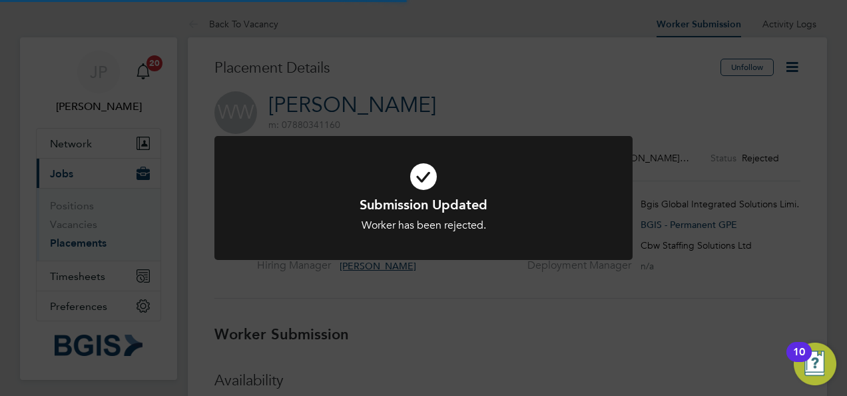
scroll to position [39, 93]
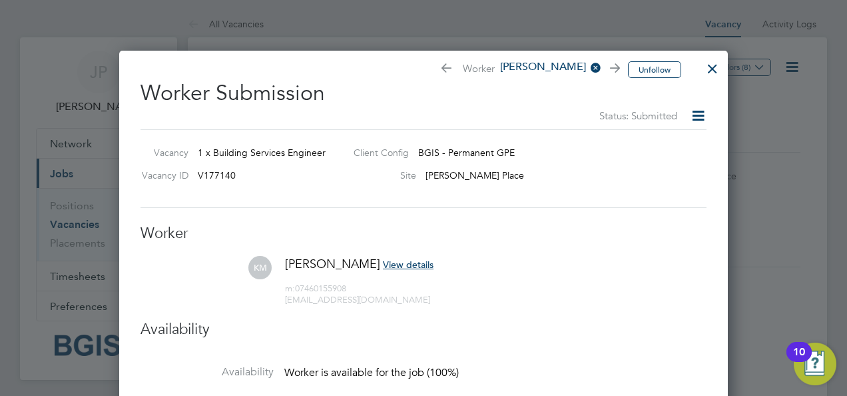
click at [717, 68] on div at bounding box center [713, 65] width 24 height 24
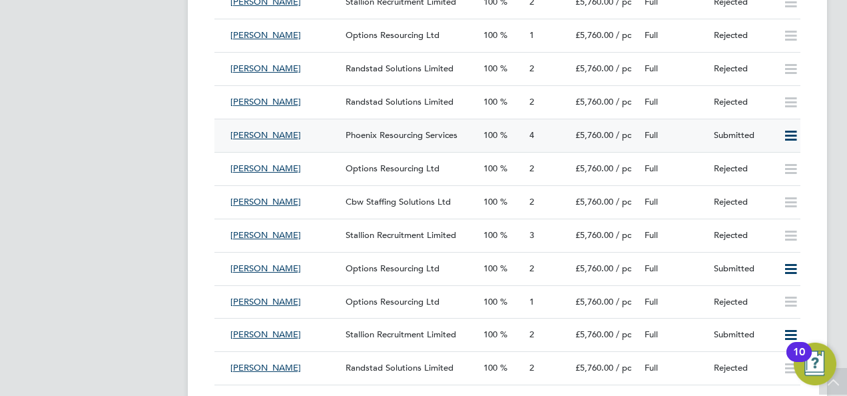
click at [695, 137] on div "Full" at bounding box center [673, 136] width 69 height 22
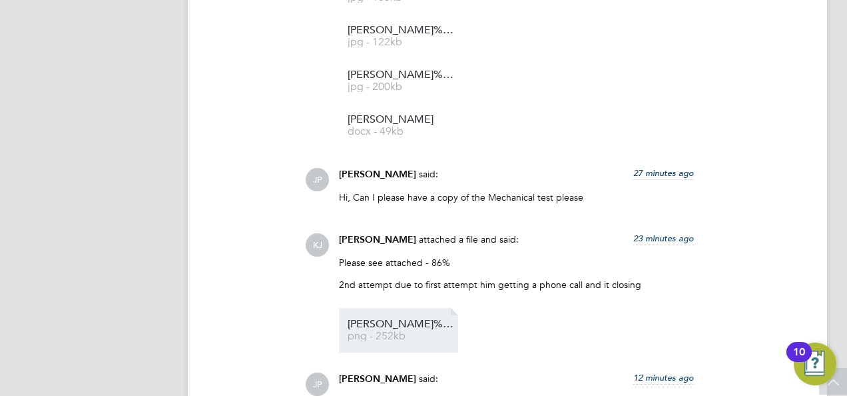
click at [376, 322] on span "Kyle%20Morgan%20-%20BGIS%20TEST" at bounding box center [401, 324] width 107 height 10
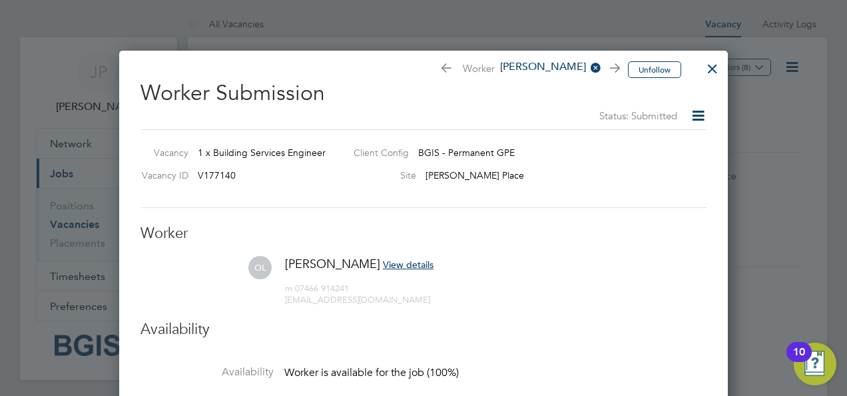
click at [711, 64] on div at bounding box center [713, 65] width 24 height 24
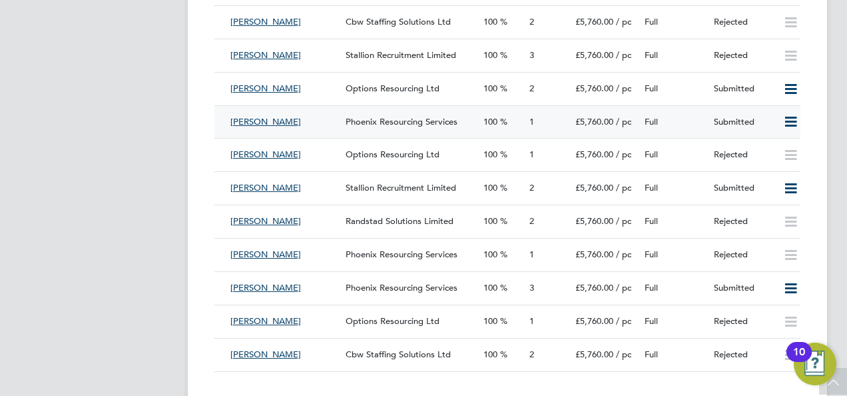
click at [684, 123] on div "Full" at bounding box center [673, 122] width 69 height 22
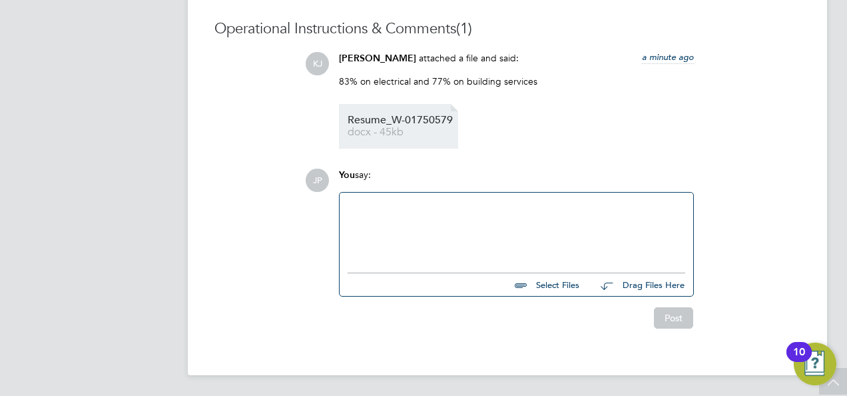
click at [389, 131] on span "docx - 45kb" at bounding box center [401, 132] width 107 height 10
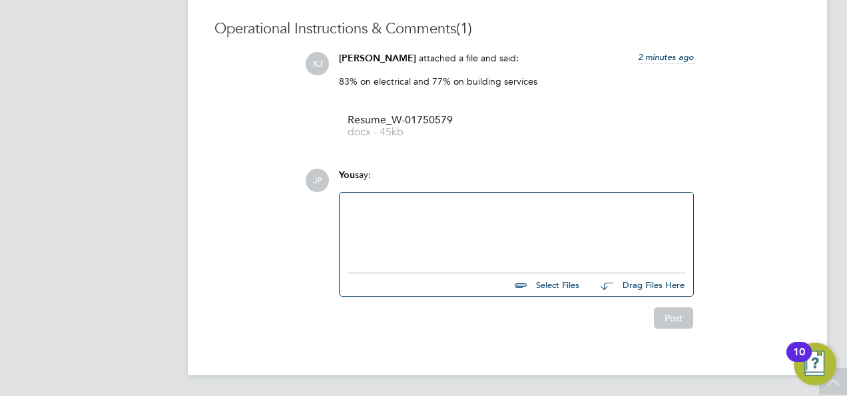
click at [444, 220] on div at bounding box center [517, 228] width 338 height 57
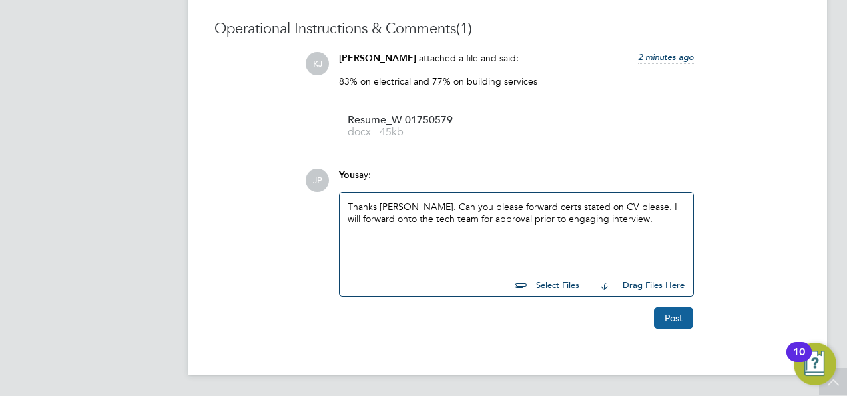
click at [665, 316] on button "Post" at bounding box center [673, 317] width 39 height 21
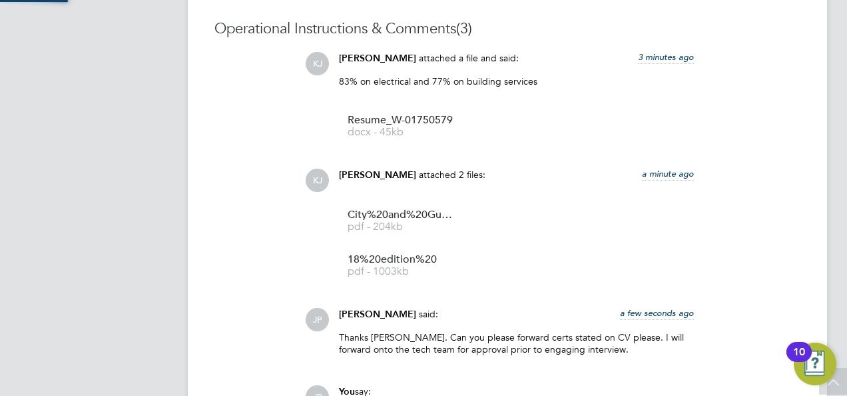
scroll to position [1064, 0]
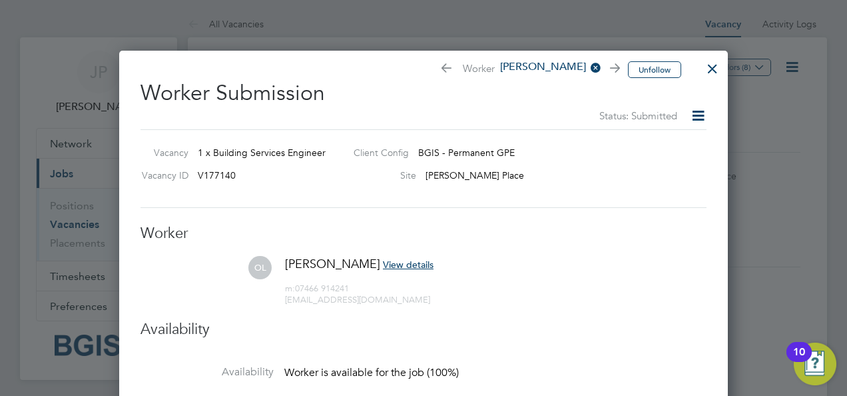
click at [710, 67] on div at bounding box center [713, 65] width 24 height 24
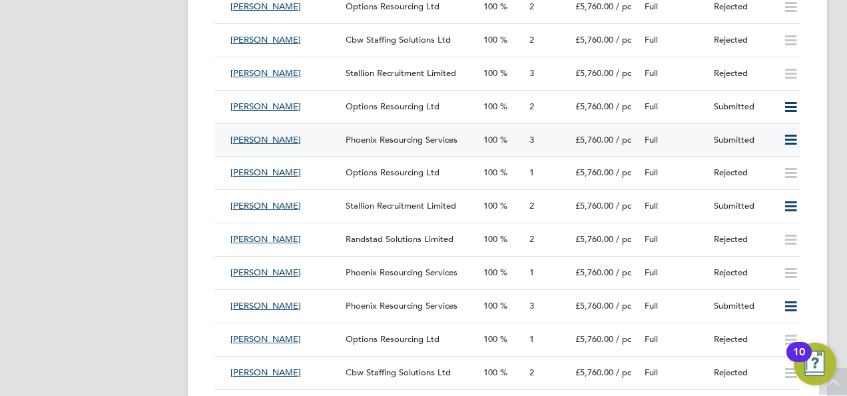
click at [687, 142] on div "Full" at bounding box center [673, 140] width 69 height 22
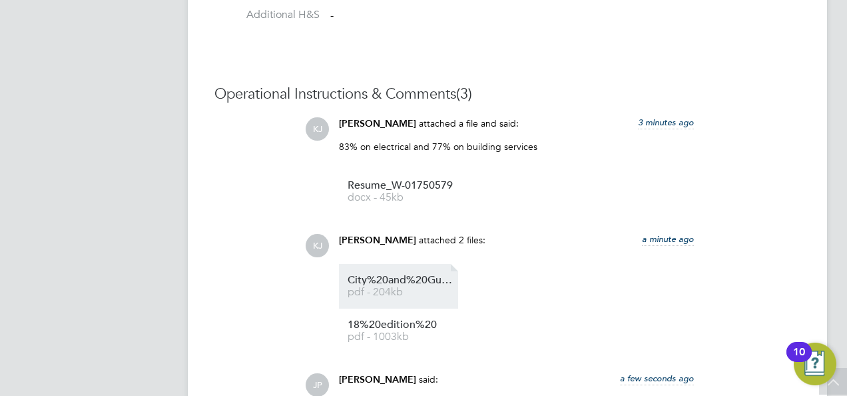
click at [417, 279] on span "City%20and%20Guilds%20Level%203%20Diploma%20in%20Electrical%20Installations" at bounding box center [401, 280] width 107 height 10
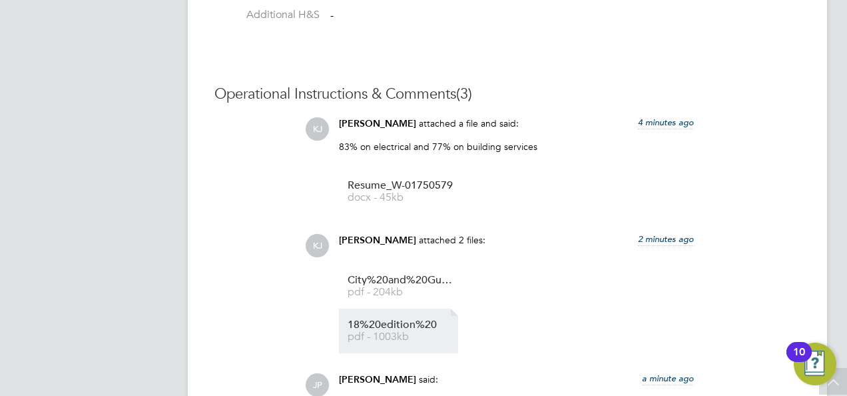
click at [392, 336] on span "pdf - 1003kb" at bounding box center [401, 337] width 107 height 10
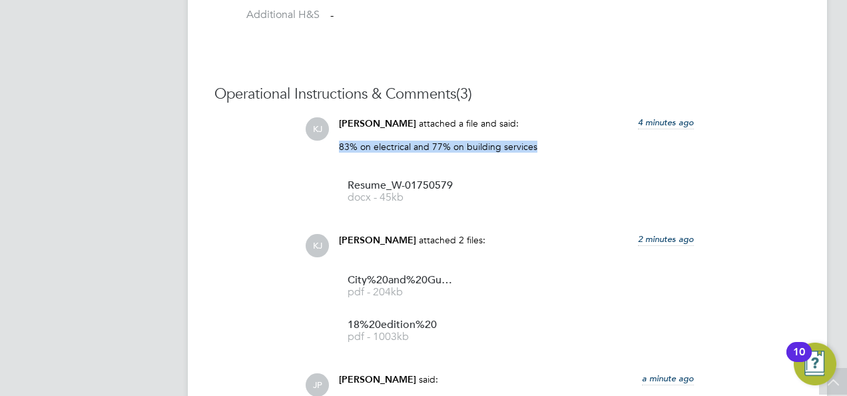
drag, startPoint x: 534, startPoint y: 148, endPoint x: 338, endPoint y: 149, distance: 195.2
click at [339, 149] on p "83% on electrical and 77% on building services" at bounding box center [516, 147] width 355 height 12
copy p "83% on electrical and 77% on building services"
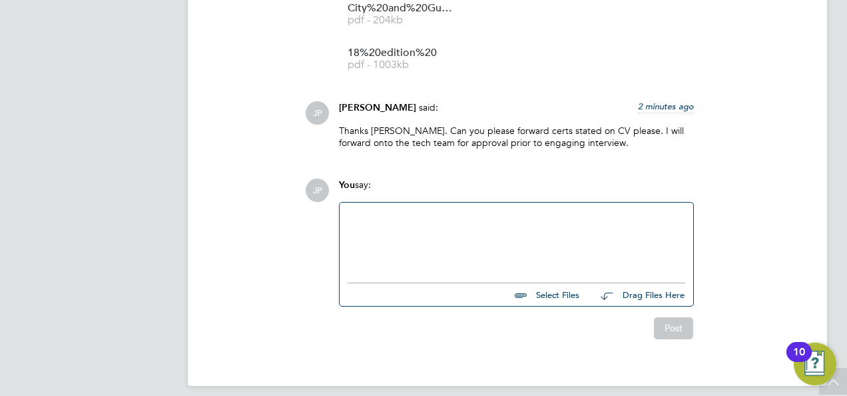
scroll to position [1481, 0]
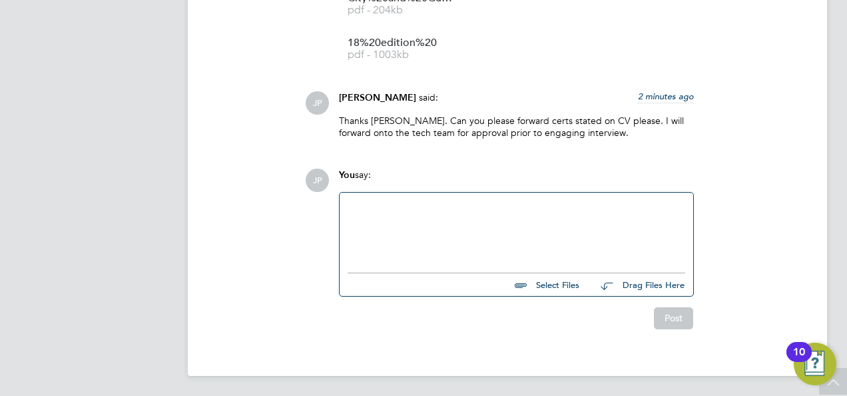
click at [466, 224] on div at bounding box center [517, 228] width 338 height 57
click at [673, 322] on button "Post" at bounding box center [673, 317] width 39 height 21
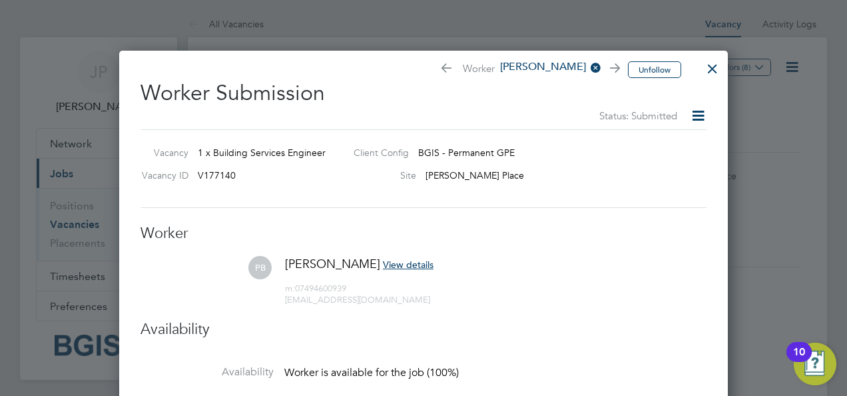
click at [715, 67] on div at bounding box center [713, 65] width 24 height 24
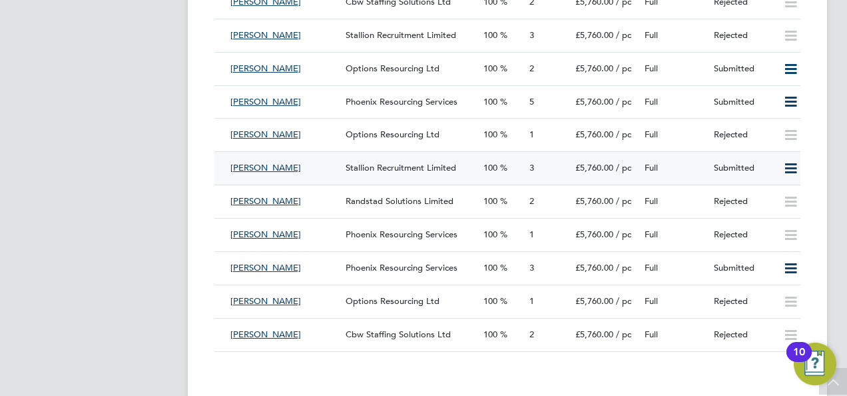
click at [687, 173] on div "Full" at bounding box center [673, 168] width 69 height 22
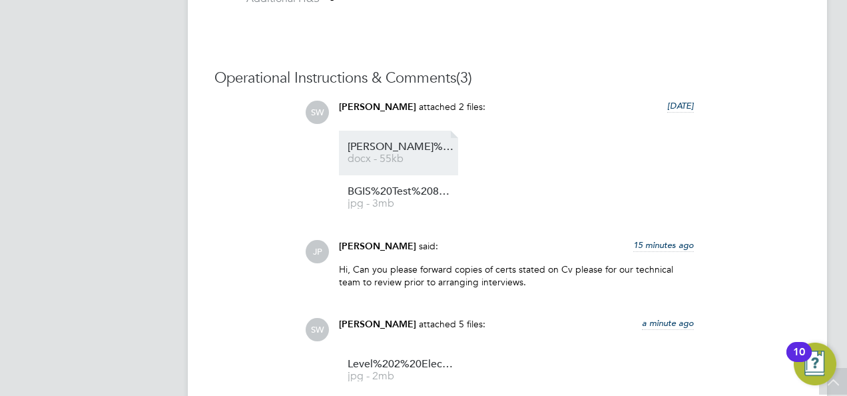
click at [423, 147] on span "[PERSON_NAME]%20Baker%20CV" at bounding box center [401, 147] width 107 height 10
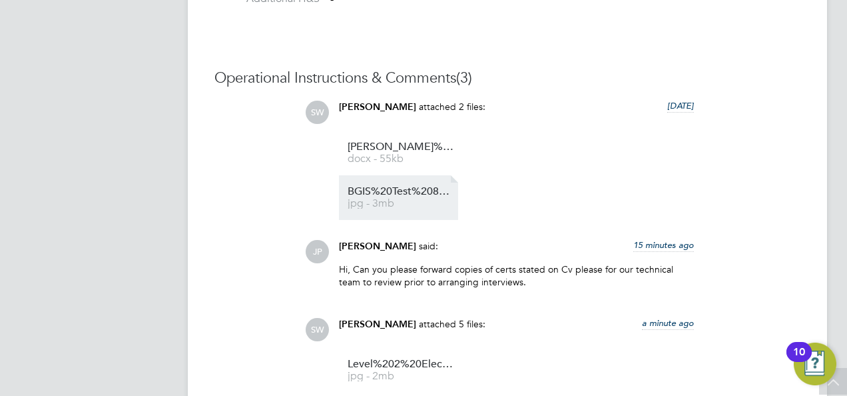
click at [410, 196] on span "BGIS%20Test%2083.3%25" at bounding box center [401, 192] width 107 height 10
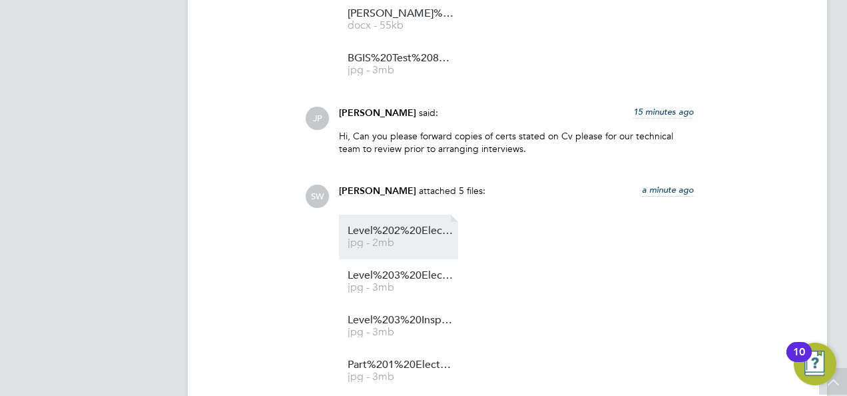
click at [425, 230] on span "Level%202%20Electrical" at bounding box center [401, 231] width 107 height 10
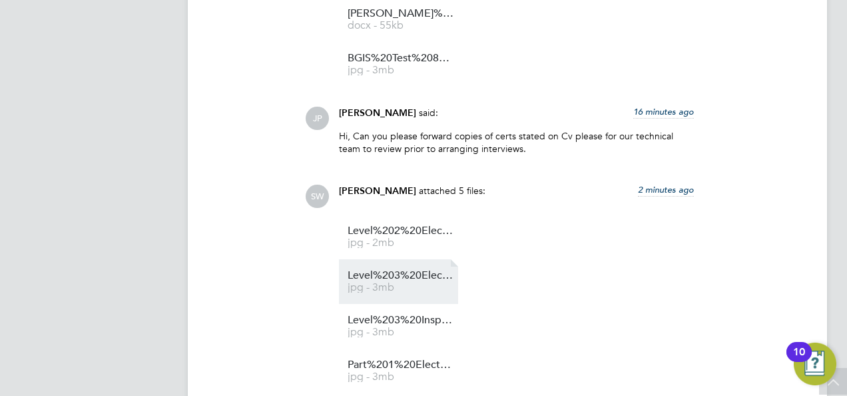
click at [408, 280] on link "Level%203%20Electrical%20BS7671%202008 jpg - 3mb" at bounding box center [401, 281] width 107 height 22
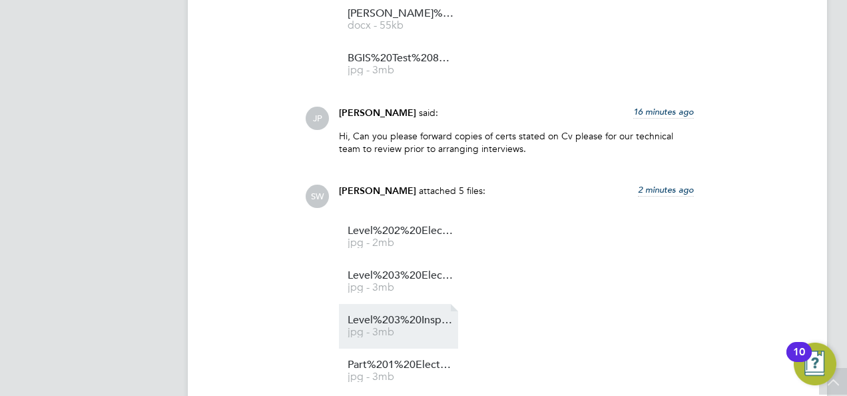
click at [398, 322] on span "Level%203%20Insp%20Test" at bounding box center [401, 320] width 107 height 10
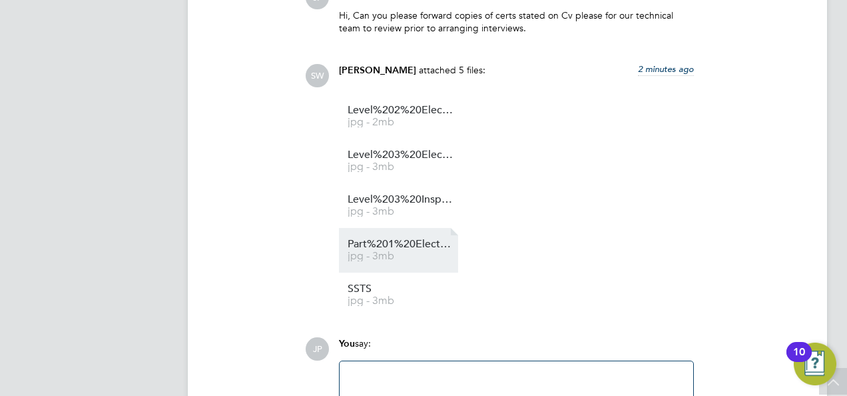
scroll to position [1465, 0]
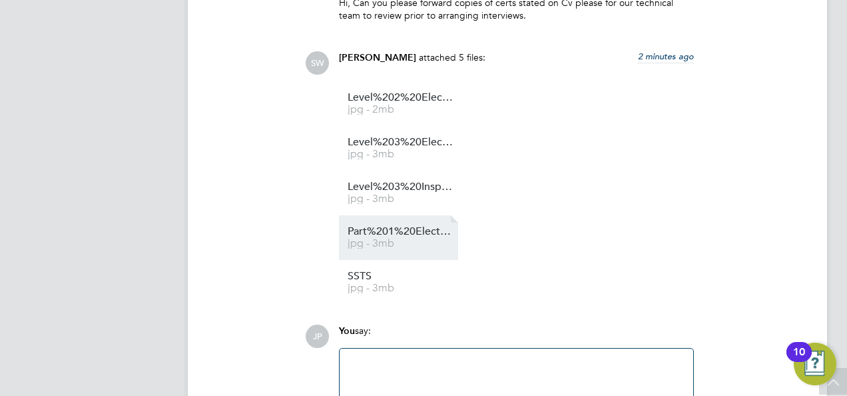
click at [406, 239] on span "jpg - 3mb" at bounding box center [401, 243] width 107 height 10
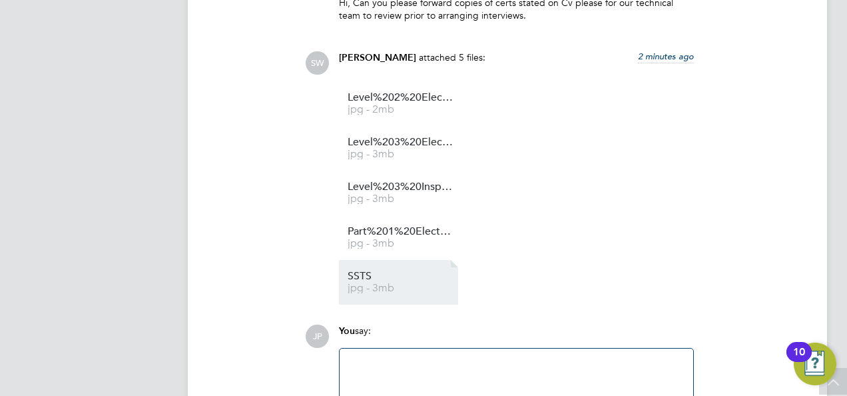
click at [397, 277] on span "SSTS" at bounding box center [401, 276] width 107 height 10
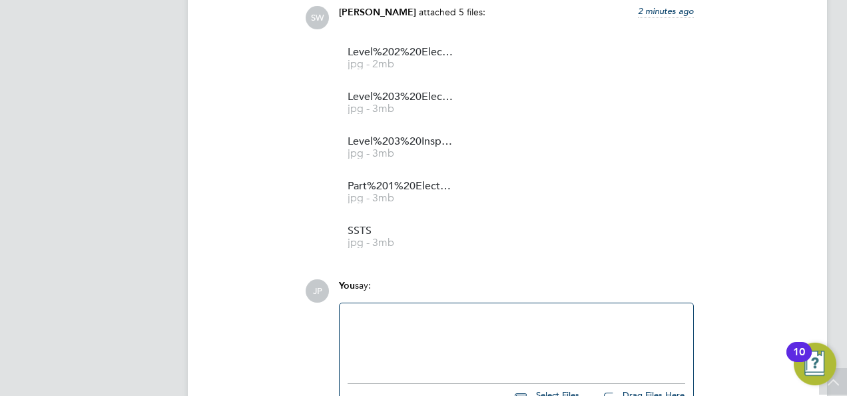
scroll to position [1532, 0]
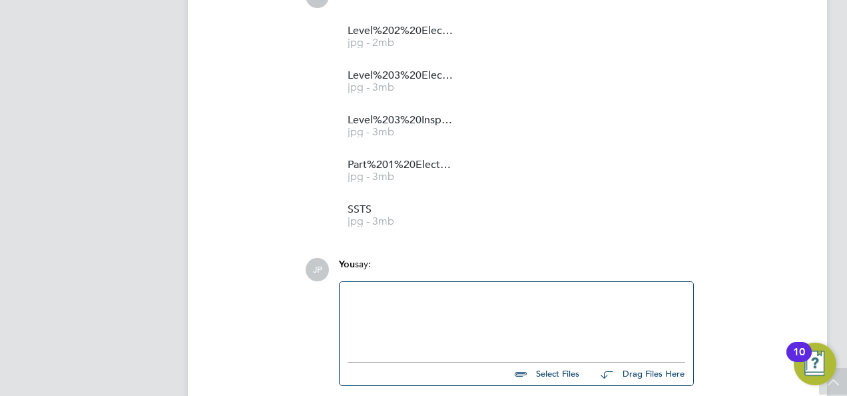
click at [430, 316] on div at bounding box center [517, 318] width 338 height 57
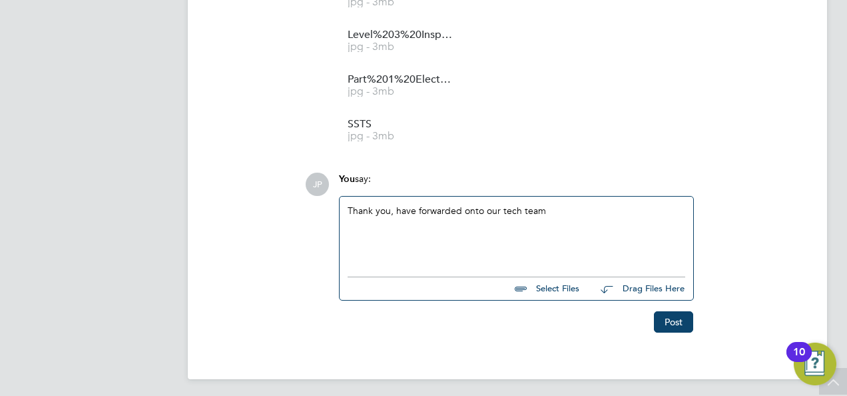
scroll to position [1621, 0]
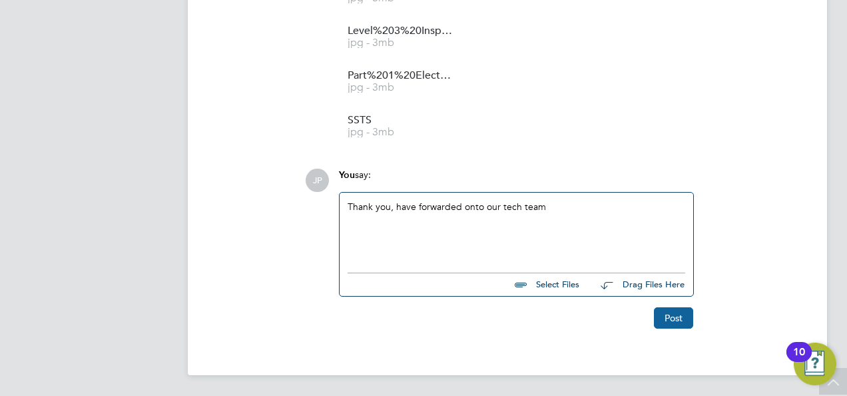
click at [668, 315] on button "Post" at bounding box center [673, 317] width 39 height 21
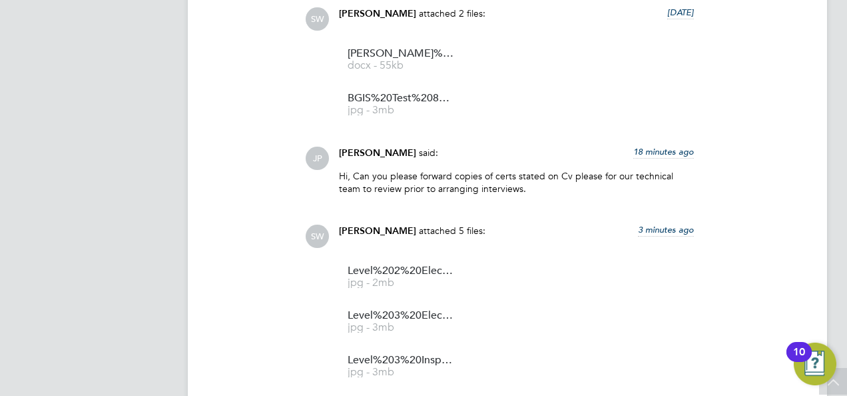
scroll to position [1288, 0]
